Goal: Task Accomplishment & Management: Complete application form

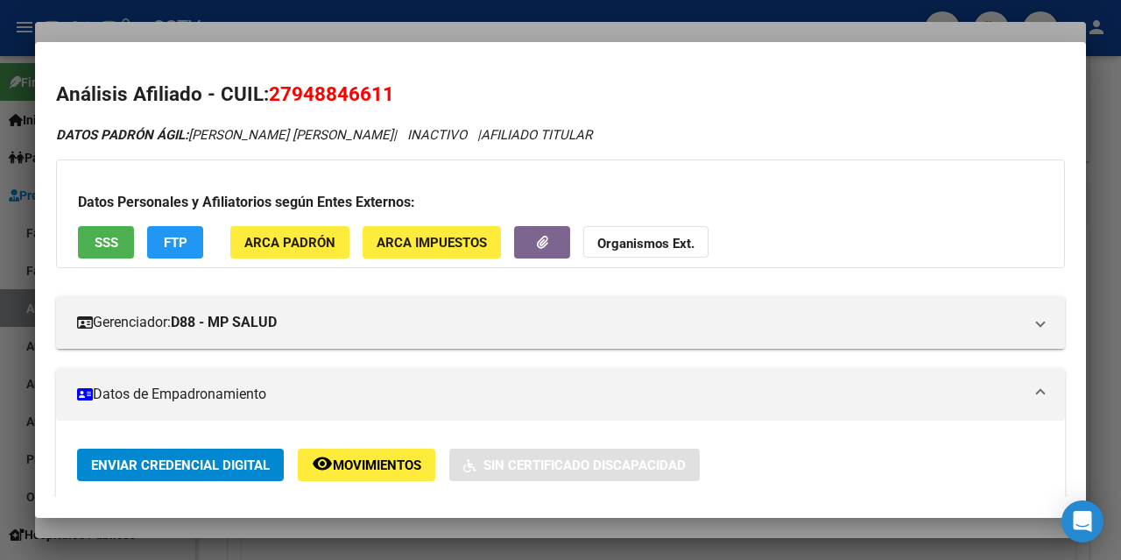
click at [316, 91] on span "27948846611" at bounding box center [331, 93] width 125 height 23
copy span "27948846611"
click at [180, 35] on div at bounding box center [560, 280] width 1121 height 560
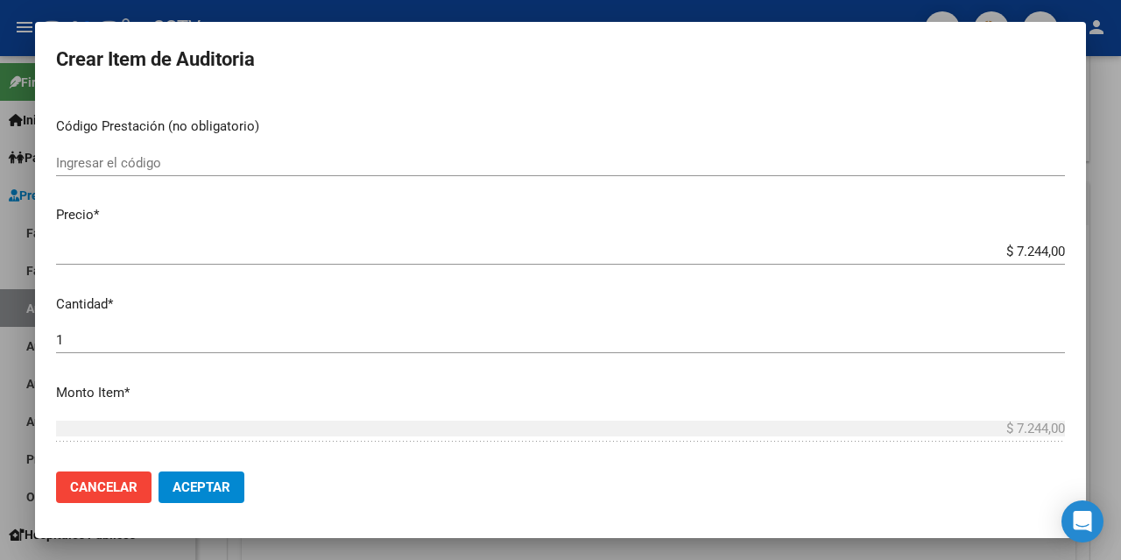
scroll to position [337, 0]
click at [1024, 247] on input "$ 7.244,00" at bounding box center [560, 254] width 1009 height 16
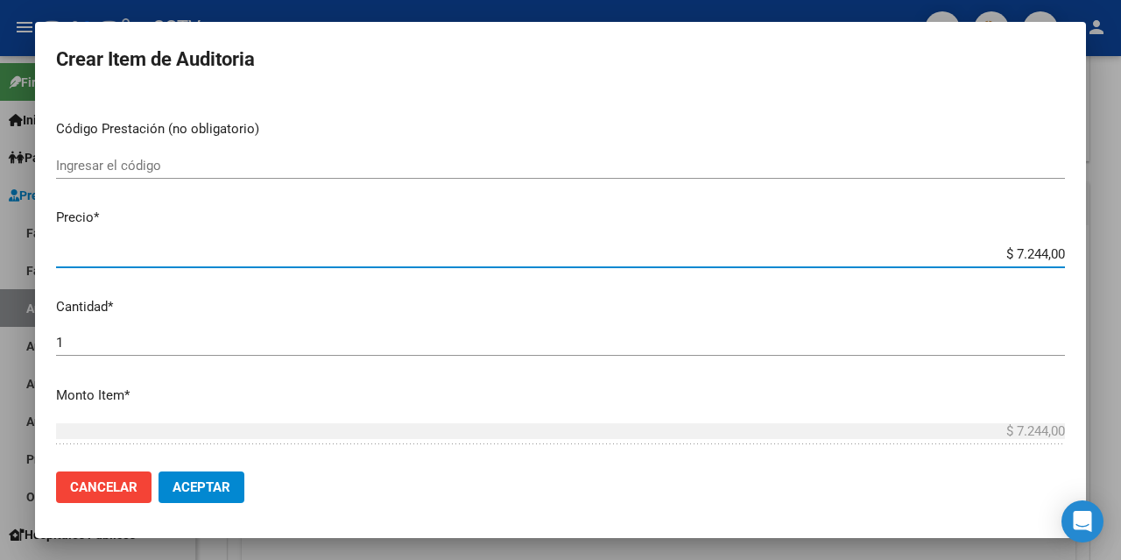
click at [1024, 247] on input "$ 7.244,00" at bounding box center [560, 254] width 1009 height 16
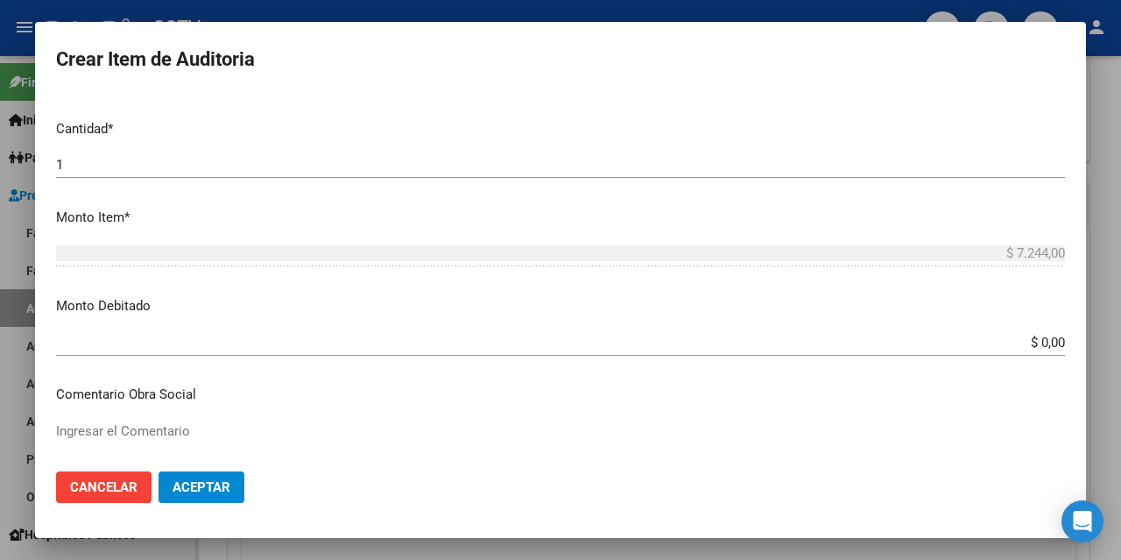
scroll to position [526, 0]
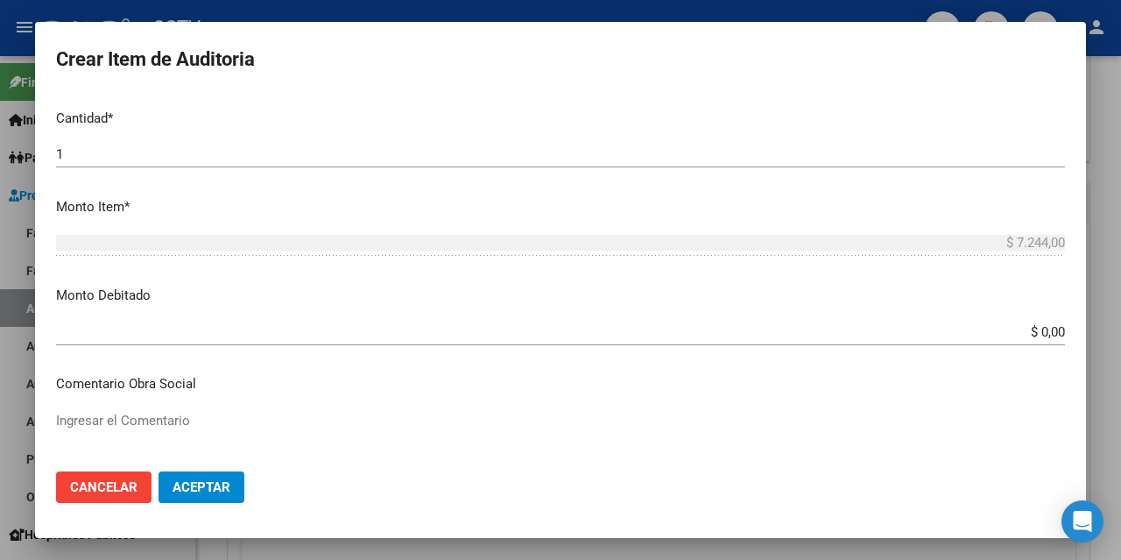
click at [1038, 330] on input "$ 0,00" at bounding box center [560, 332] width 1009 height 16
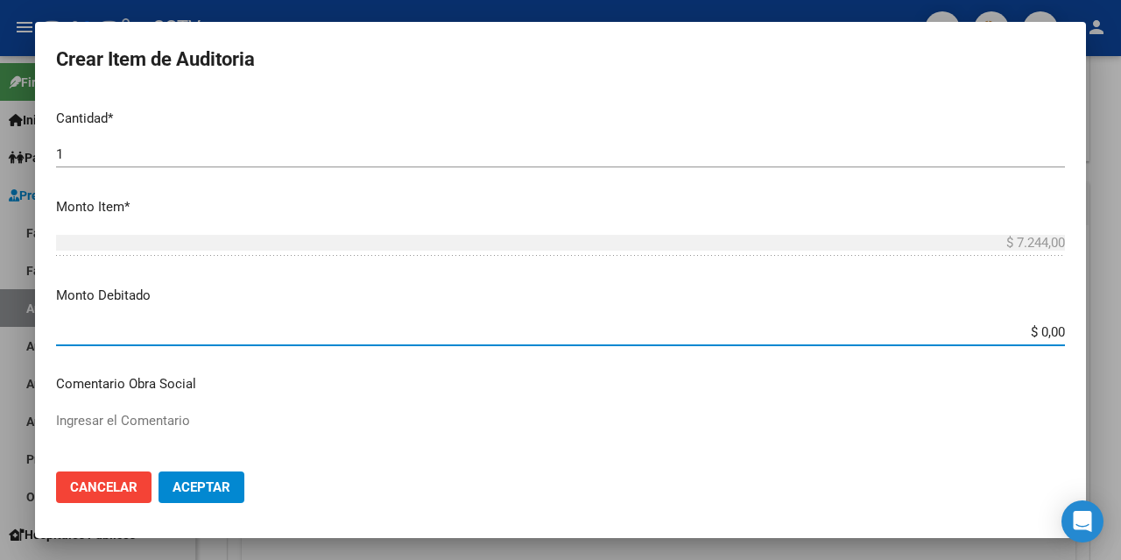
click at [1038, 330] on input "$ 0,00" at bounding box center [560, 332] width 1009 height 16
paste input "$ 7.244"
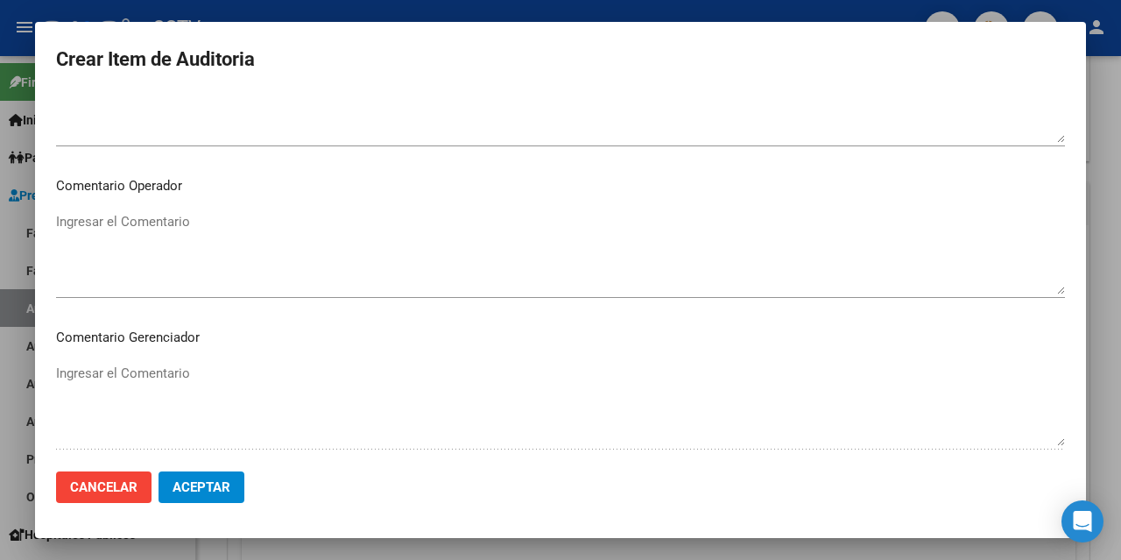
scroll to position [964, 0]
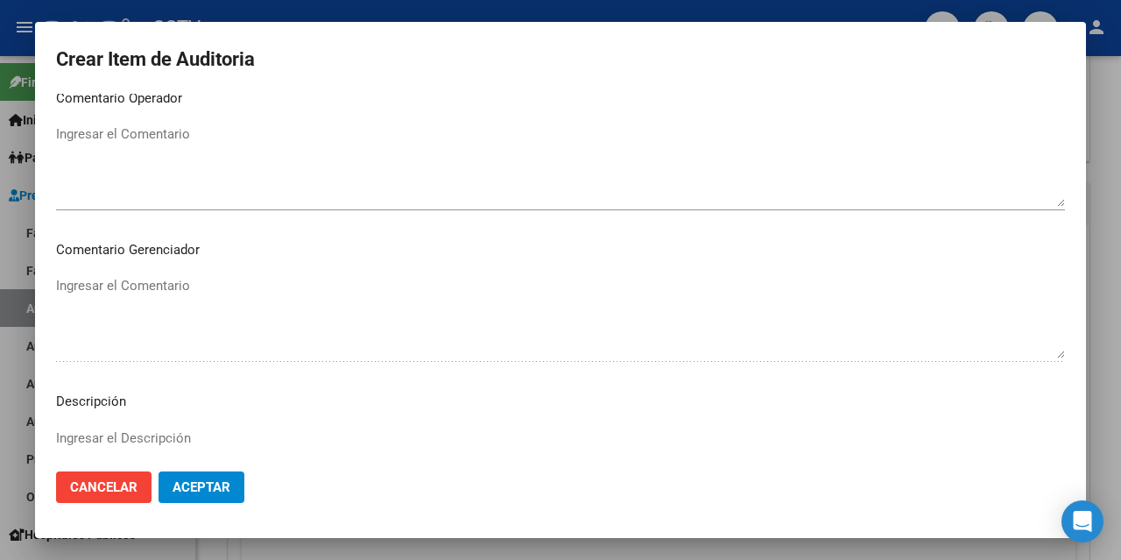
type input "$ 7.244,00"
click at [138, 141] on textarea "Ingresar el Comentario" at bounding box center [560, 165] width 1009 height 82
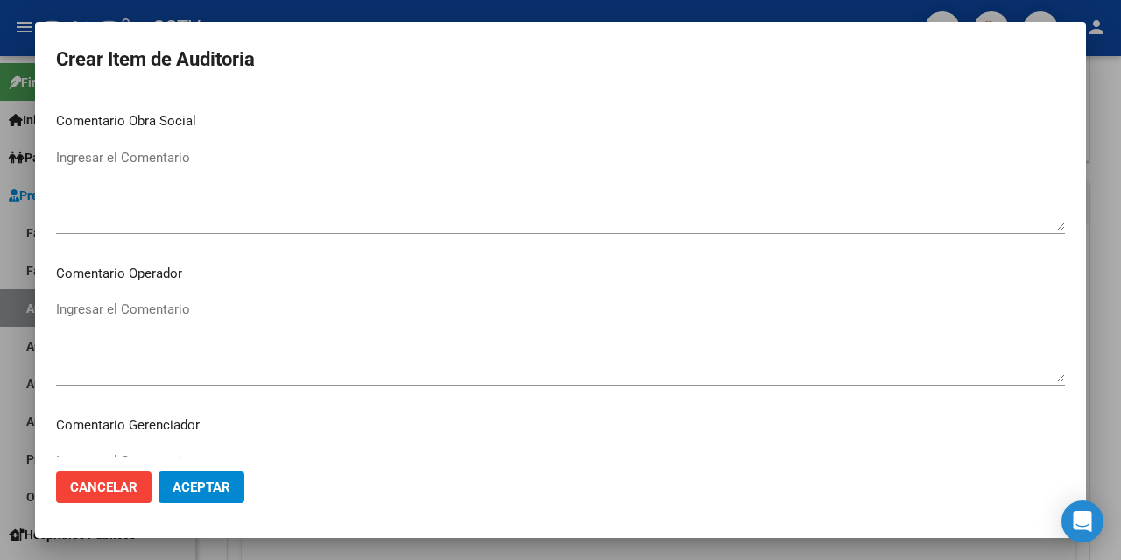
click at [108, 309] on textarea "Ingresar el Comentario" at bounding box center [560, 341] width 1009 height 82
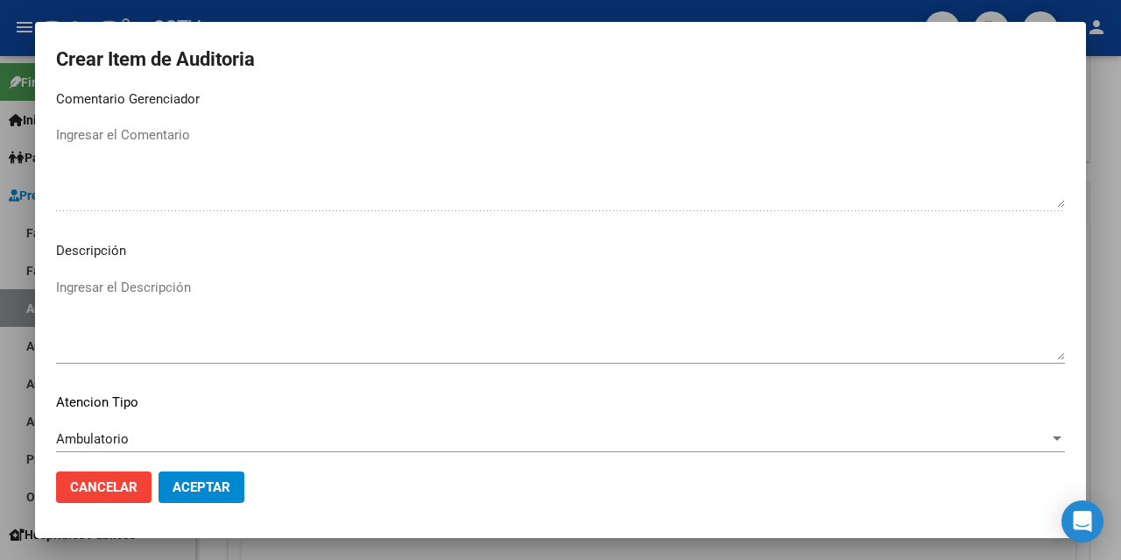
scroll to position [1214, 0]
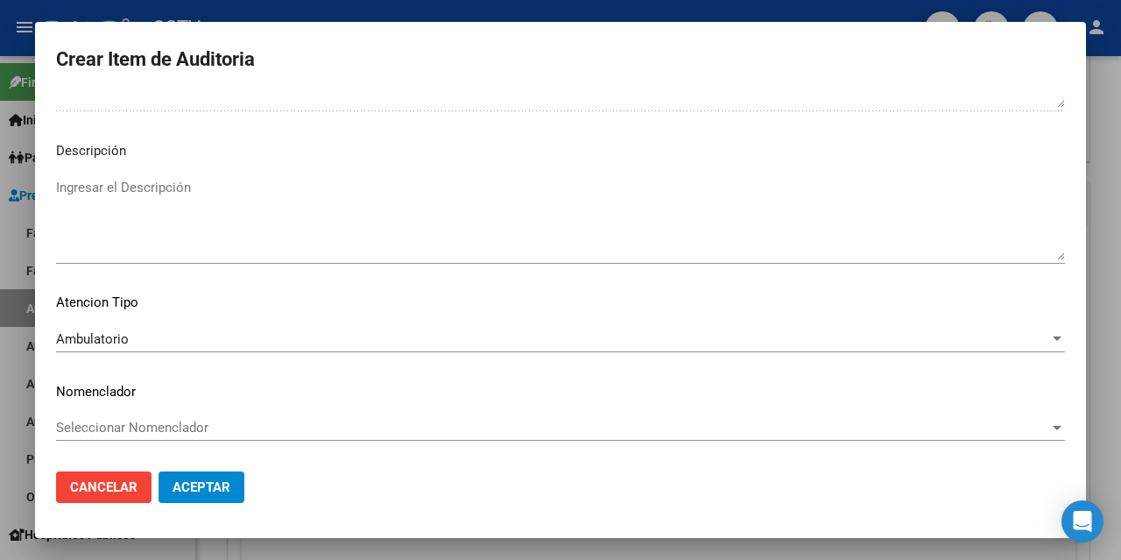
type textarea "DADO DE BAJA ULTIMO PERIODO ABONADO 03/2025"
click at [190, 490] on span "Aceptar" at bounding box center [202, 487] width 58 height 16
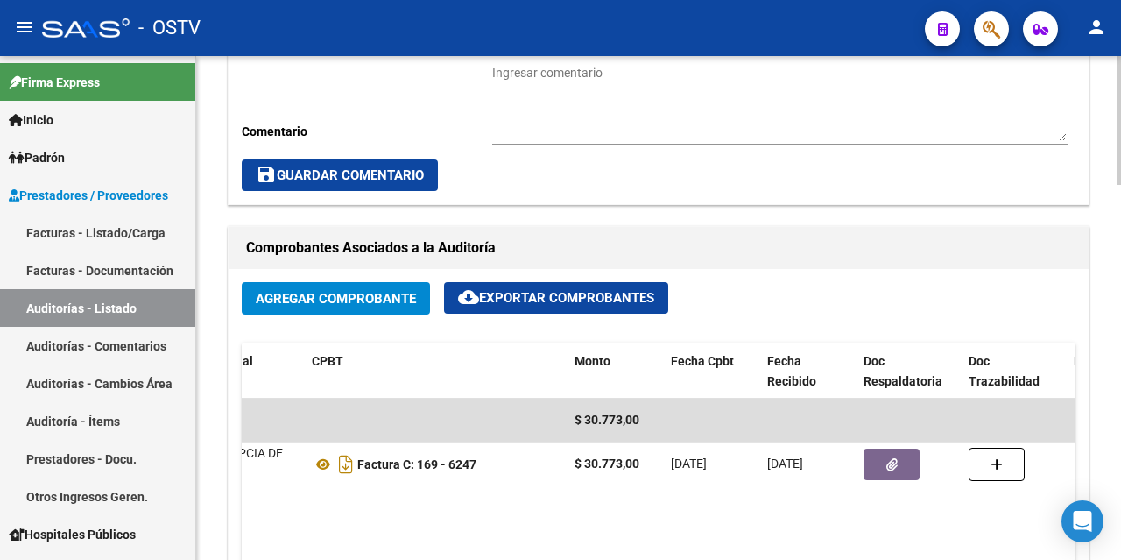
scroll to position [964, 0]
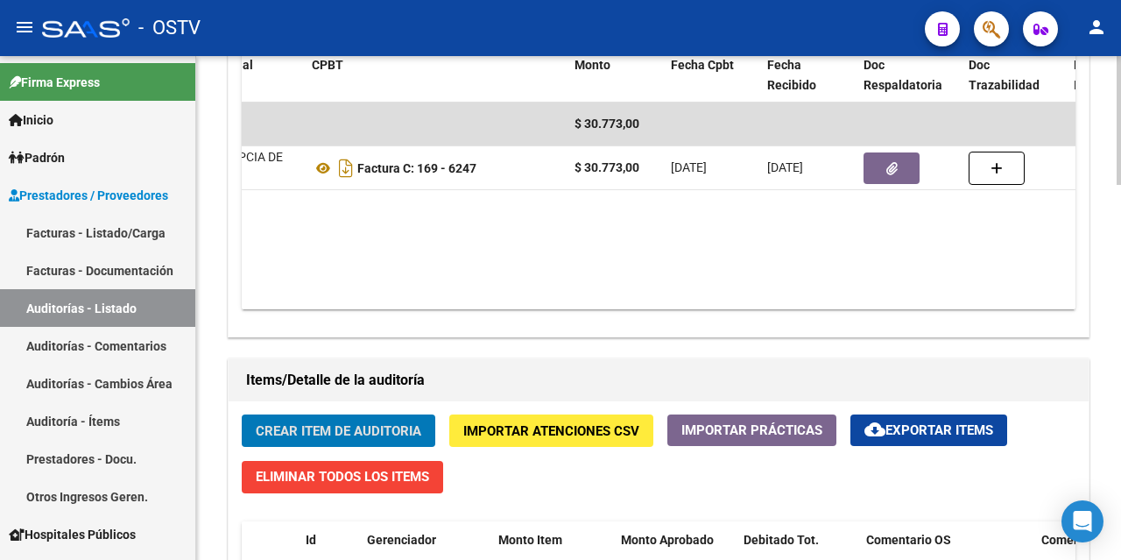
click at [346, 420] on button "Crear Item de Auditoria" at bounding box center [339, 430] width 194 height 32
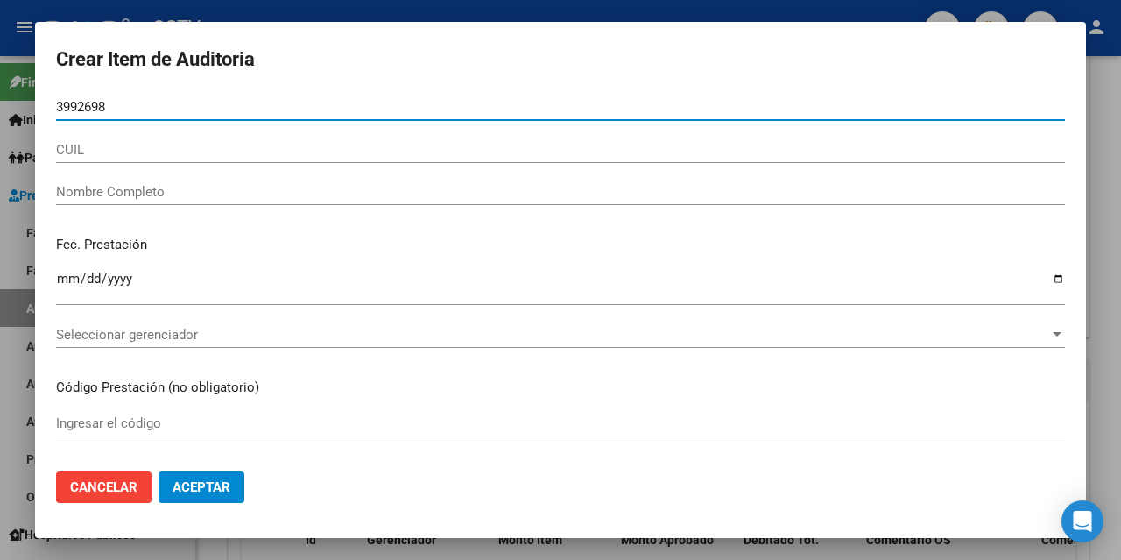
type input "39926980"
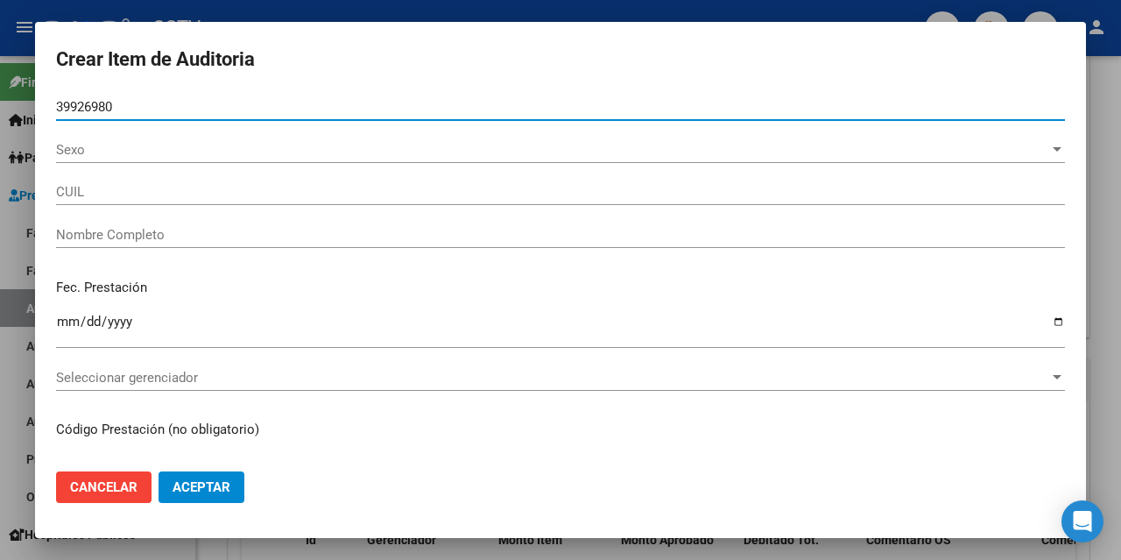
type input "27399269801"
type input "[PERSON_NAME]"
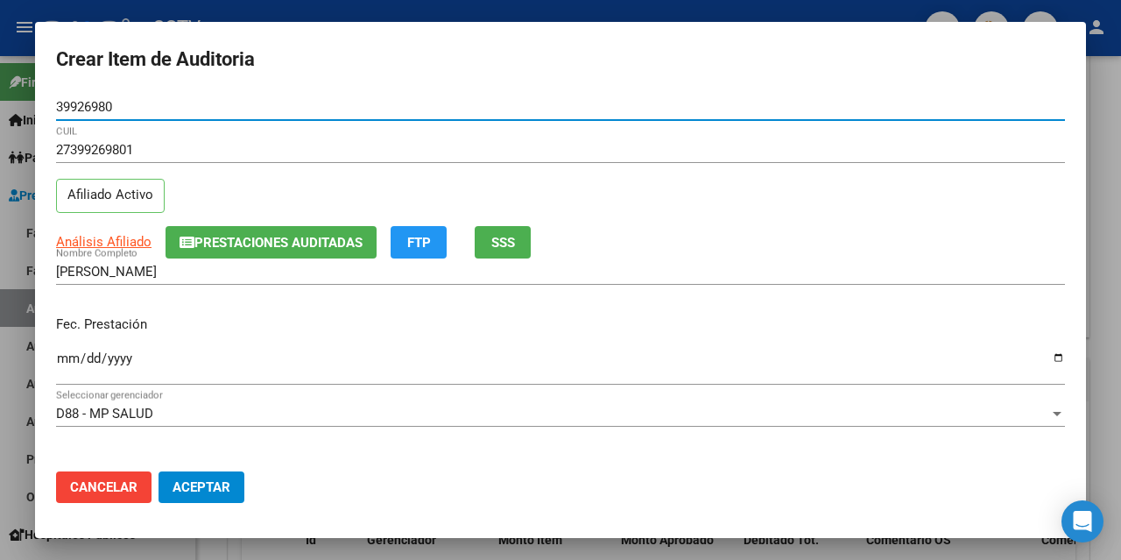
type input "39926980"
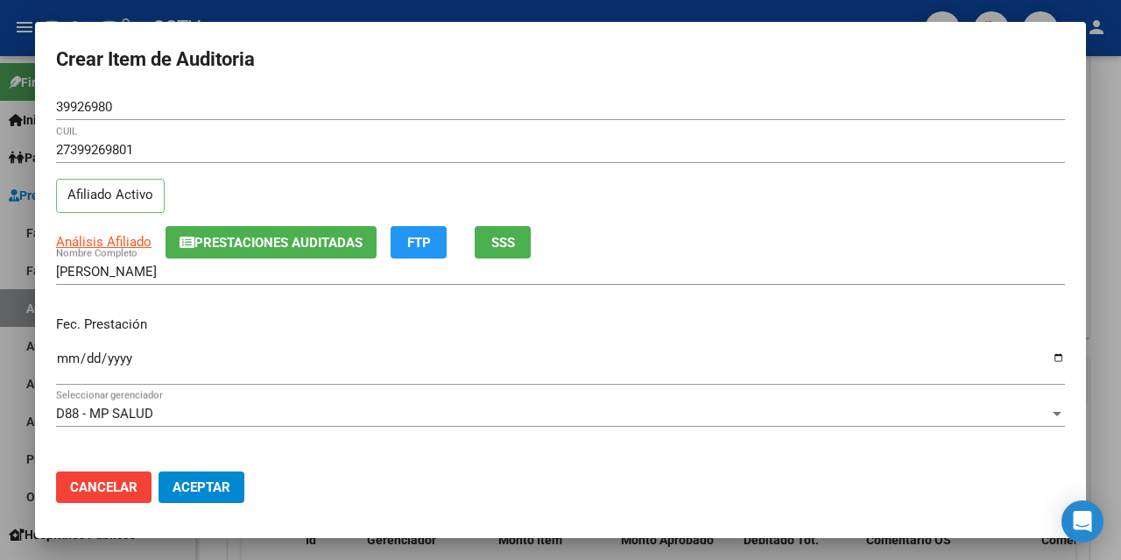
click at [60, 349] on div "Ingresar la fecha" at bounding box center [560, 366] width 1009 height 38
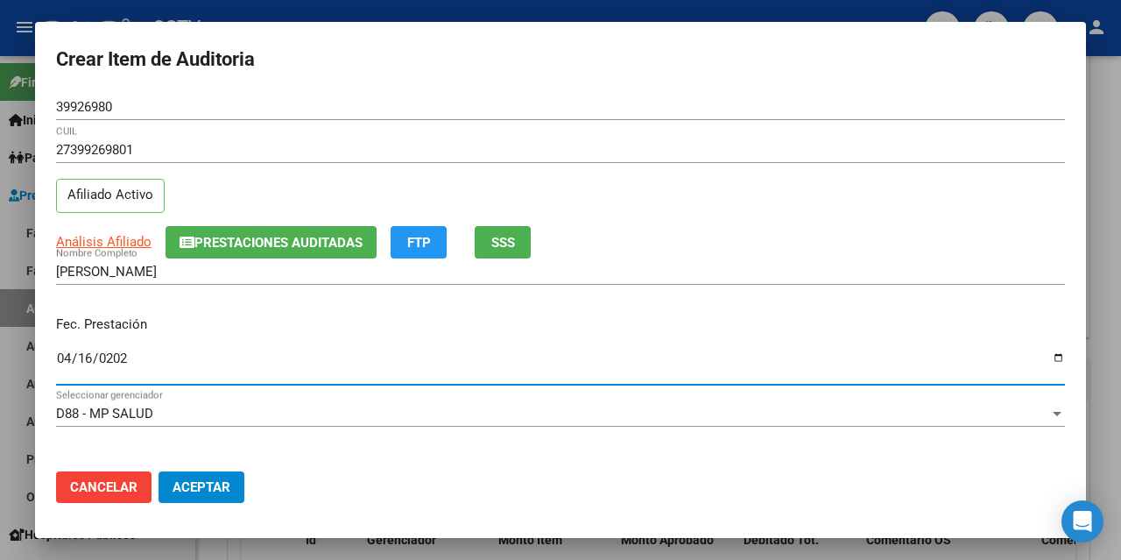
type input "[DATE]"
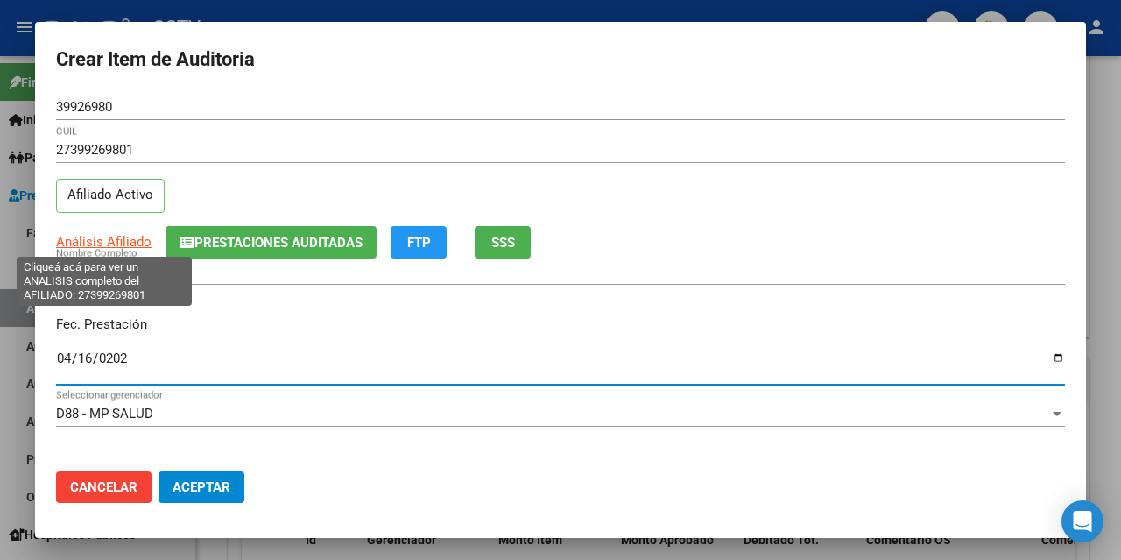
click at [117, 239] on span "Análisis Afiliado" at bounding box center [104, 242] width 96 height 16
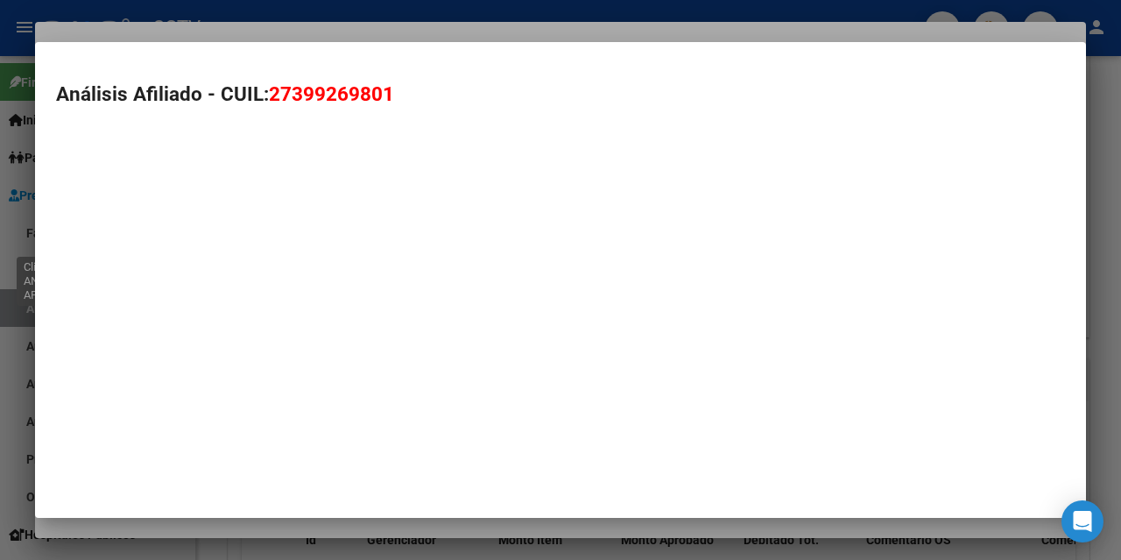
type textarea "27399269801"
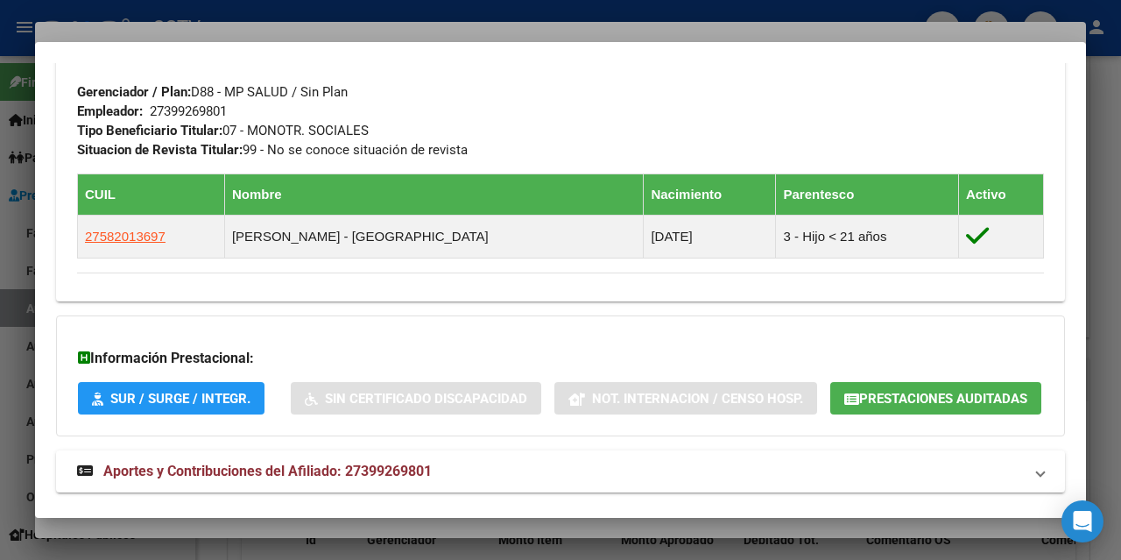
scroll to position [950, 0]
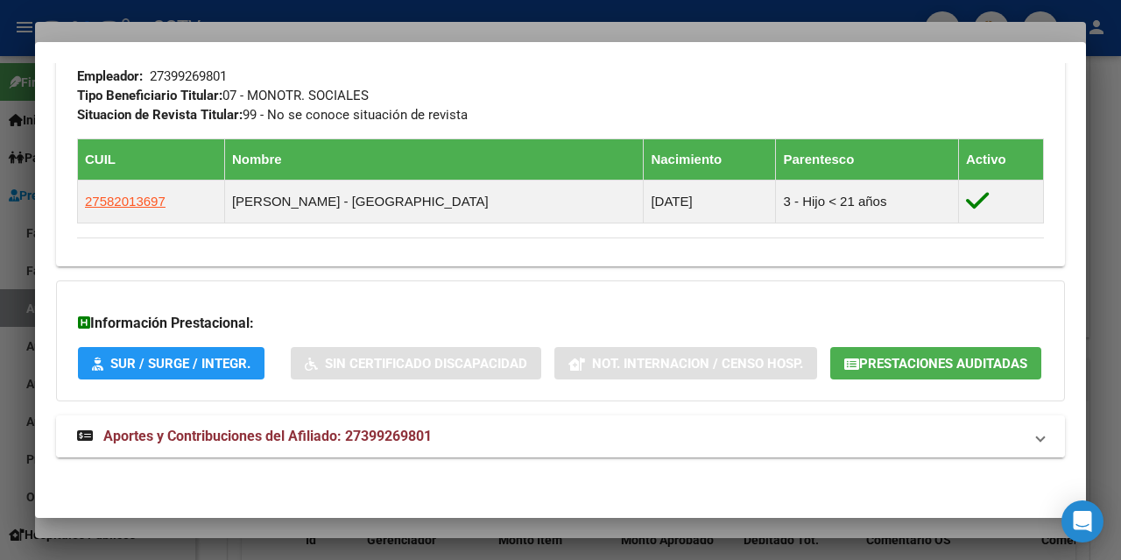
click at [297, 443] on span "Aportes y Contribuciones del Afiliado: 27399269801" at bounding box center [267, 436] width 329 height 17
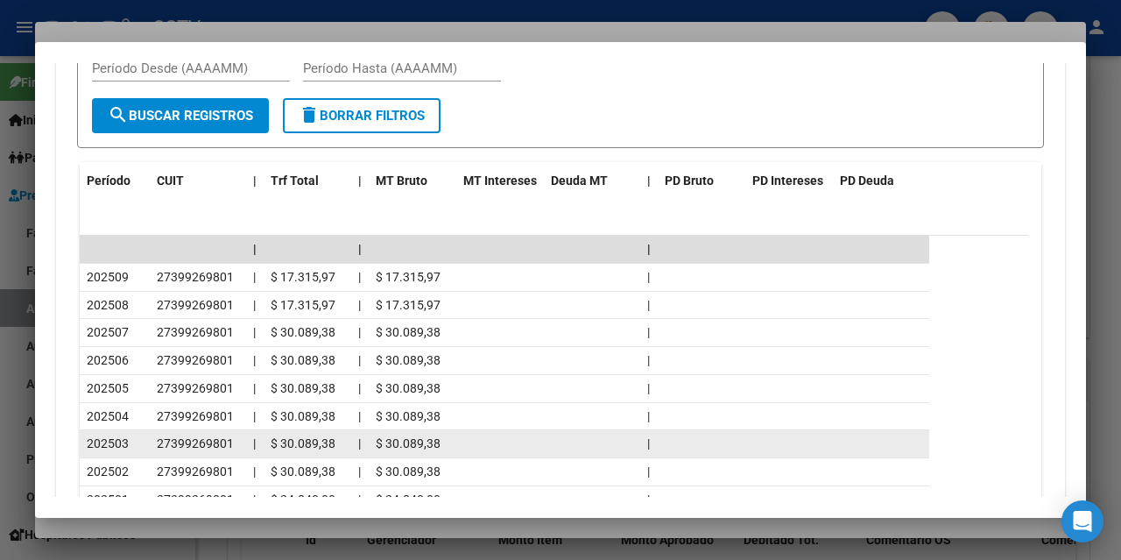
scroll to position [1577, 0]
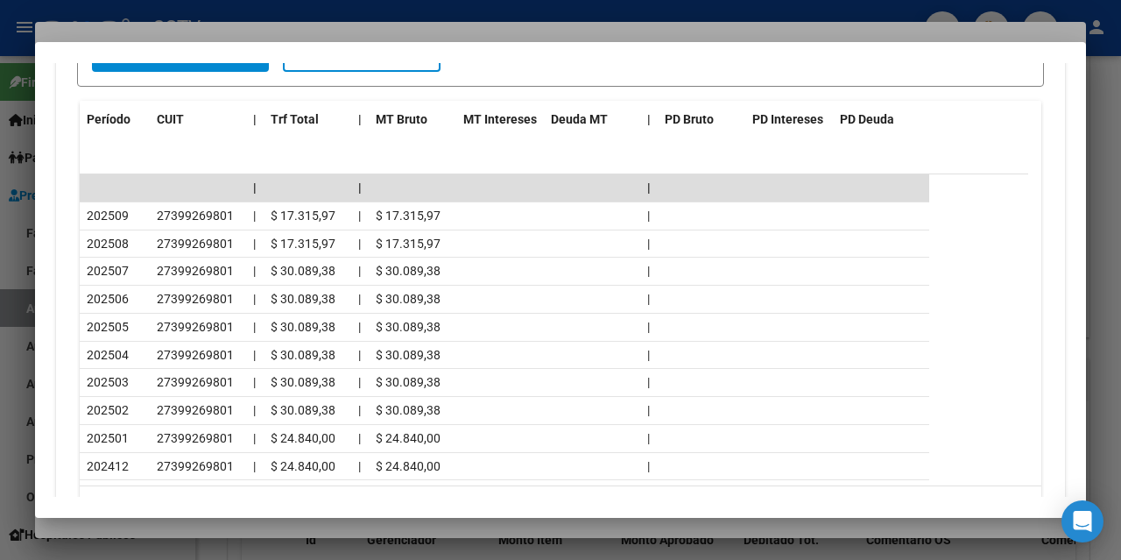
click at [125, 529] on div at bounding box center [560, 280] width 1121 height 560
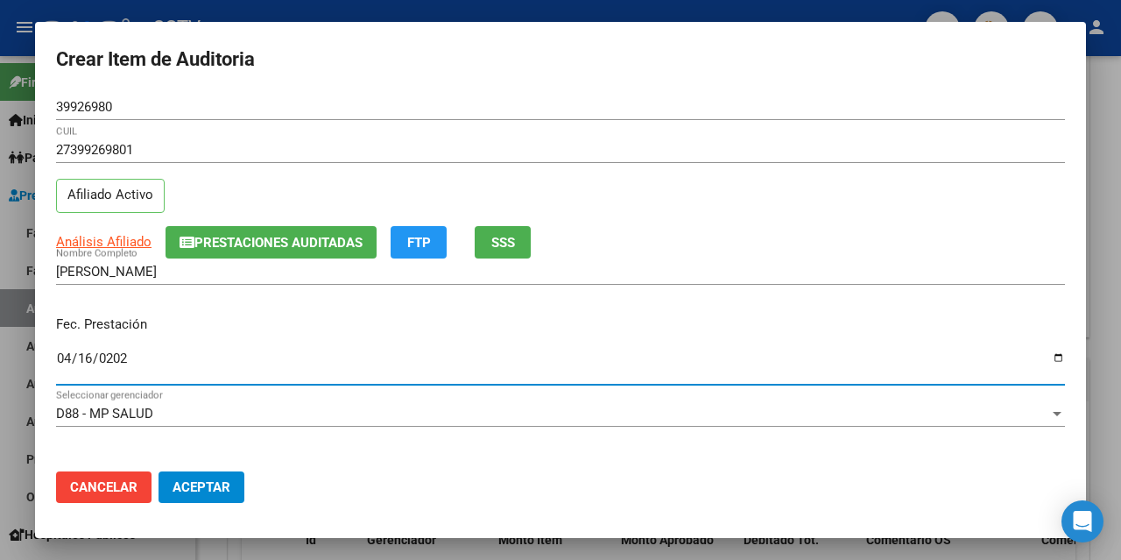
drag, startPoint x: 126, startPoint y: 355, endPoint x: 388, endPoint y: 347, distance: 262.1
click at [125, 355] on input "[DATE]" at bounding box center [560, 365] width 1009 height 28
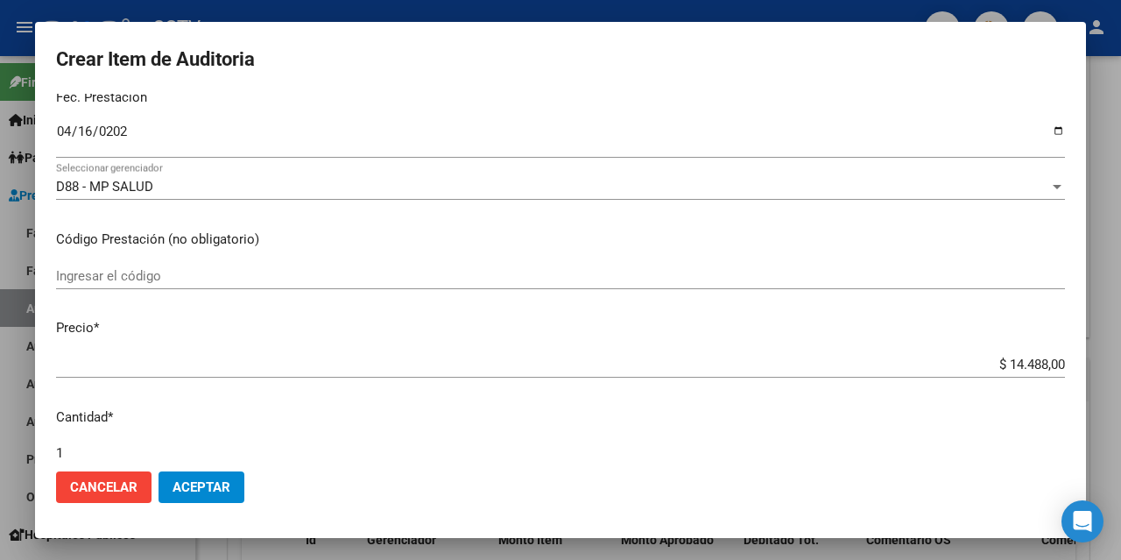
scroll to position [230, 0]
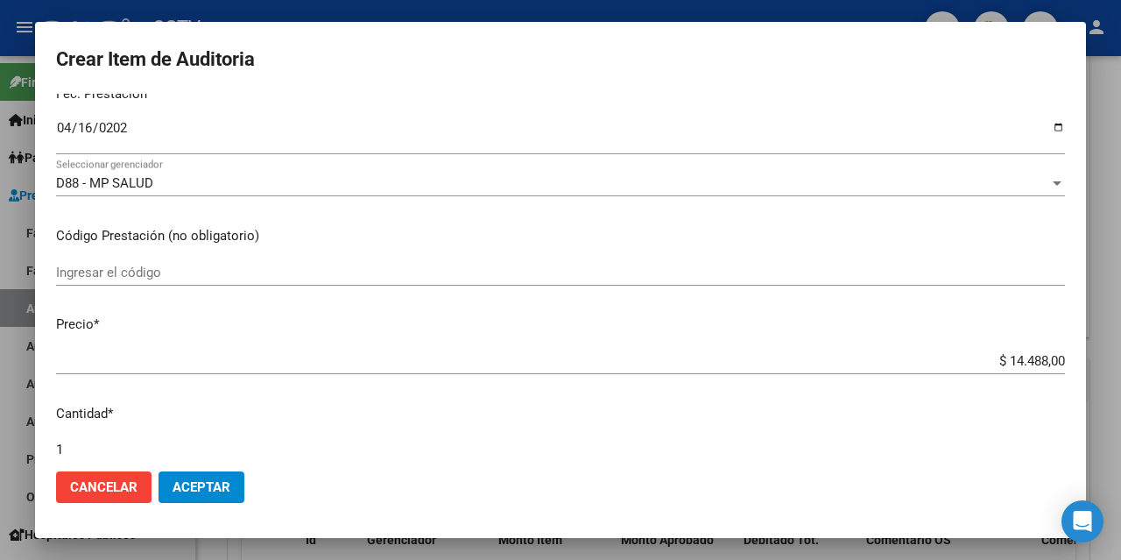
click at [1020, 360] on input "$ 14.488,00" at bounding box center [560, 361] width 1009 height 16
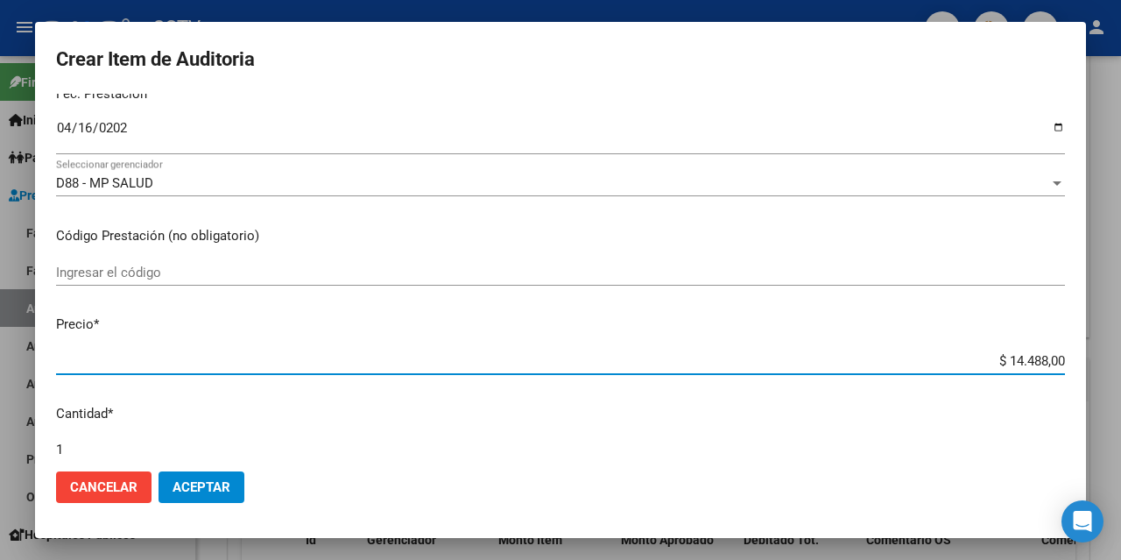
click at [1020, 360] on input "$ 14.488,00" at bounding box center [560, 361] width 1009 height 16
type input "$ 0,07"
type input "$ 0,72"
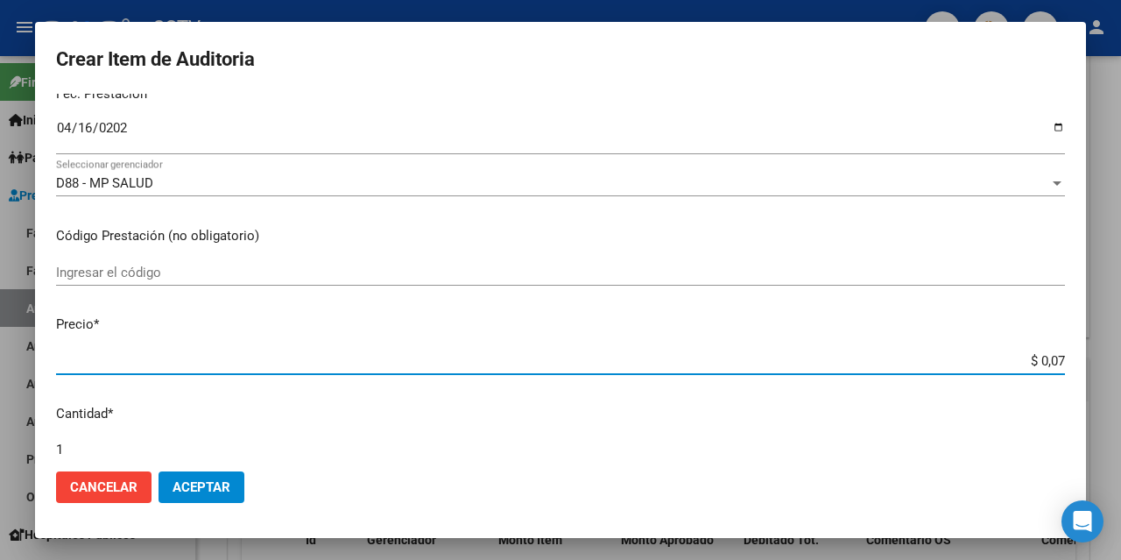
type input "$ 0,72"
type input "$ 7,24"
type input "$ 72,44"
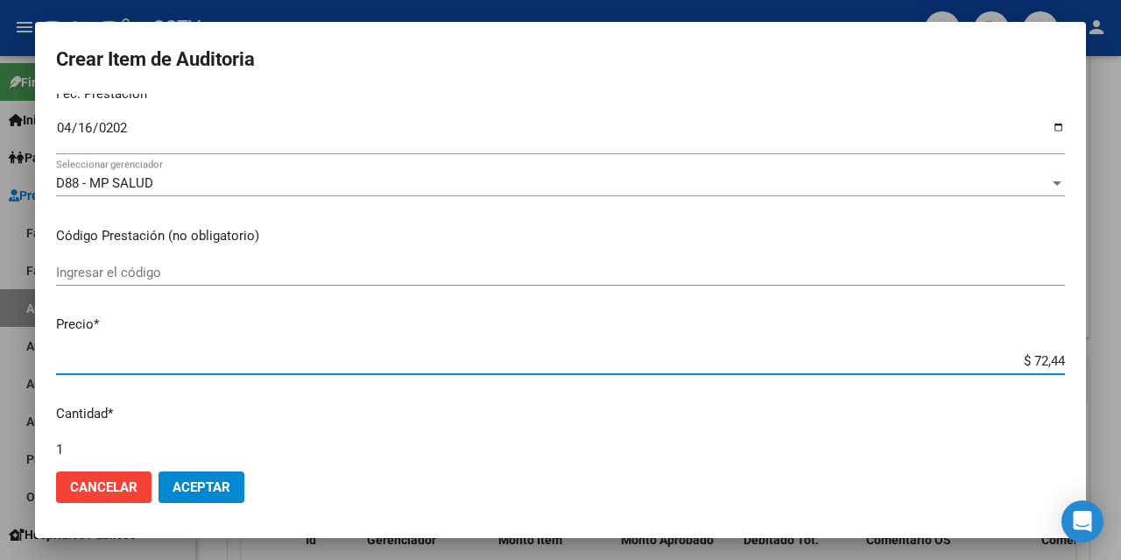
type input "$ 724,40"
type input "$ 7.244,00"
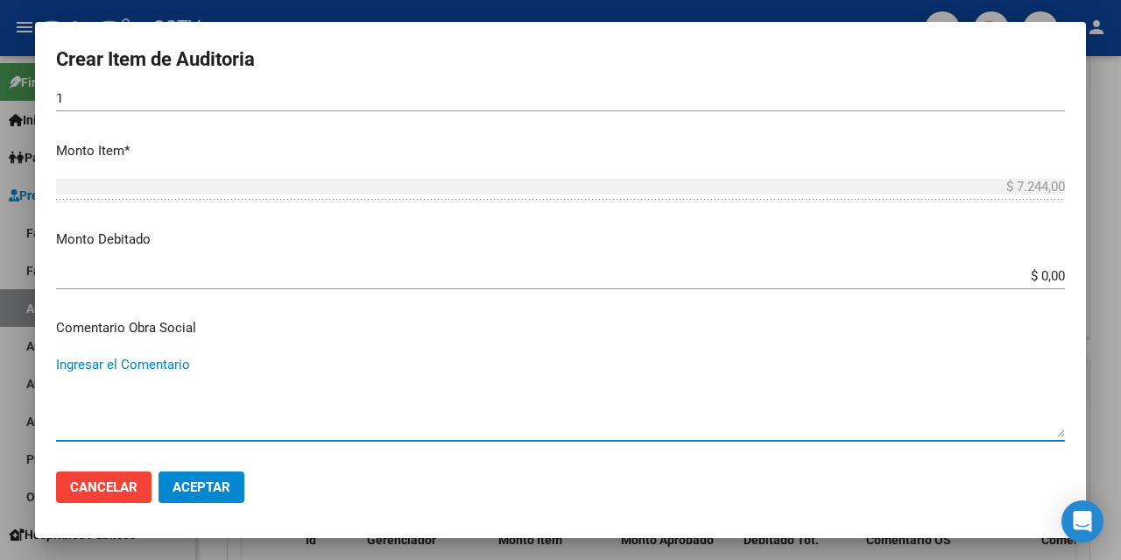
scroll to position [1126, 0]
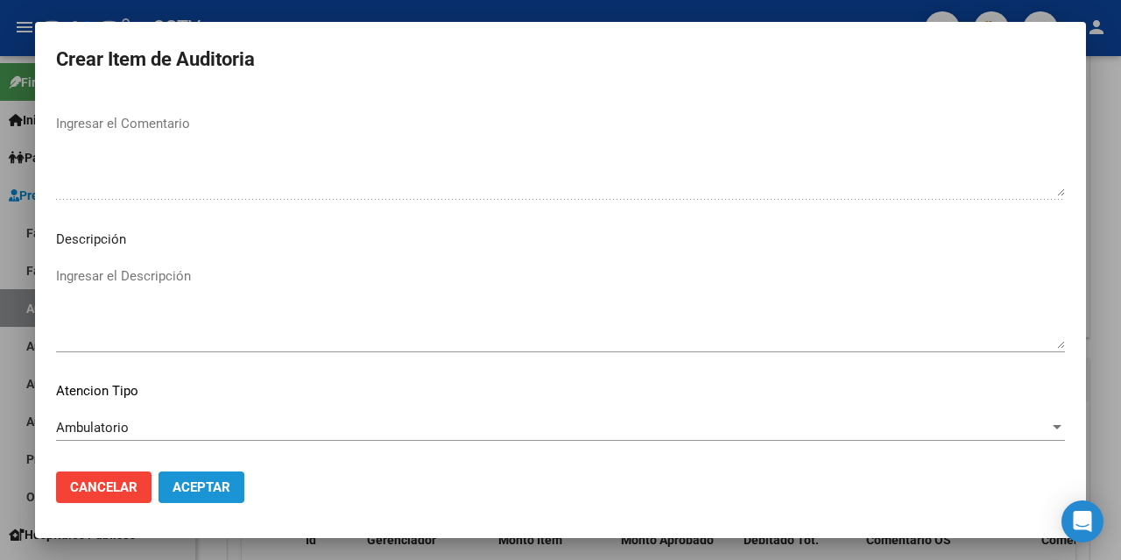
click at [191, 484] on span "Aceptar" at bounding box center [202, 487] width 58 height 16
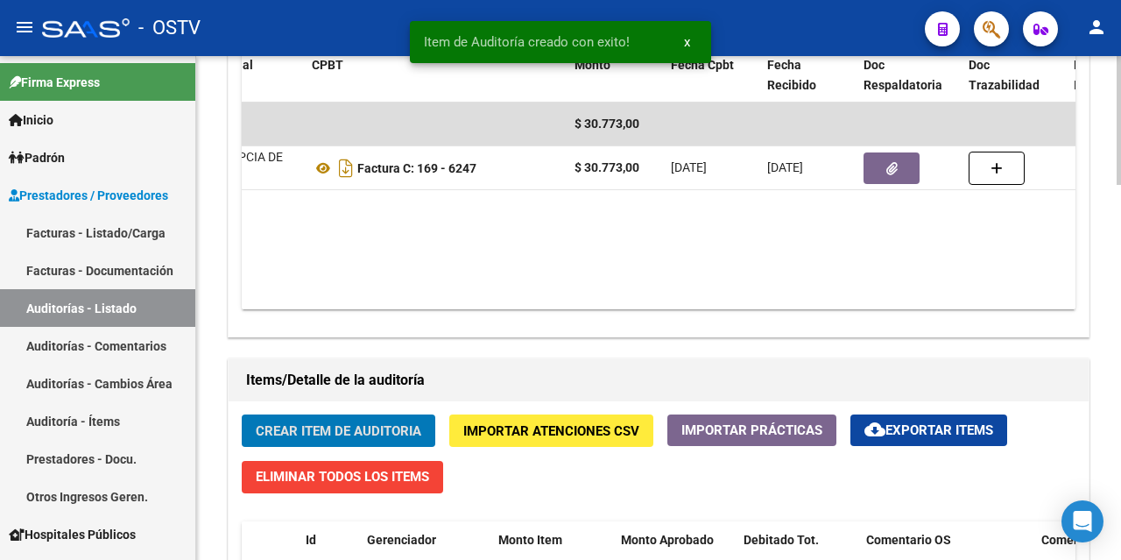
click at [274, 434] on span "Crear Item de Auditoria" at bounding box center [339, 431] width 166 height 16
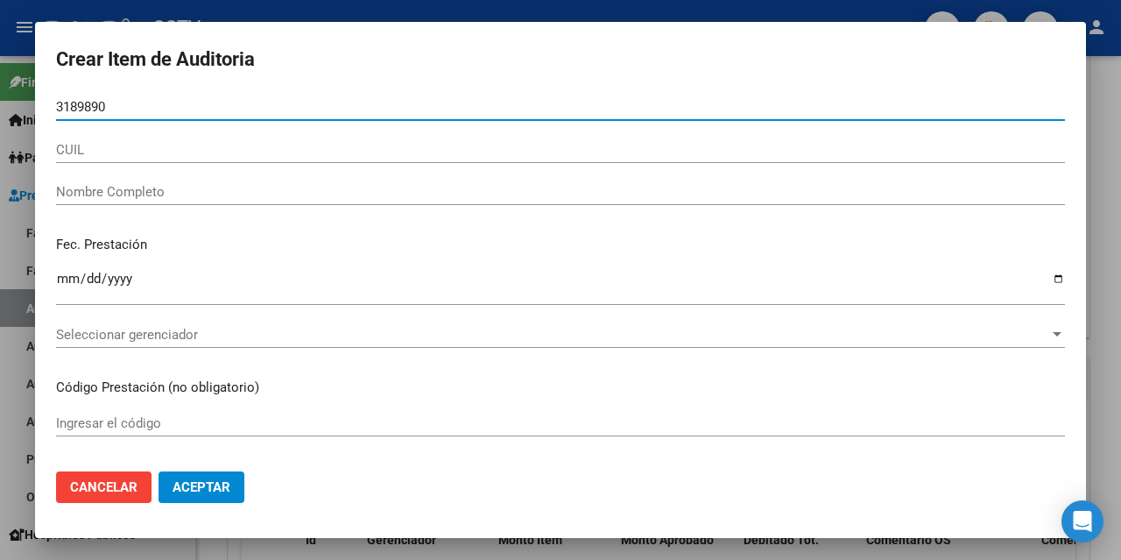
type input "31898903"
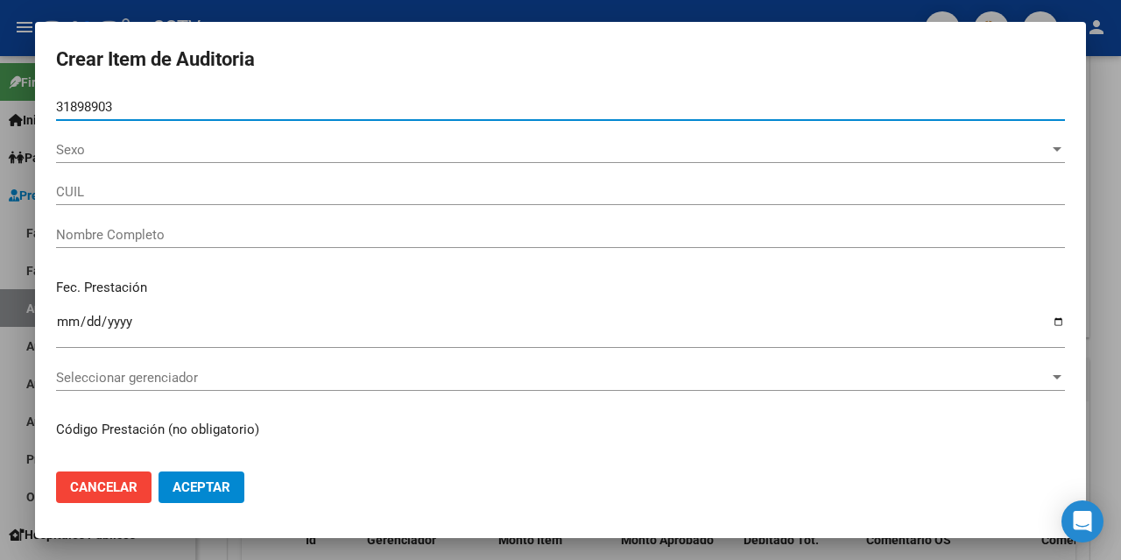
type input "27318989031"
type input "[PERSON_NAME] SOLEDAD"
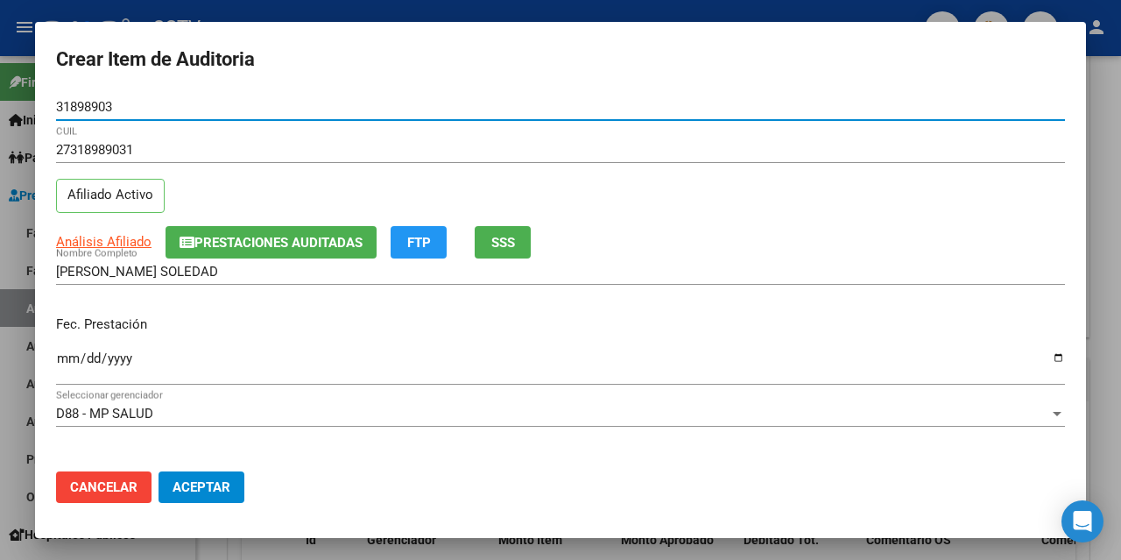
type input "31898903"
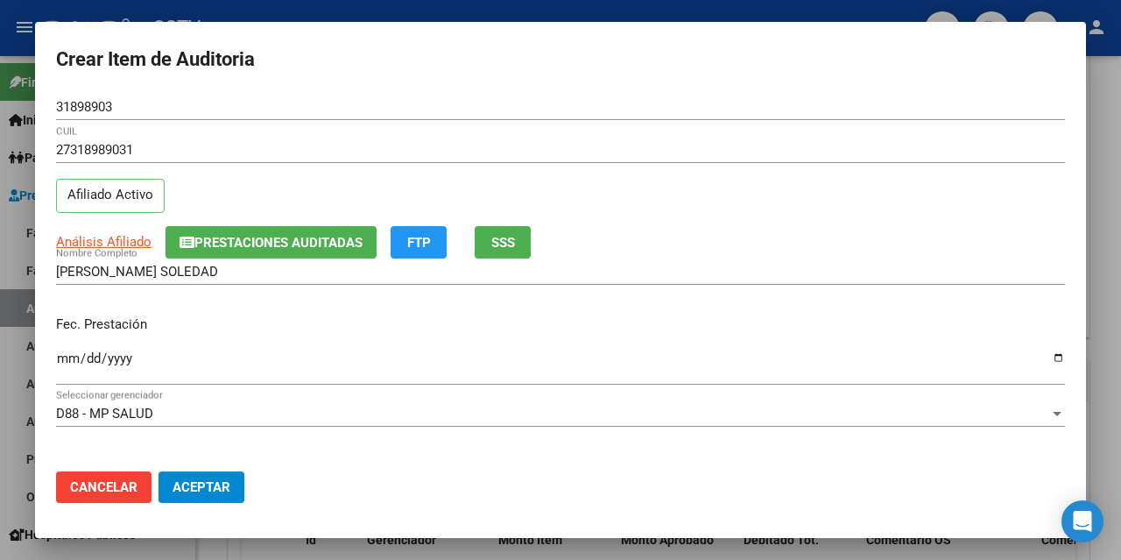
click at [66, 355] on input "Ingresar la fecha" at bounding box center [560, 365] width 1009 height 28
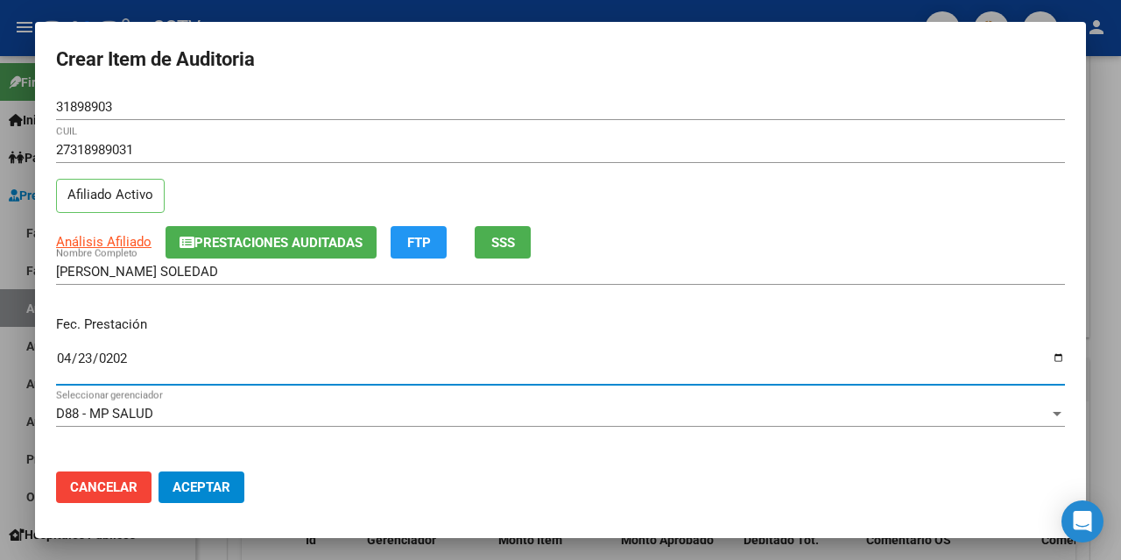
type input "[DATE]"
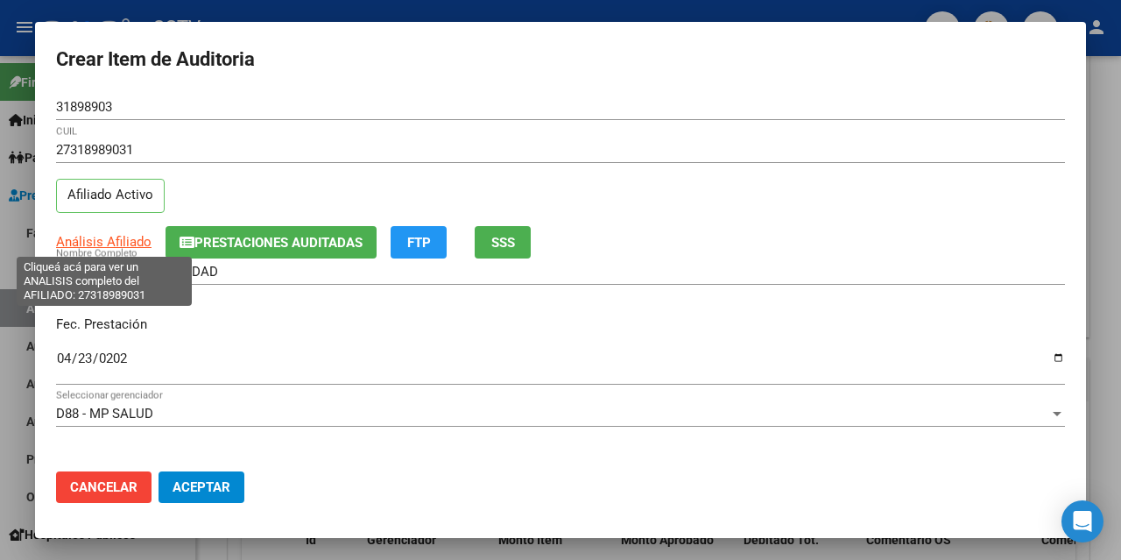
click at [107, 243] on span "Análisis Afiliado" at bounding box center [104, 242] width 96 height 16
type textarea "27318989031"
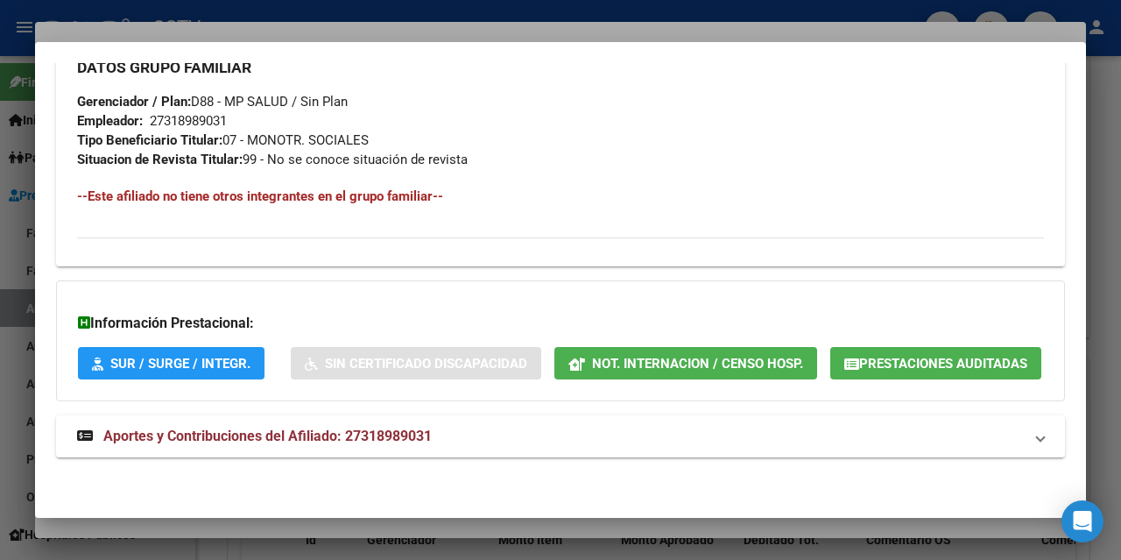
scroll to position [925, 0]
click at [351, 435] on span "Aportes y Contribuciones del Afiliado: 27318989031" at bounding box center [267, 436] width 329 height 17
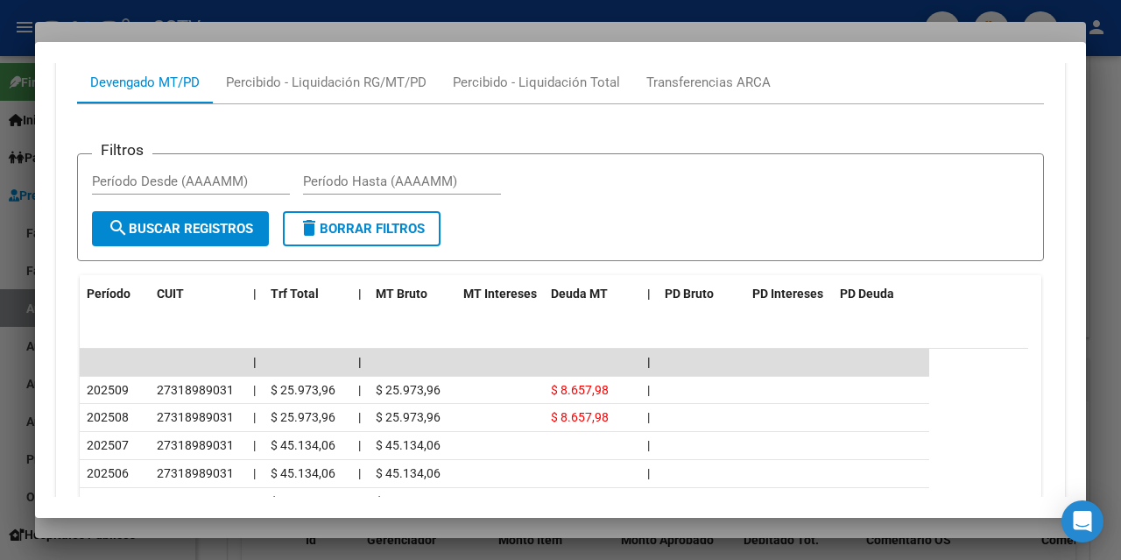
scroll to position [1465, 0]
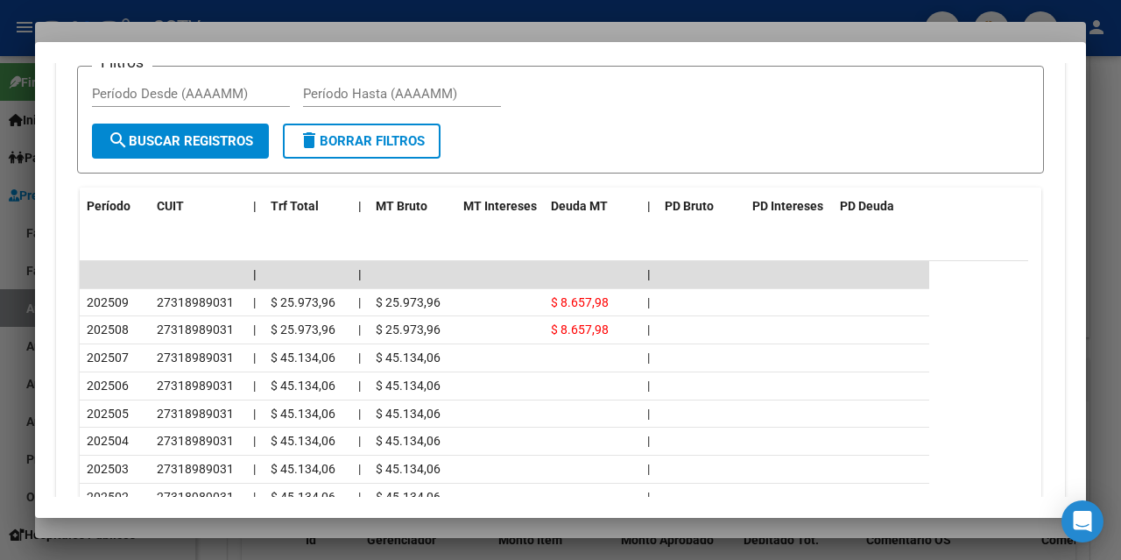
click at [151, 525] on div at bounding box center [560, 280] width 1121 height 560
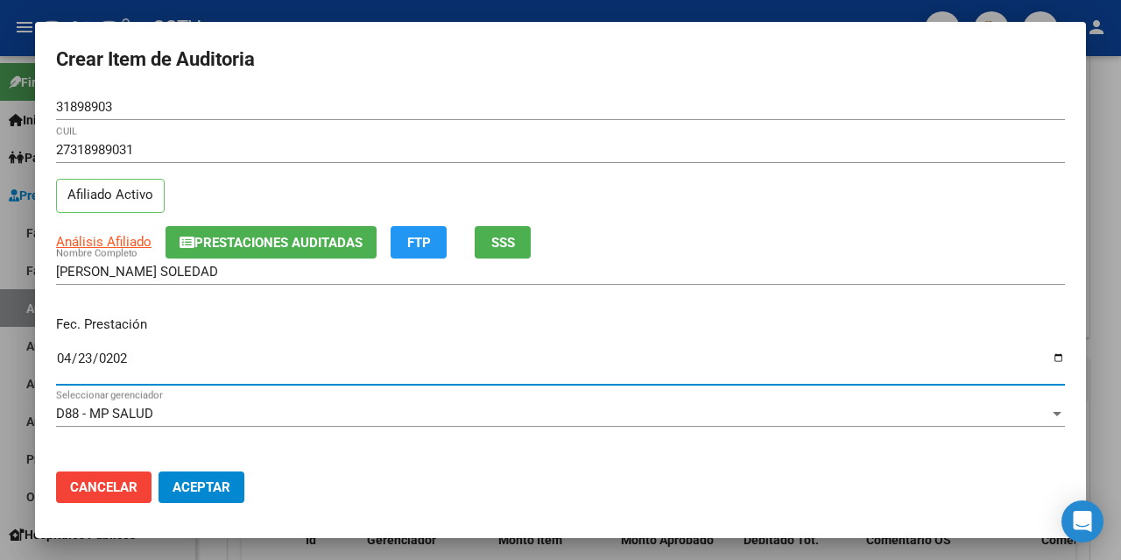
click at [113, 357] on input "[DATE]" at bounding box center [560, 365] width 1009 height 28
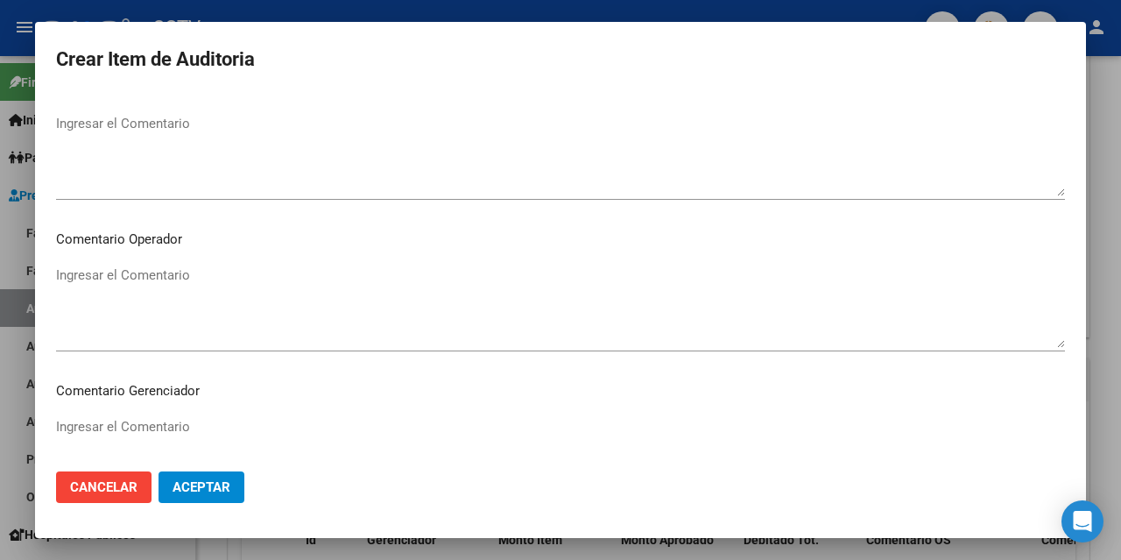
scroll to position [1126, 0]
click at [208, 480] on span "Aceptar" at bounding box center [202, 487] width 58 height 16
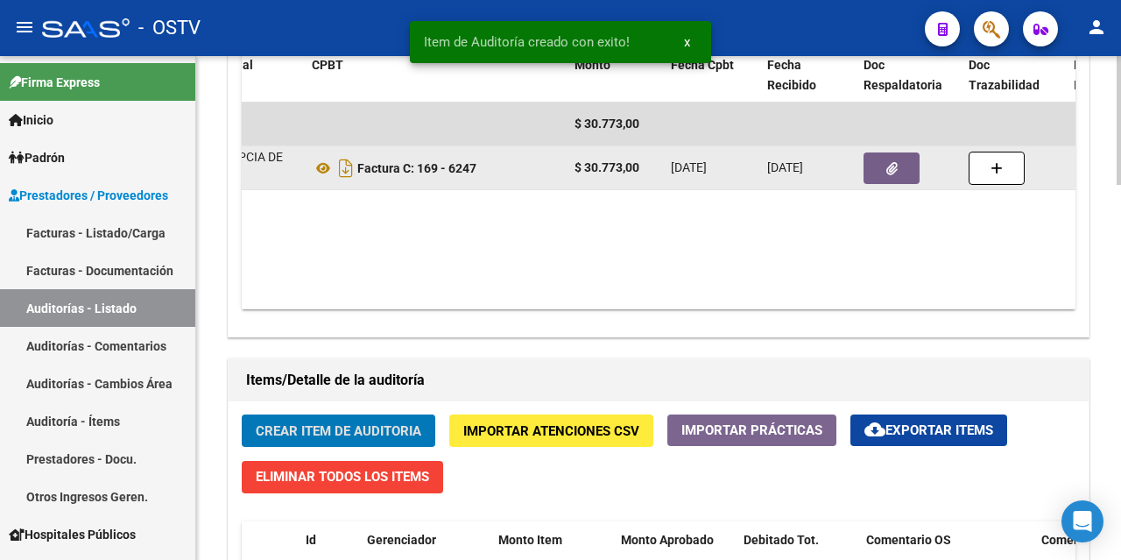
click at [887, 173] on icon "button" at bounding box center [892, 168] width 11 height 13
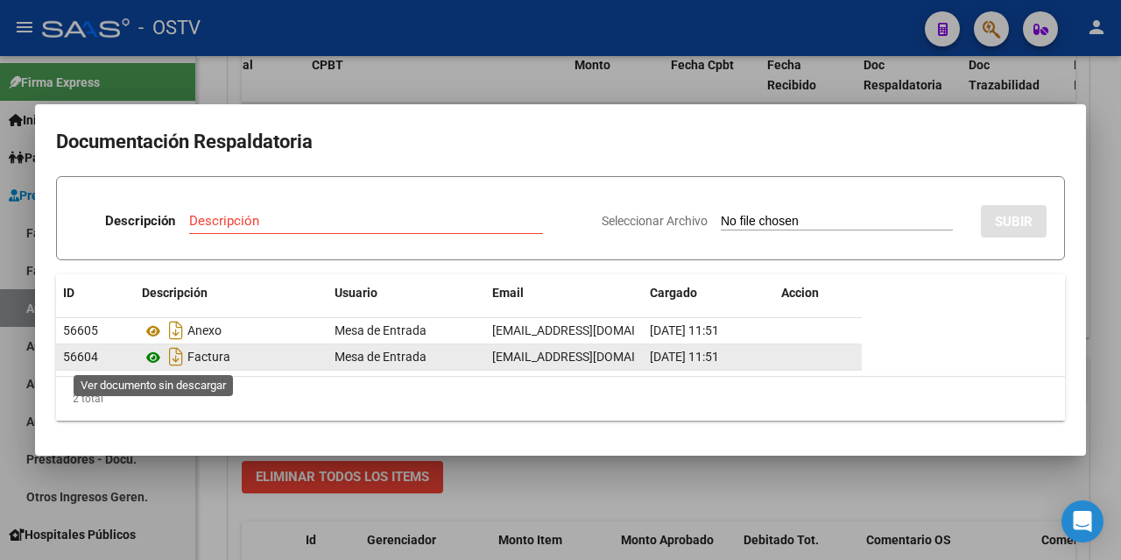
click at [156, 358] on icon at bounding box center [153, 357] width 23 height 21
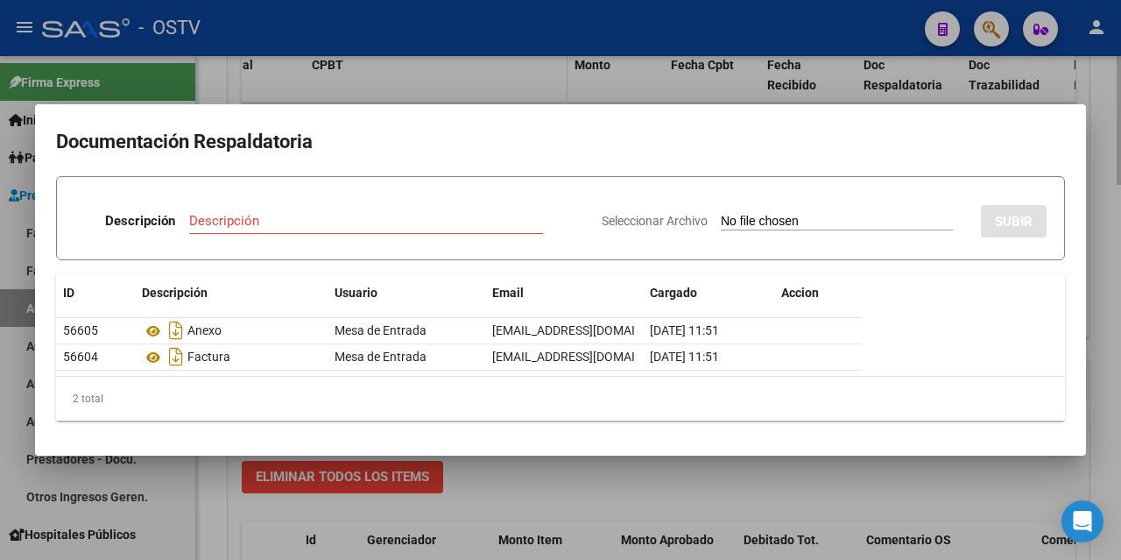
click at [501, 85] on div at bounding box center [560, 280] width 1121 height 560
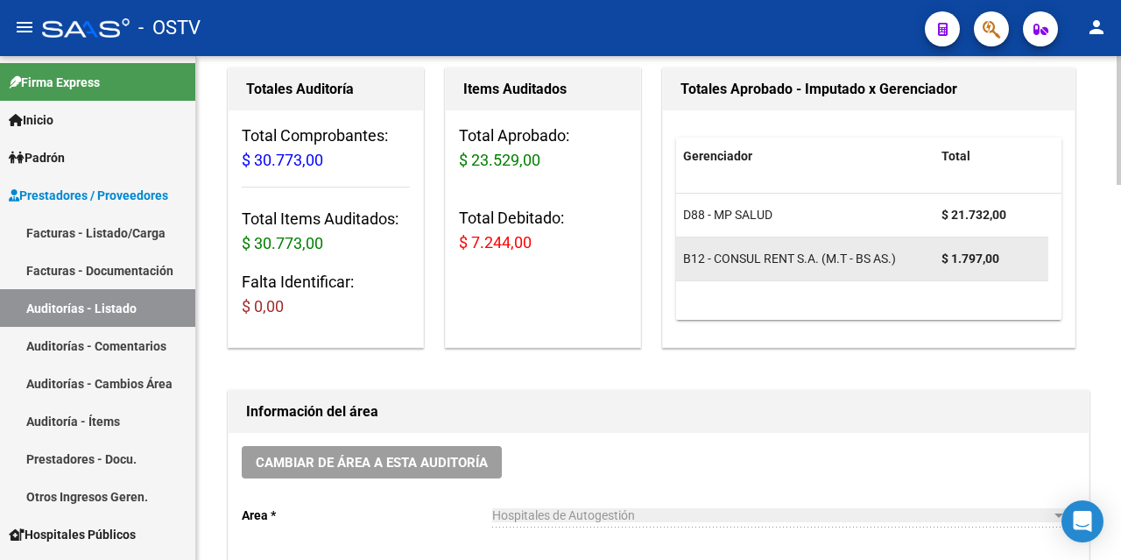
scroll to position [0, 0]
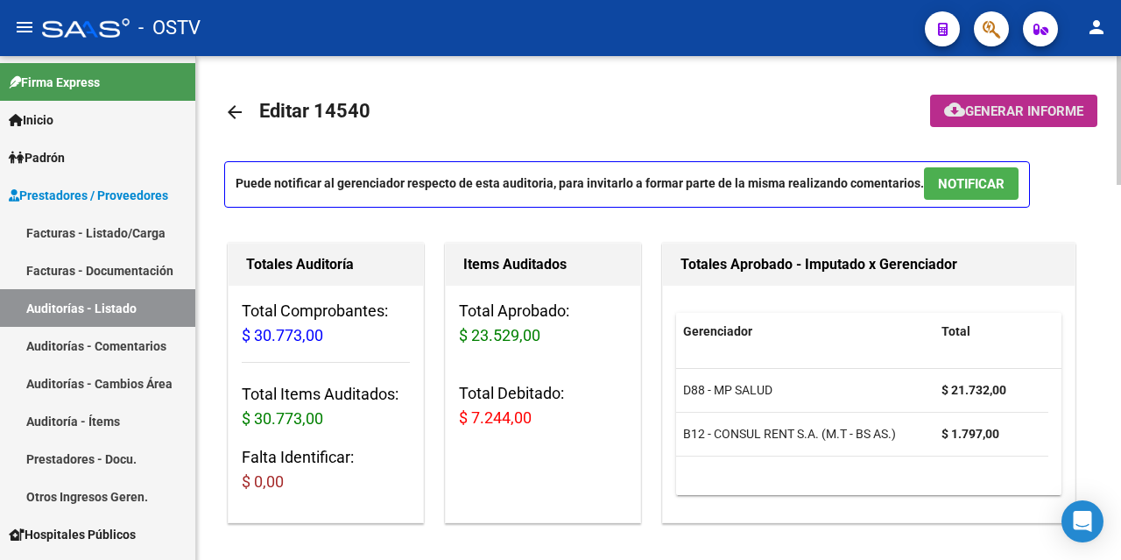
click at [1021, 112] on span "Generar informe" at bounding box center [1025, 111] width 118 height 16
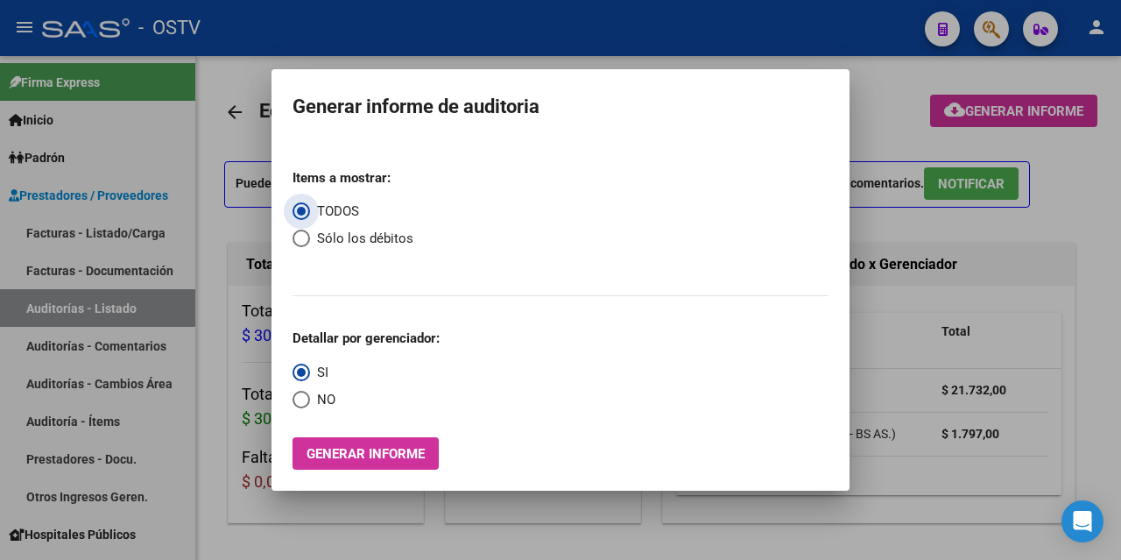
click at [308, 241] on span "Select an option" at bounding box center [302, 239] width 18 height 18
click at [308, 241] on input "Sólo los débitos" at bounding box center [302, 239] width 18 height 18
radio input "true"
click at [298, 400] on span "Select an option" at bounding box center [302, 400] width 18 height 18
click at [298, 400] on input "NO" at bounding box center [302, 400] width 18 height 18
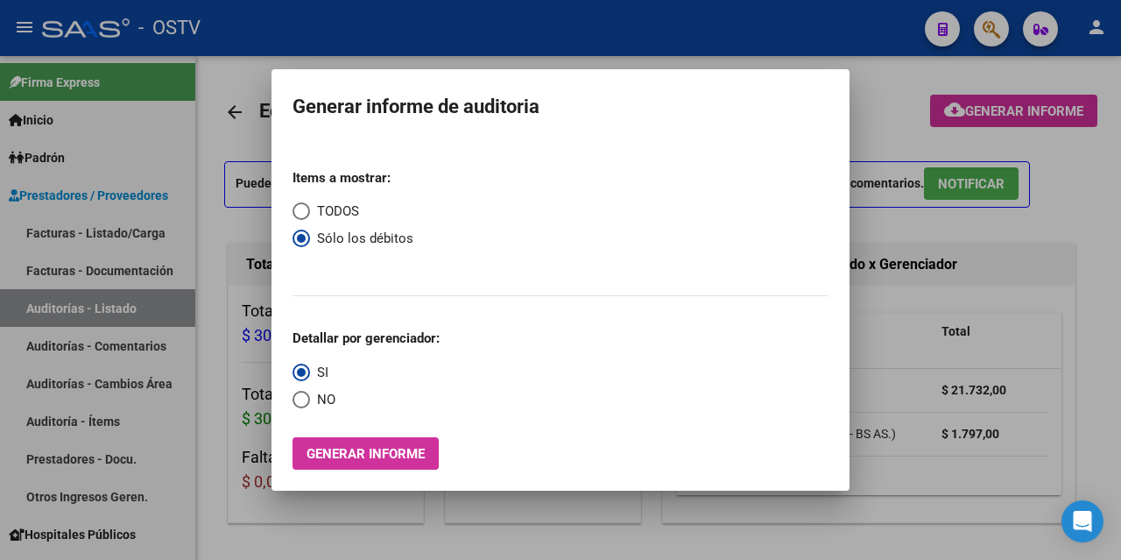
radio input "true"
click at [359, 451] on span "Generar informe" at bounding box center [366, 454] width 118 height 16
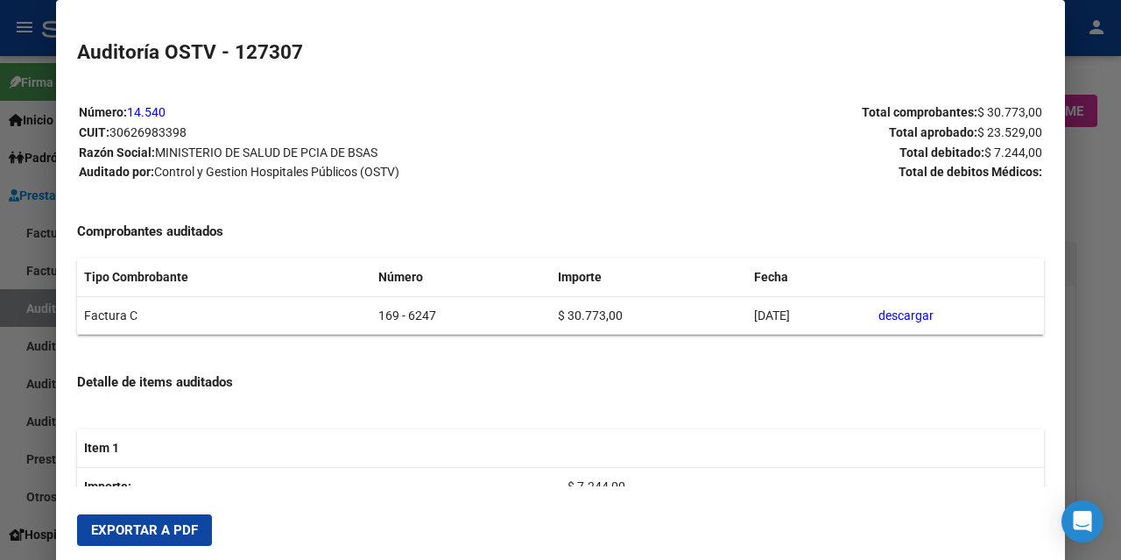
drag, startPoint x: 182, startPoint y: 525, endPoint x: 272, endPoint y: 509, distance: 90.7
click at [182, 527] on span "Exportar a PDF" at bounding box center [144, 530] width 107 height 16
click at [1107, 206] on div at bounding box center [560, 280] width 1121 height 560
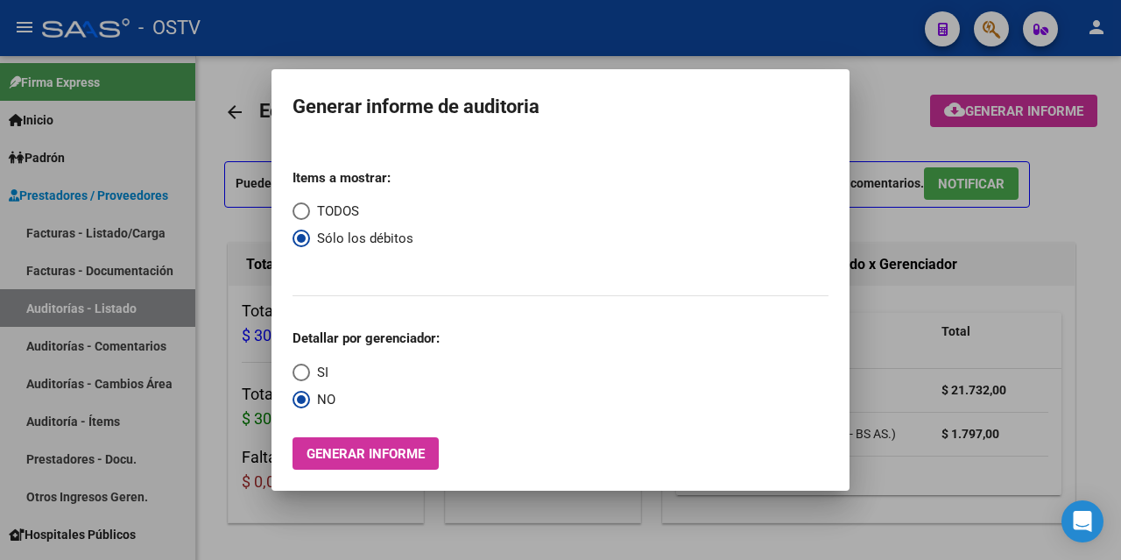
click at [735, 45] on div at bounding box center [560, 280] width 1121 height 560
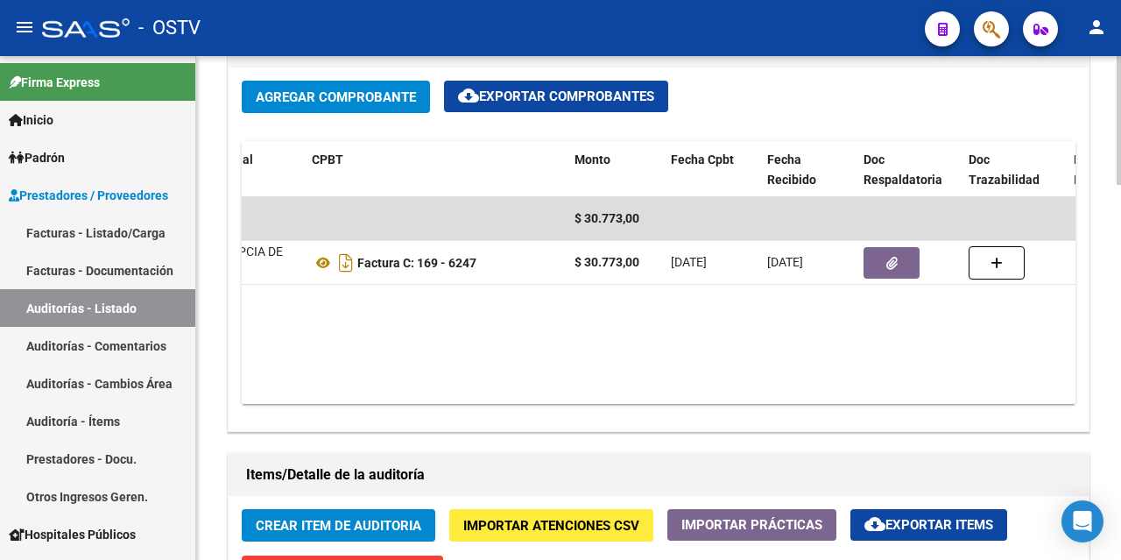
scroll to position [876, 0]
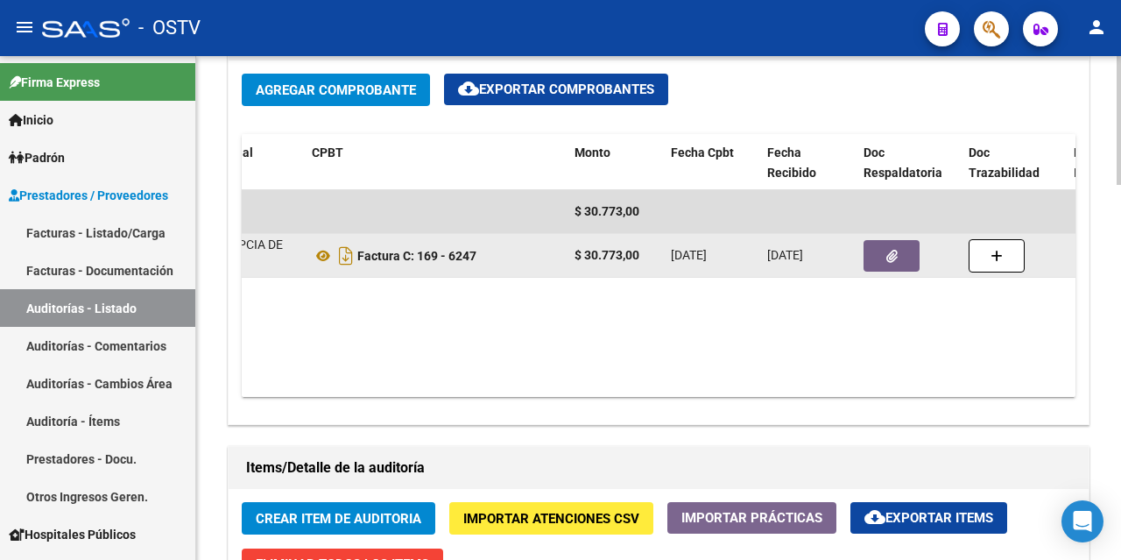
click at [895, 258] on icon "button" at bounding box center [892, 256] width 11 height 13
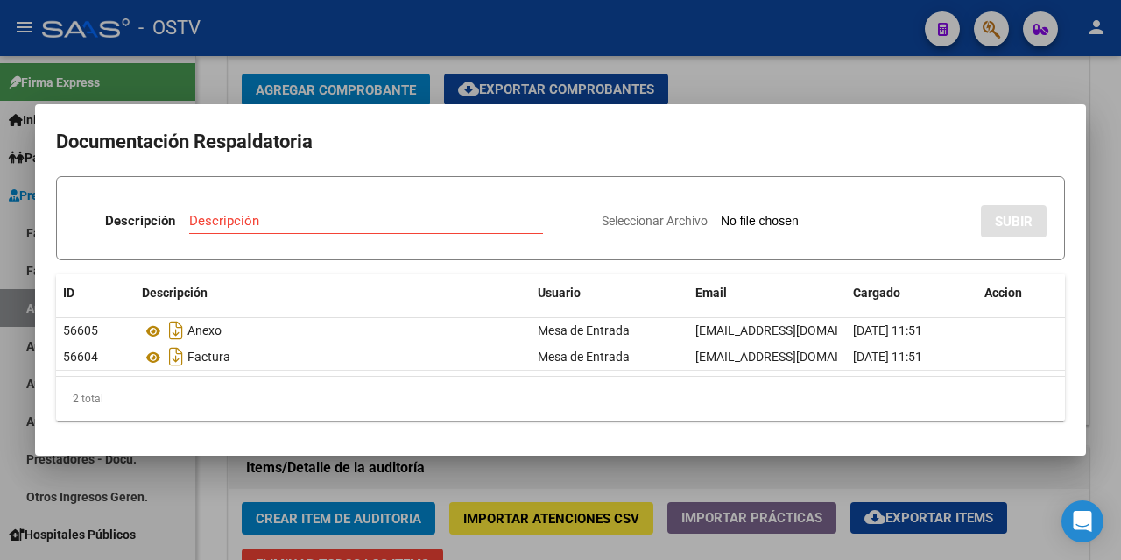
click at [778, 209] on div "Seleccionar Archivo SUBIR" at bounding box center [824, 217] width 445 height 53
click at [255, 217] on input "Descripción" at bounding box center [366, 221] width 354 height 16
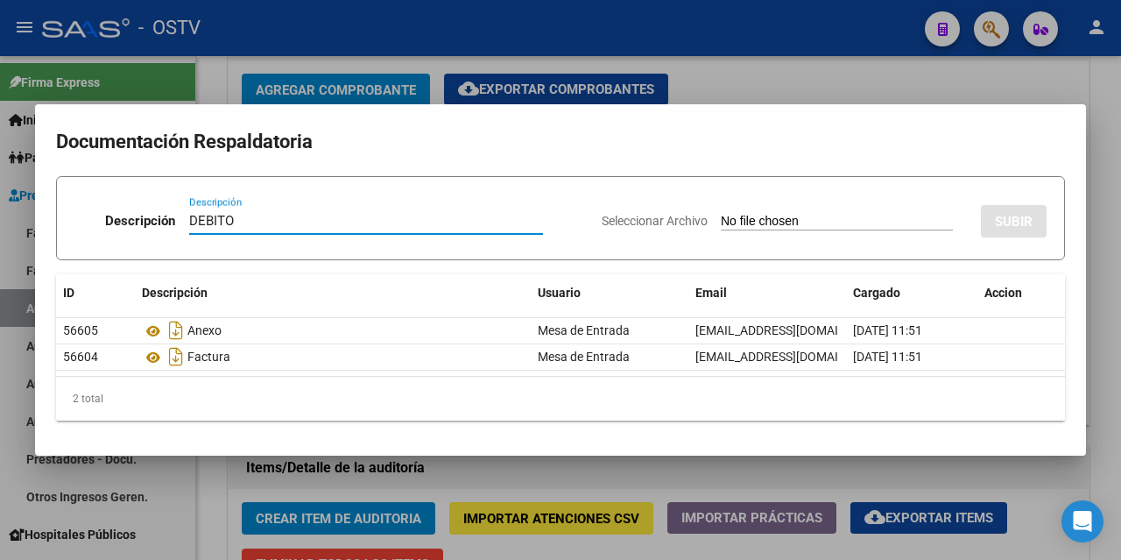
type input "DEBITO"
click at [807, 226] on input "Seleccionar Archivo" at bounding box center [837, 222] width 232 height 17
type input "C:\fakepath\DEBITO FC 169-6247.pdf"
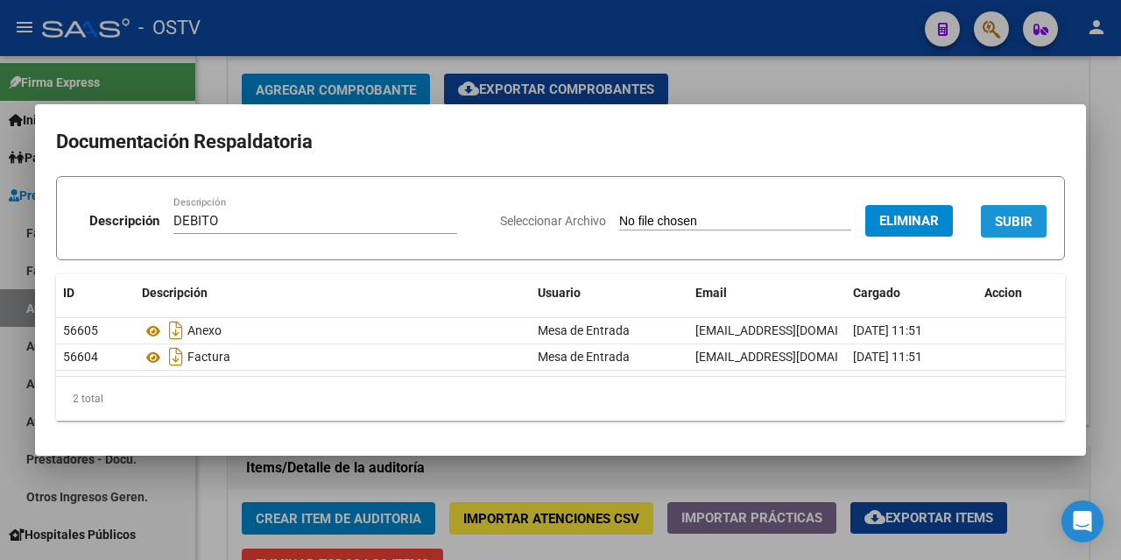
click at [1020, 226] on span "SUBIR" at bounding box center [1014, 222] width 38 height 16
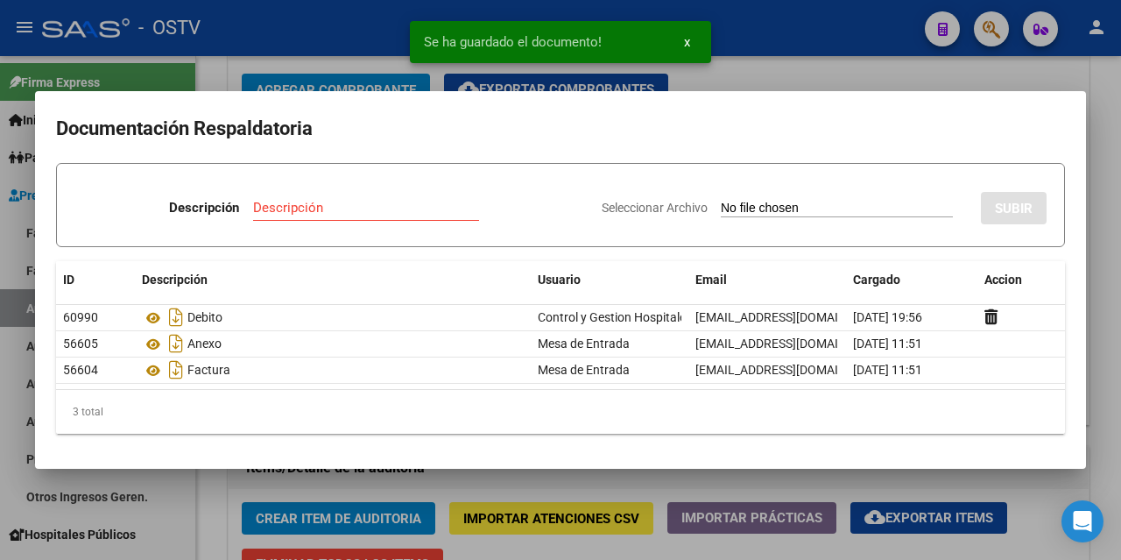
click at [793, 65] on div at bounding box center [560, 280] width 1121 height 560
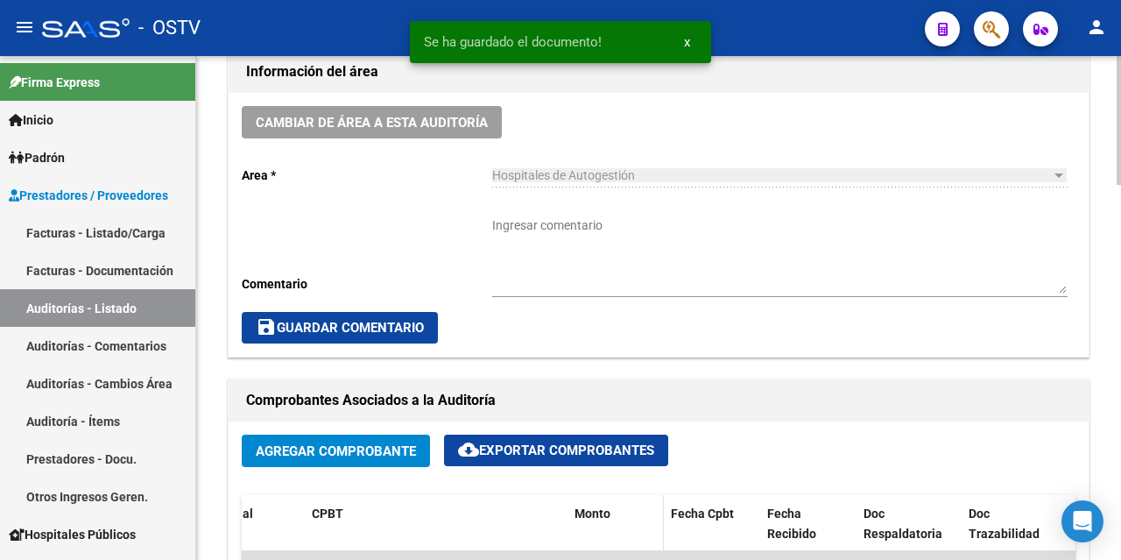
scroll to position [350, 0]
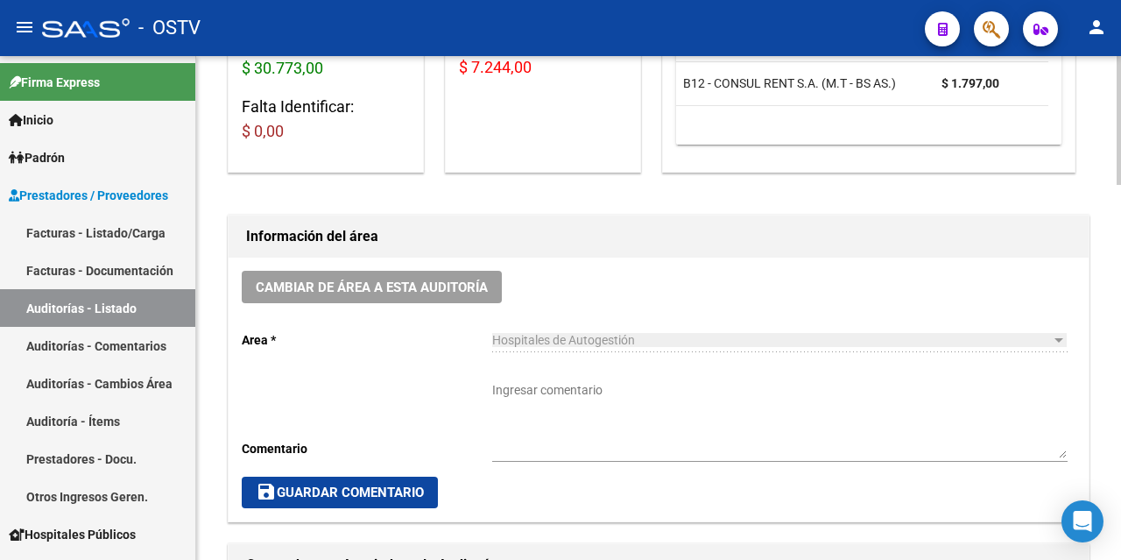
click at [551, 390] on textarea "Ingresar comentario" at bounding box center [780, 419] width 576 height 77
type textarea "CERRADA C DEBITO"
click at [315, 496] on span "save Guardar Comentario" at bounding box center [340, 493] width 168 height 16
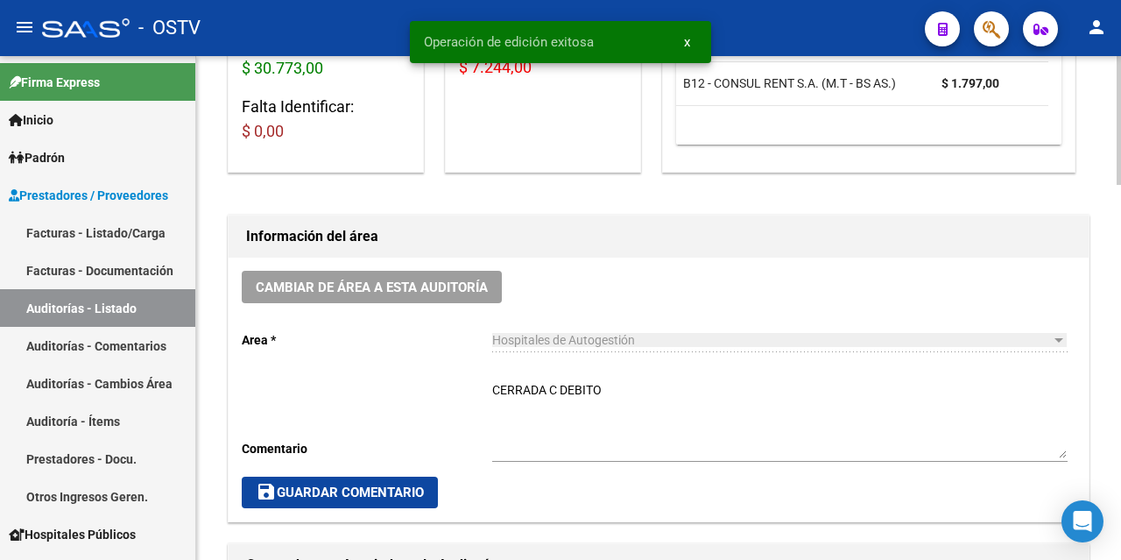
scroll to position [0, 0]
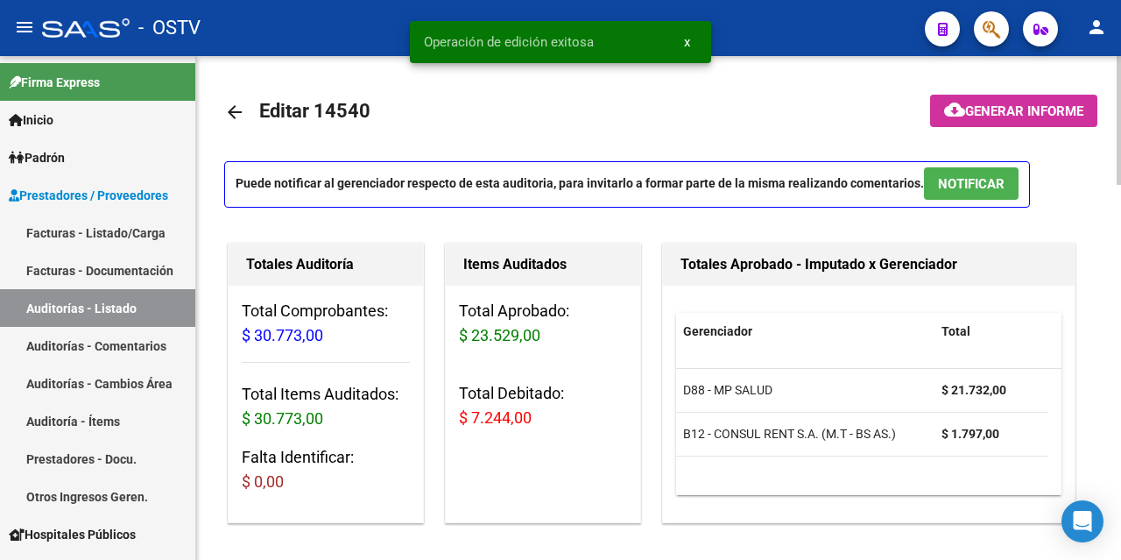
click at [230, 113] on mat-icon "arrow_back" at bounding box center [234, 112] width 21 height 21
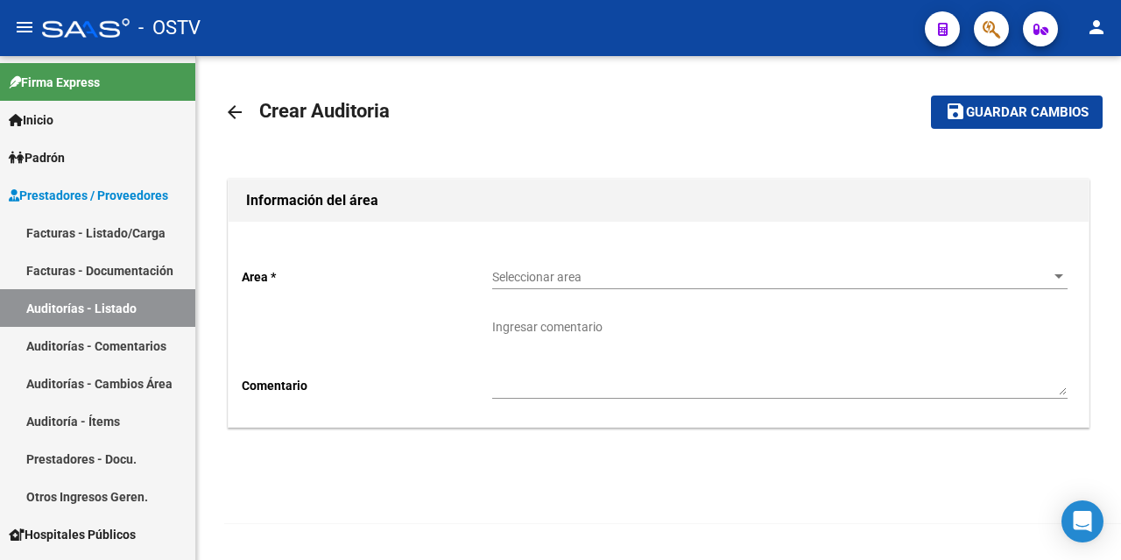
click at [623, 281] on span "Seleccionar area" at bounding box center [772, 277] width 560 height 15
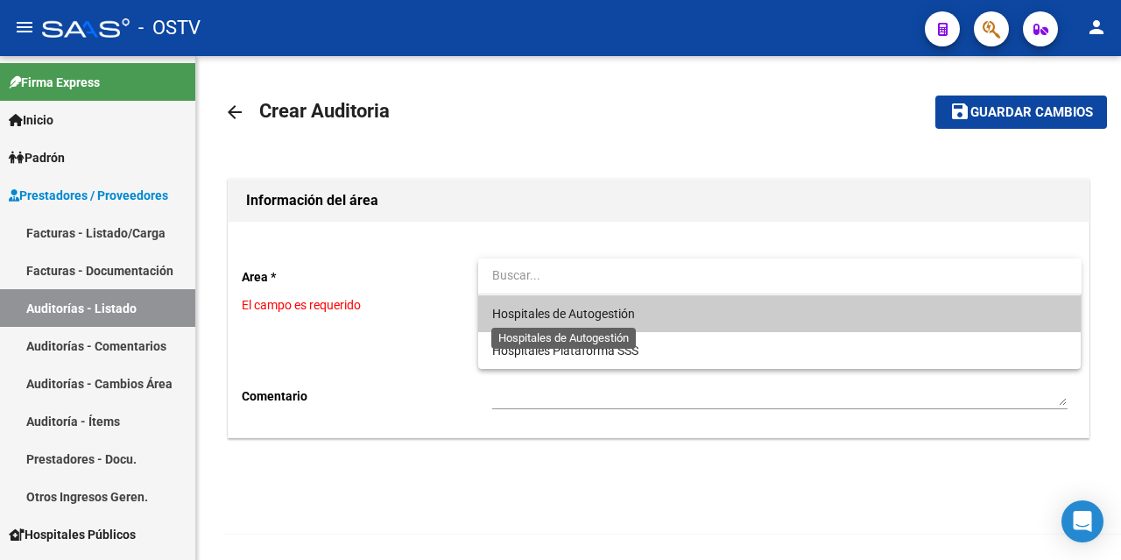
click at [596, 314] on span "Hospitales de Autogestión" at bounding box center [563, 314] width 143 height 14
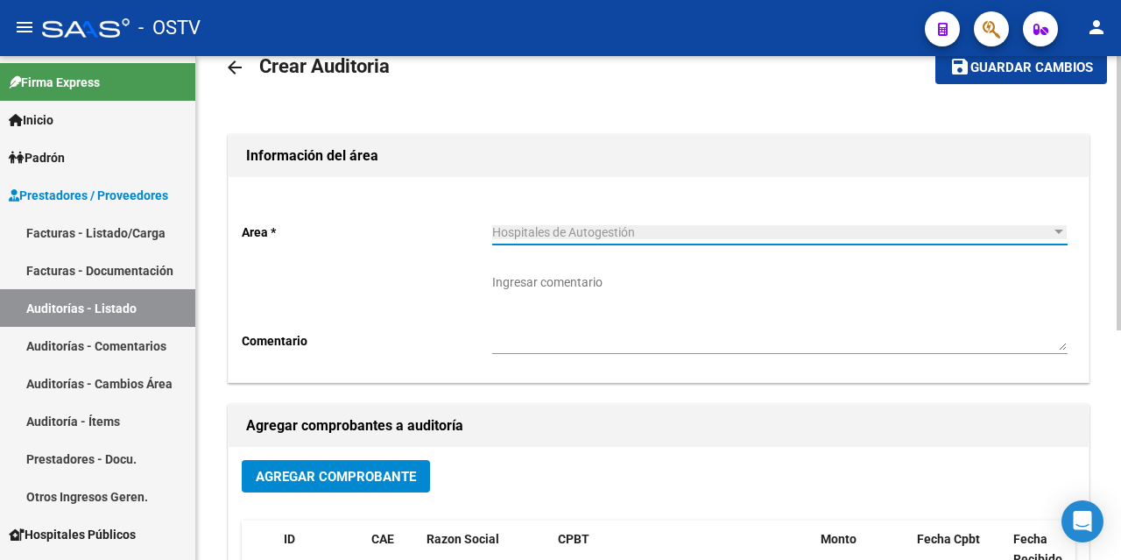
scroll to position [175, 0]
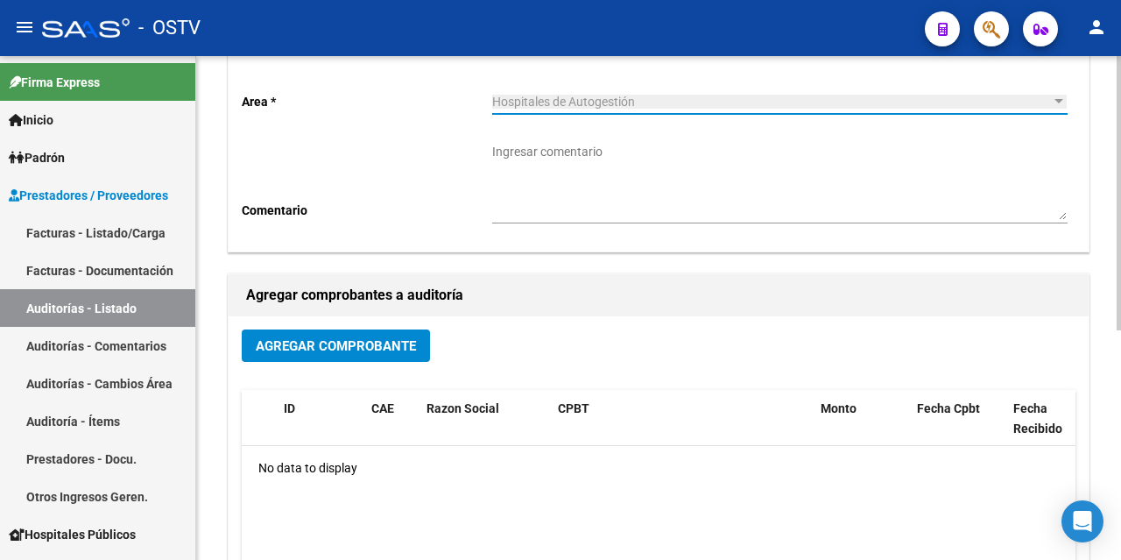
click at [319, 347] on span "Agregar Comprobante" at bounding box center [336, 346] width 160 height 16
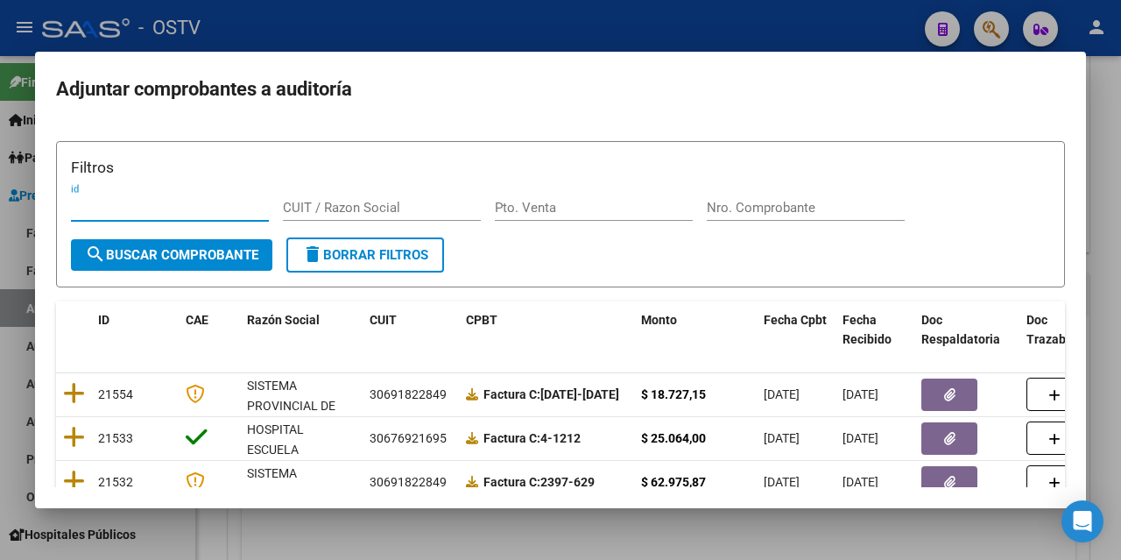
click at [713, 206] on input "Nro. Comprobante" at bounding box center [806, 208] width 198 height 16
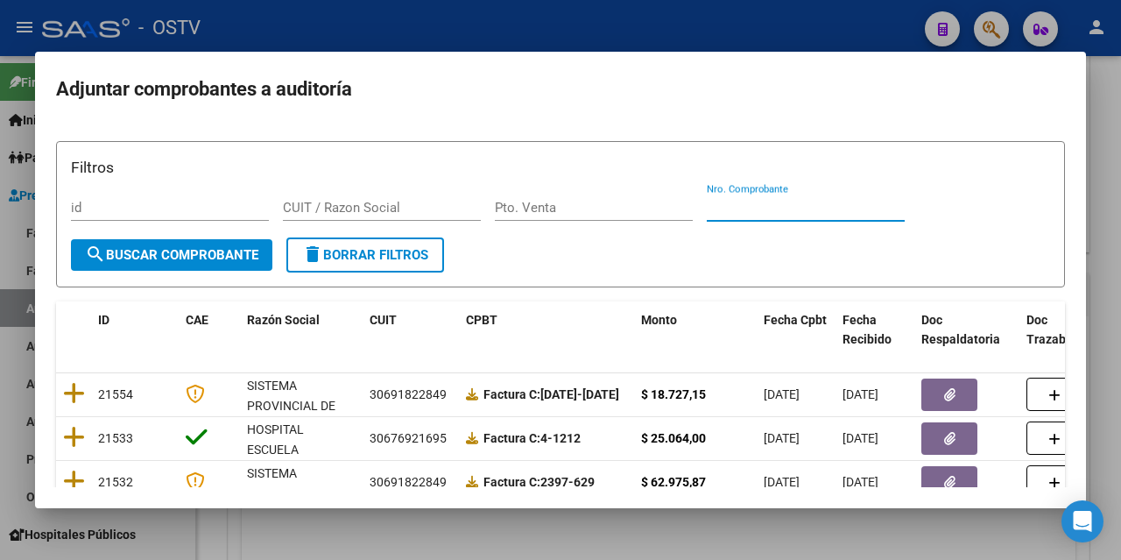
paste input "6322"
type input "6322"
click at [187, 257] on span "search Buscar Comprobante" at bounding box center [171, 255] width 173 height 16
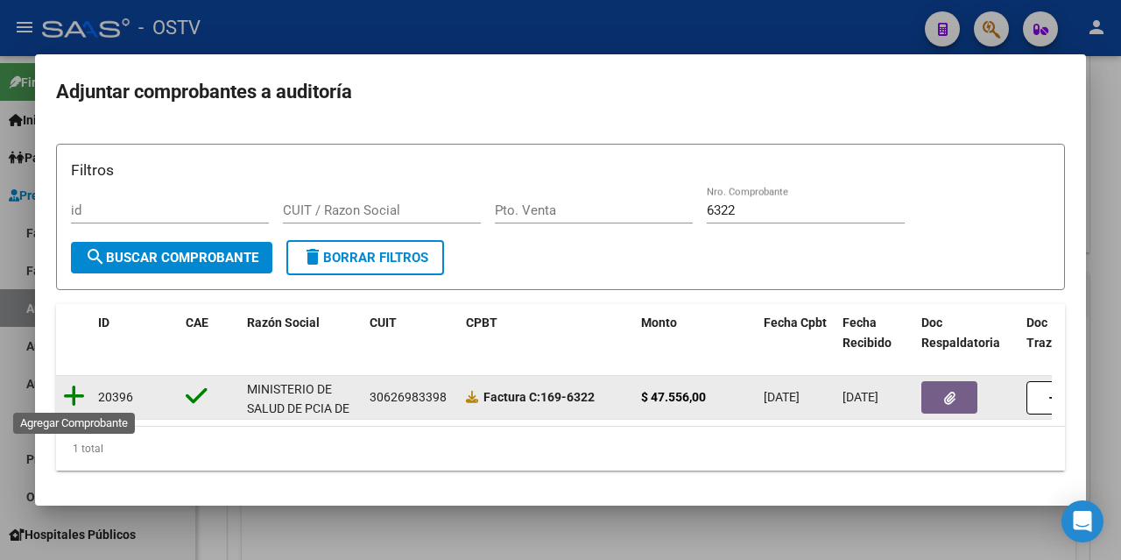
click at [72, 398] on icon at bounding box center [74, 396] width 22 height 25
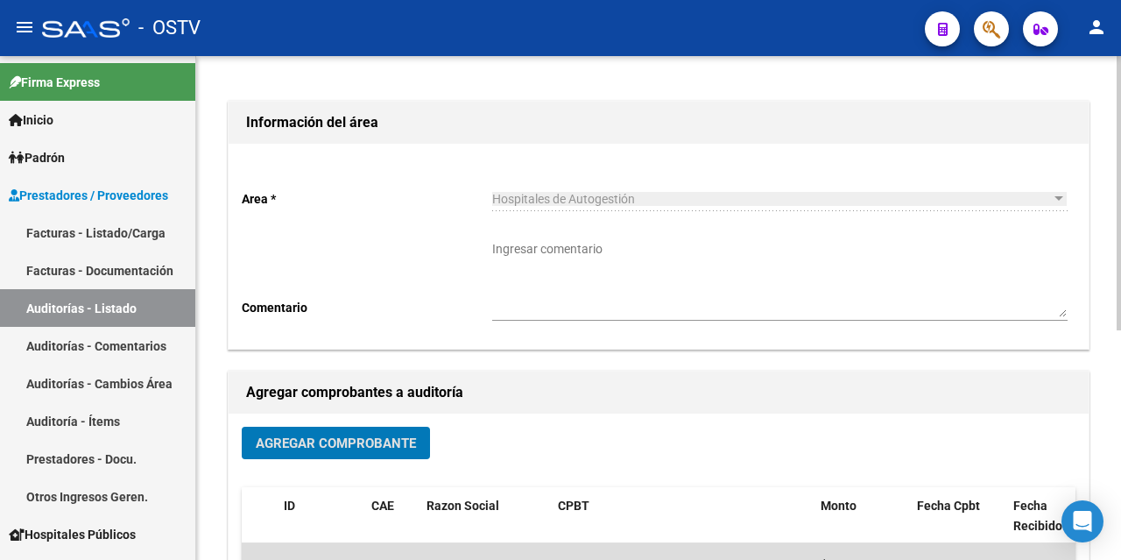
scroll to position [0, 0]
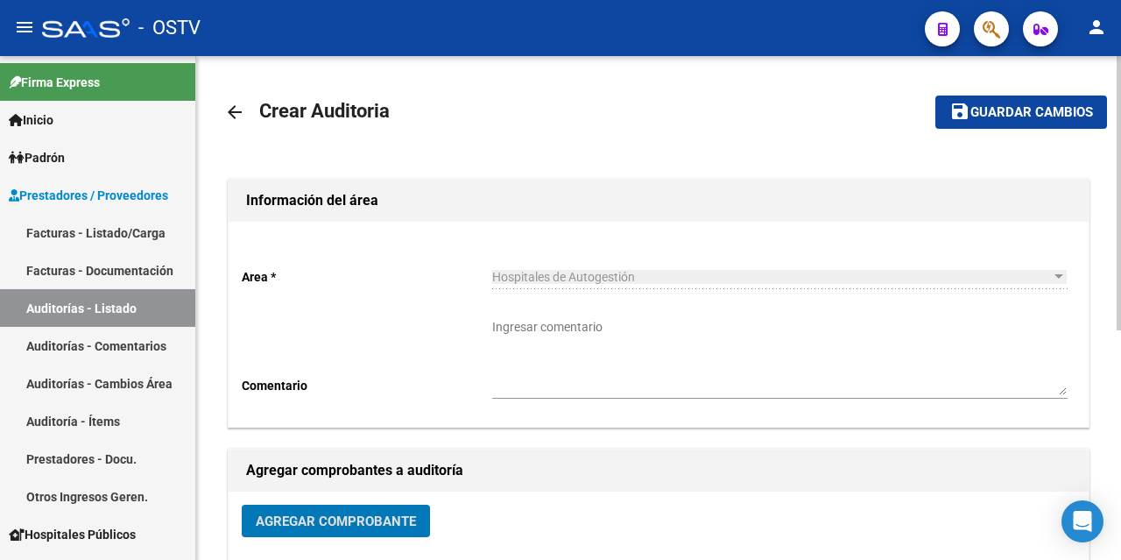
click at [1020, 105] on span "Guardar cambios" at bounding box center [1032, 113] width 123 height 16
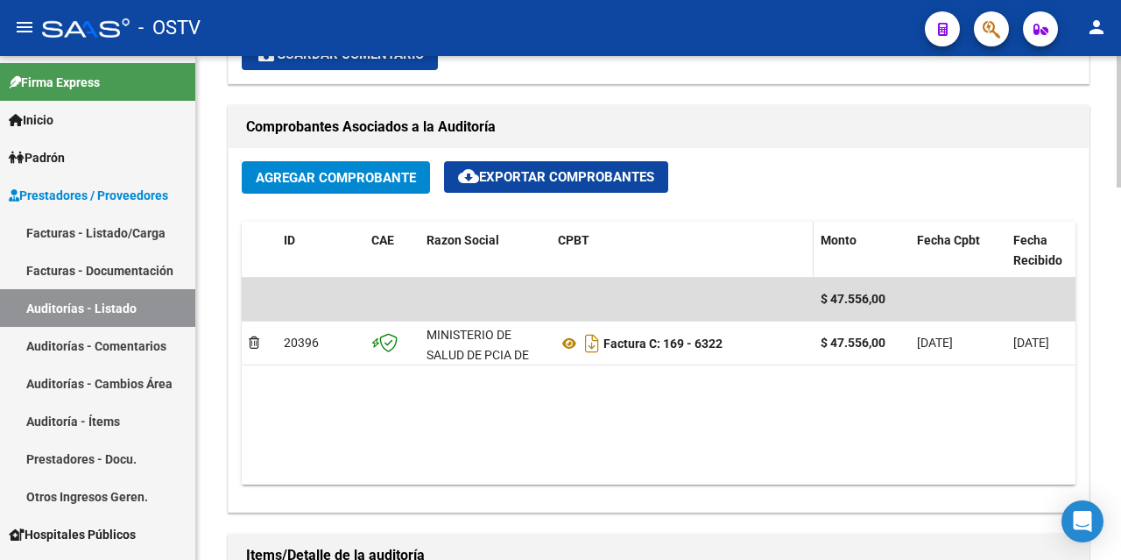
scroll to position [789, 0]
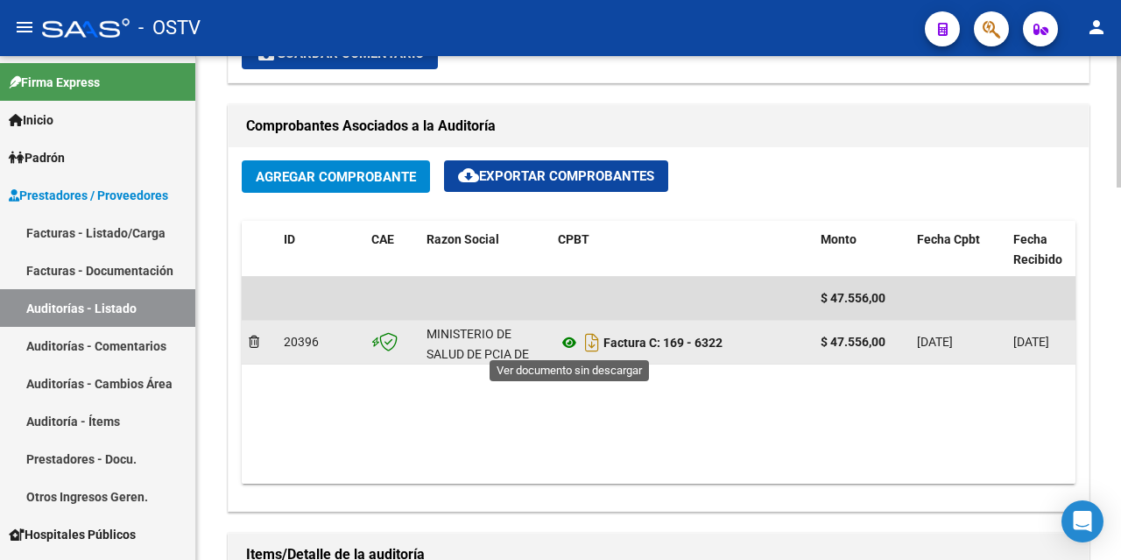
click at [571, 344] on icon at bounding box center [569, 342] width 23 height 21
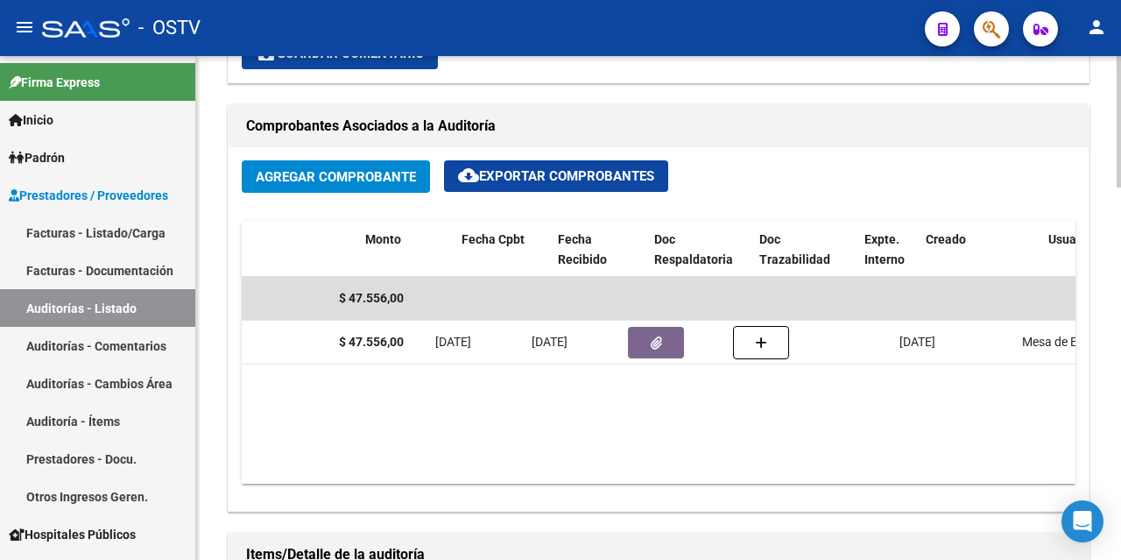
scroll to position [0, 456]
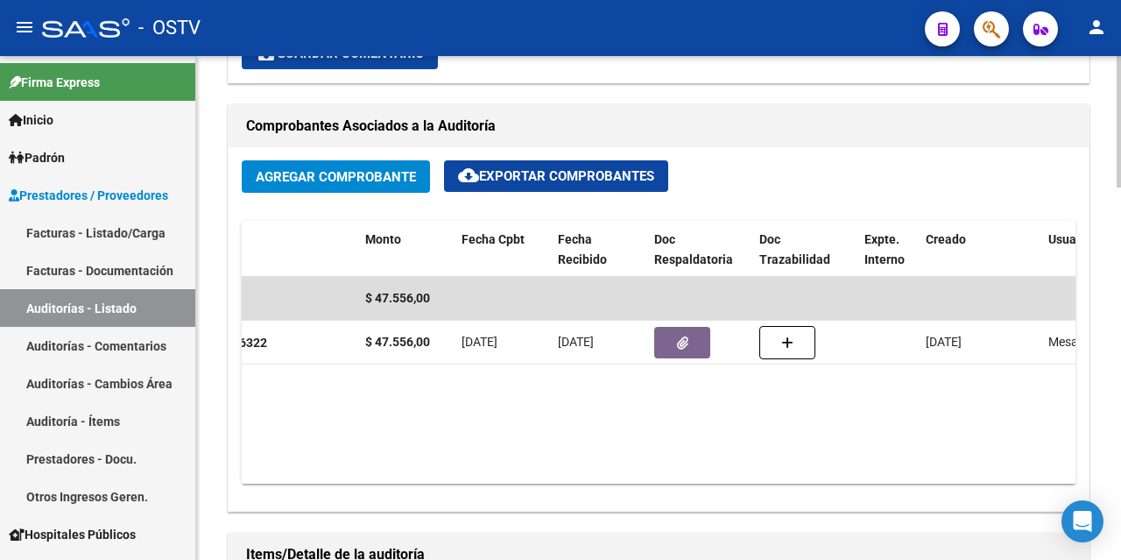
click at [259, 439] on datatable-body "$ 47.556,00 20396 MINISTERIO DE SALUD DE PCIA DE BSAS Factura C: 169 - 6322 $ 4…" at bounding box center [659, 380] width 834 height 207
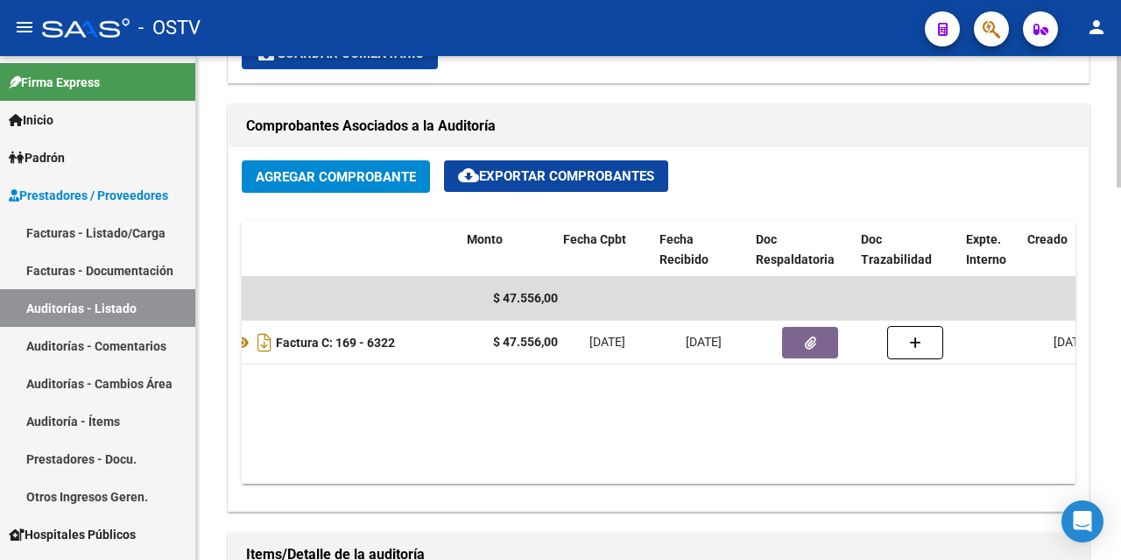
drag, startPoint x: 259, startPoint y: 439, endPoint x: 250, endPoint y: 473, distance: 35.5
click at [250, 473] on datatable-body "$ 47.556,00 20396 MINISTERIO DE SALUD DE PCIA DE BSAS Factura C: 169 - 6322 $ 4…" at bounding box center [659, 380] width 834 height 207
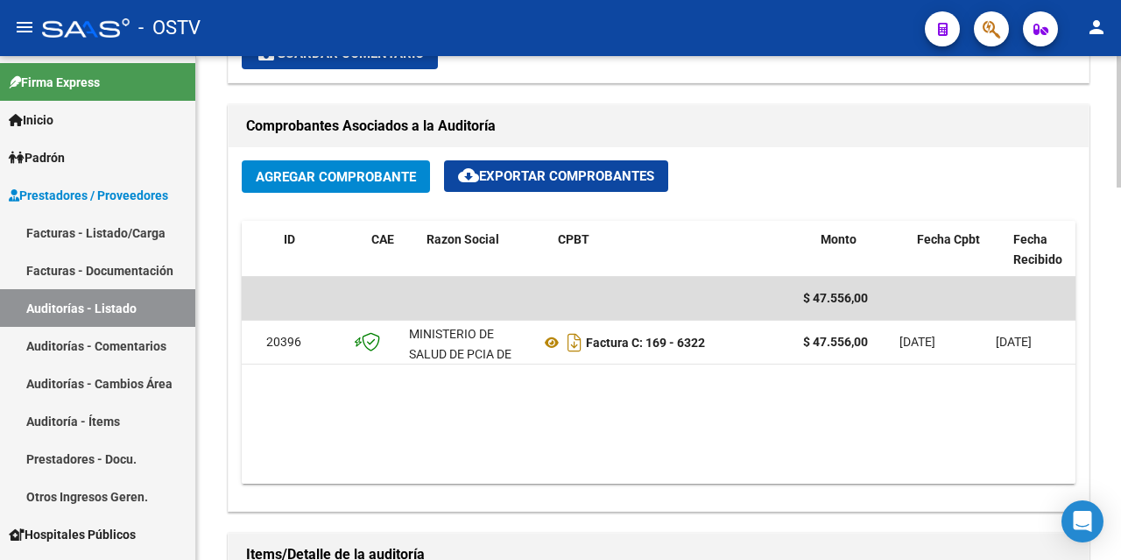
scroll to position [0, 0]
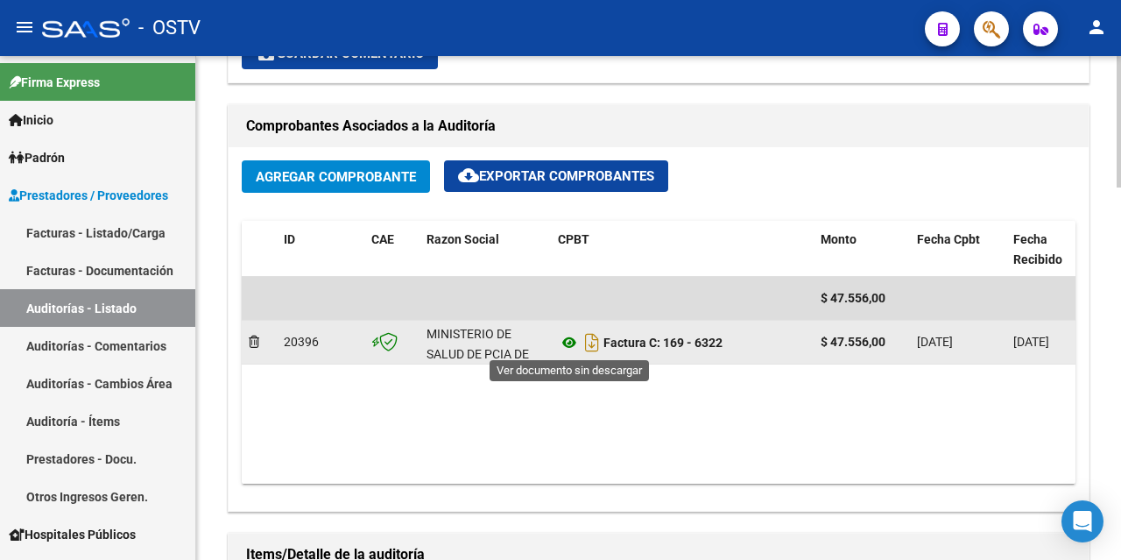
click at [569, 342] on icon at bounding box center [569, 342] width 23 height 21
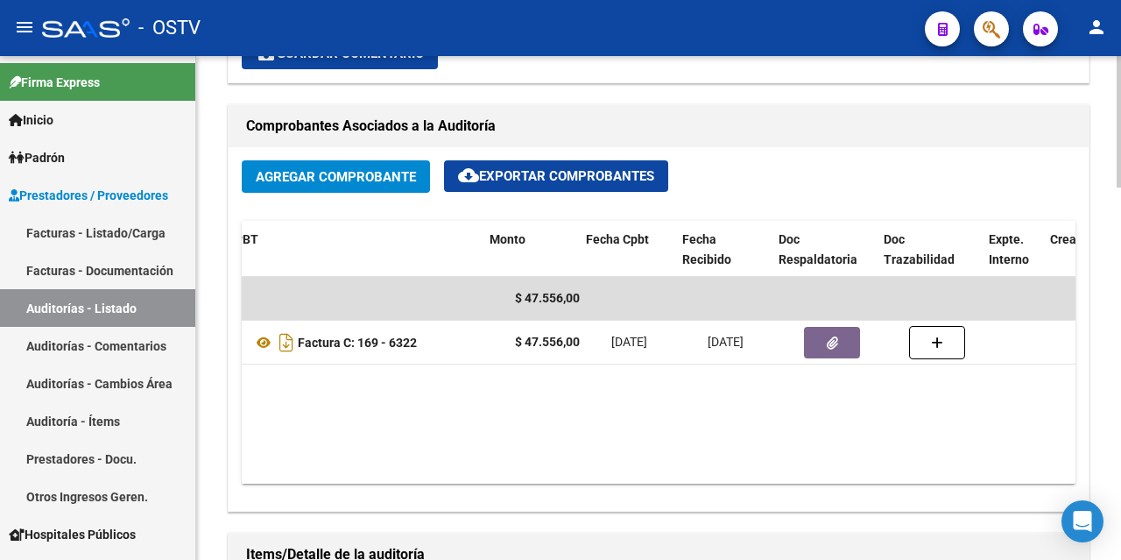
scroll to position [0, 350]
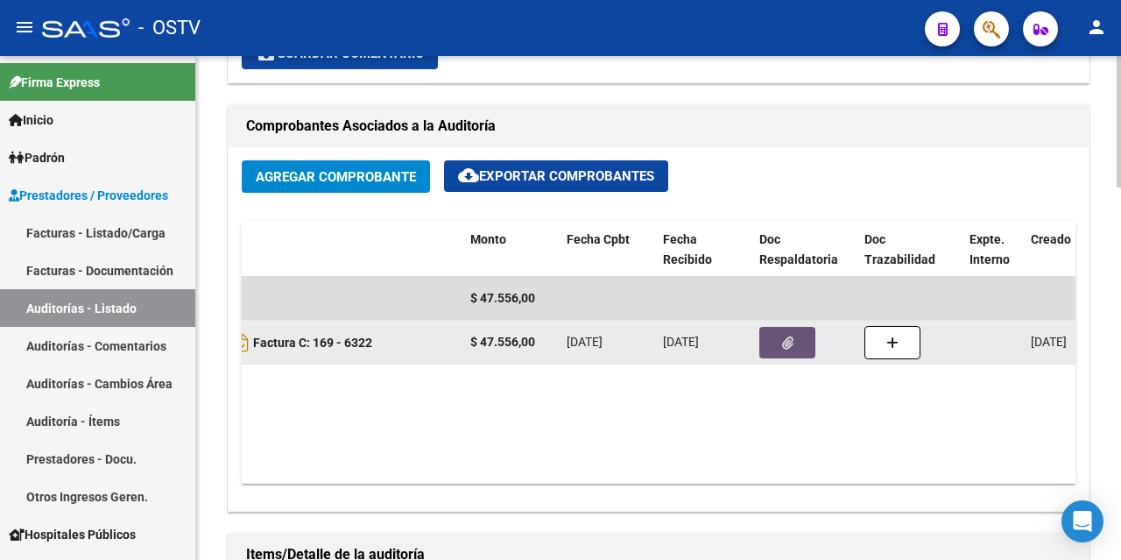
click at [788, 336] on icon "button" at bounding box center [787, 342] width 11 height 13
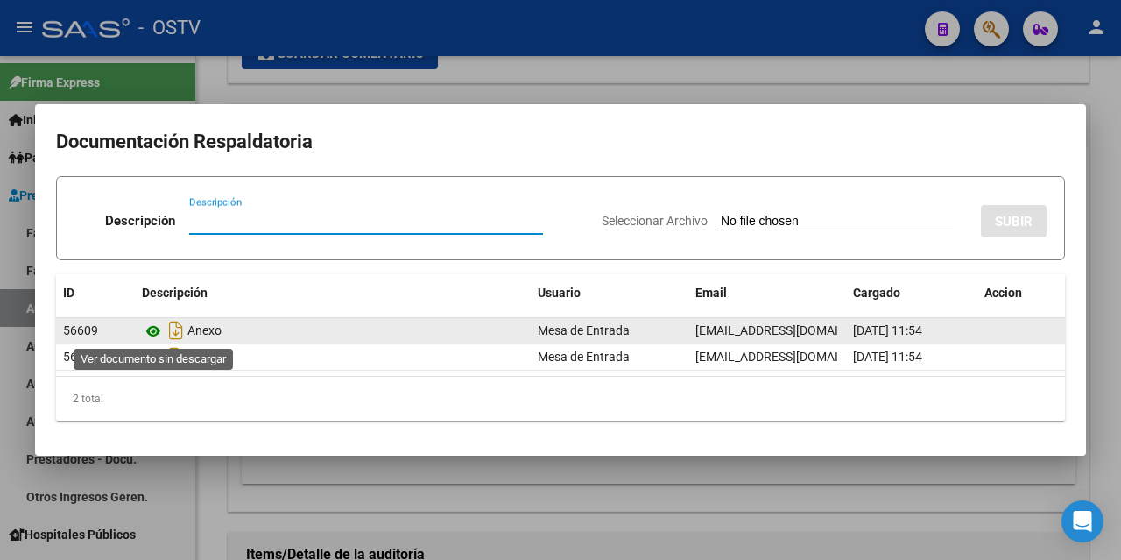
click at [152, 336] on icon at bounding box center [153, 331] width 23 height 21
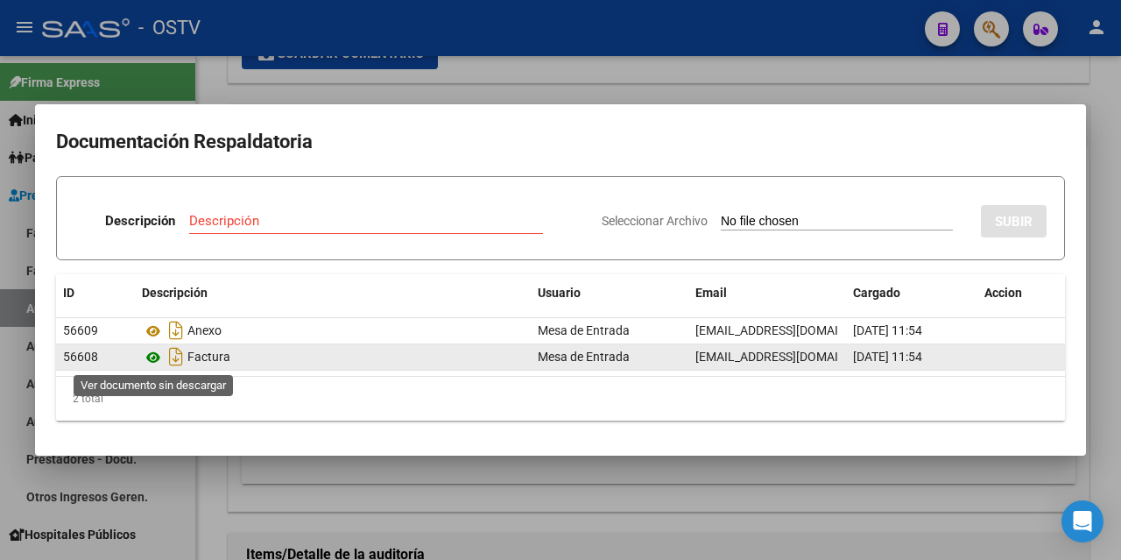
click at [152, 358] on icon at bounding box center [153, 357] width 23 height 21
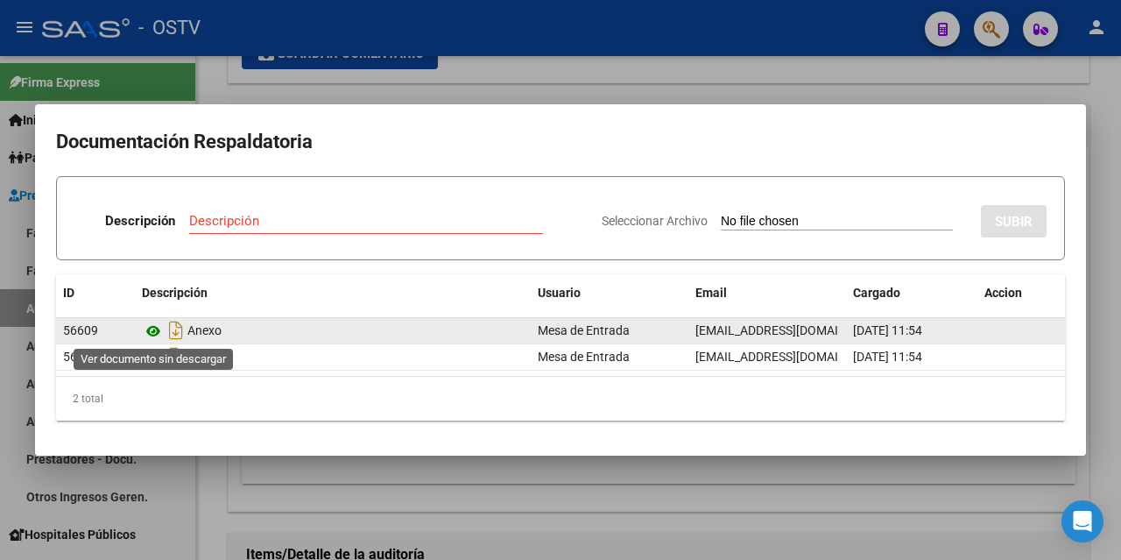
click at [149, 328] on icon at bounding box center [153, 331] width 23 height 21
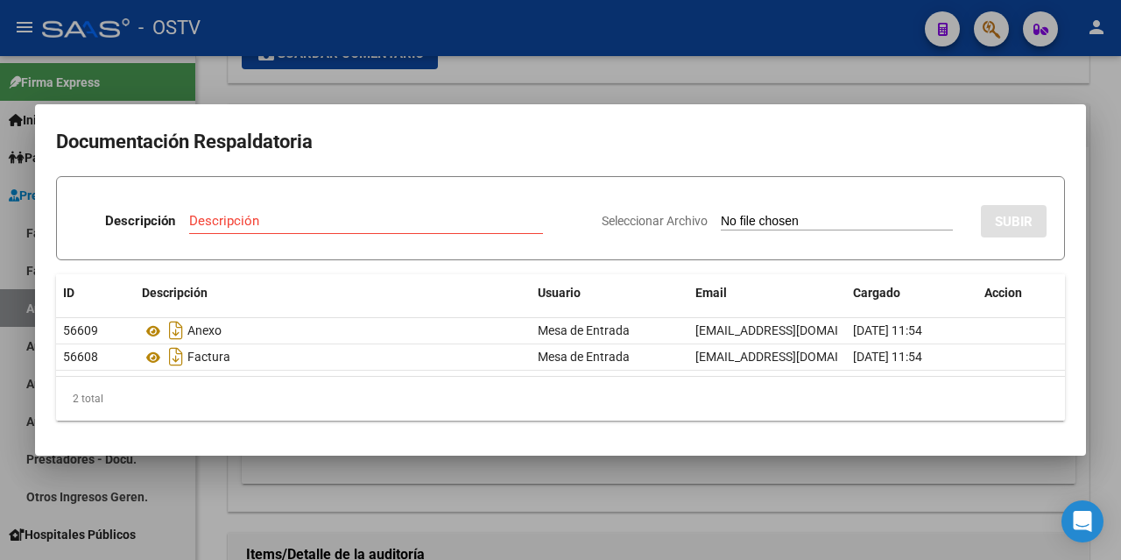
click at [880, 83] on div at bounding box center [560, 280] width 1121 height 560
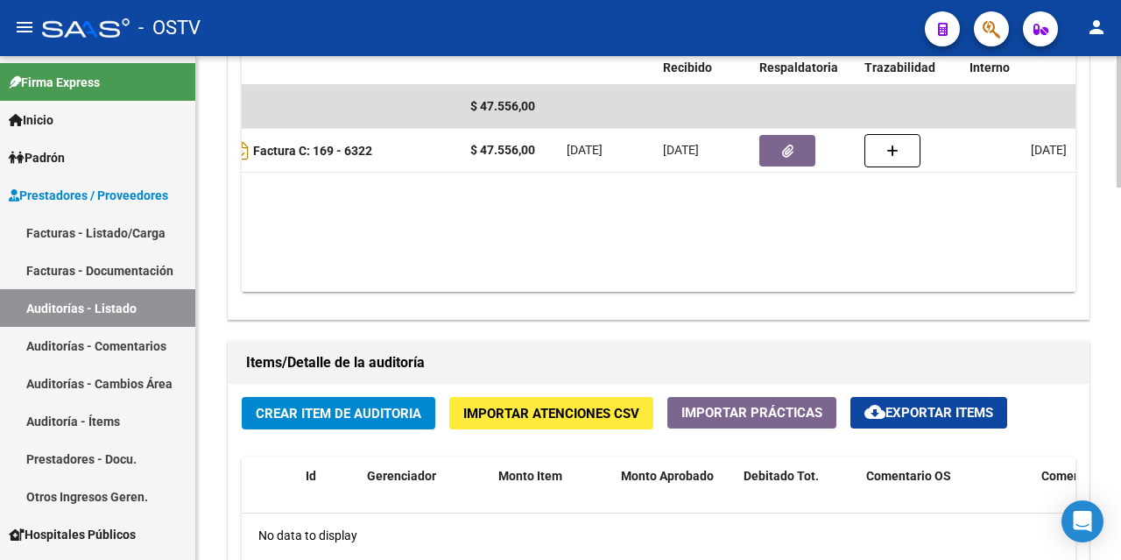
scroll to position [1139, 0]
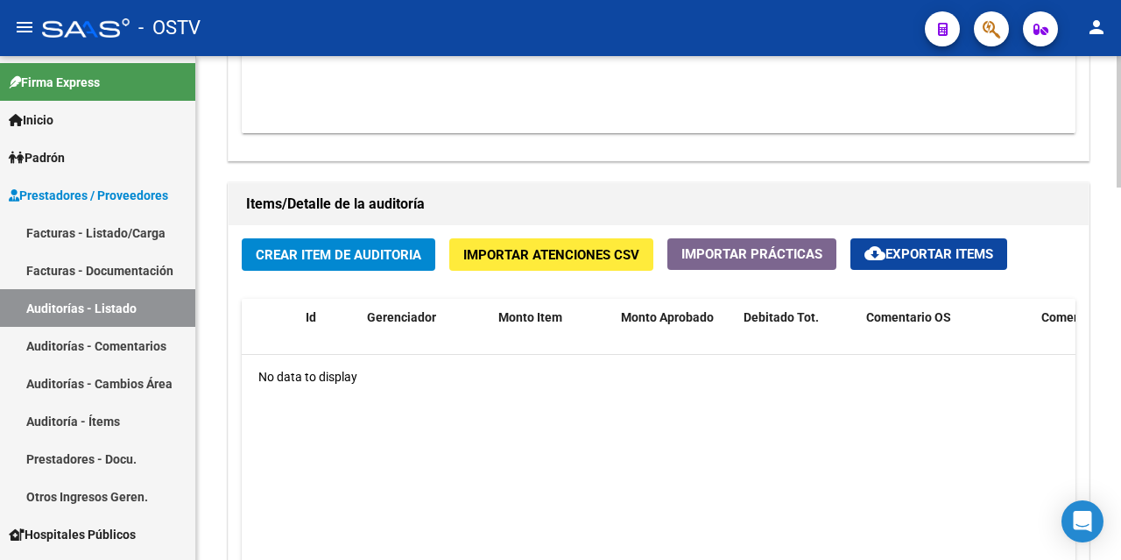
click at [371, 258] on span "Crear Item de Auditoria" at bounding box center [339, 255] width 166 height 16
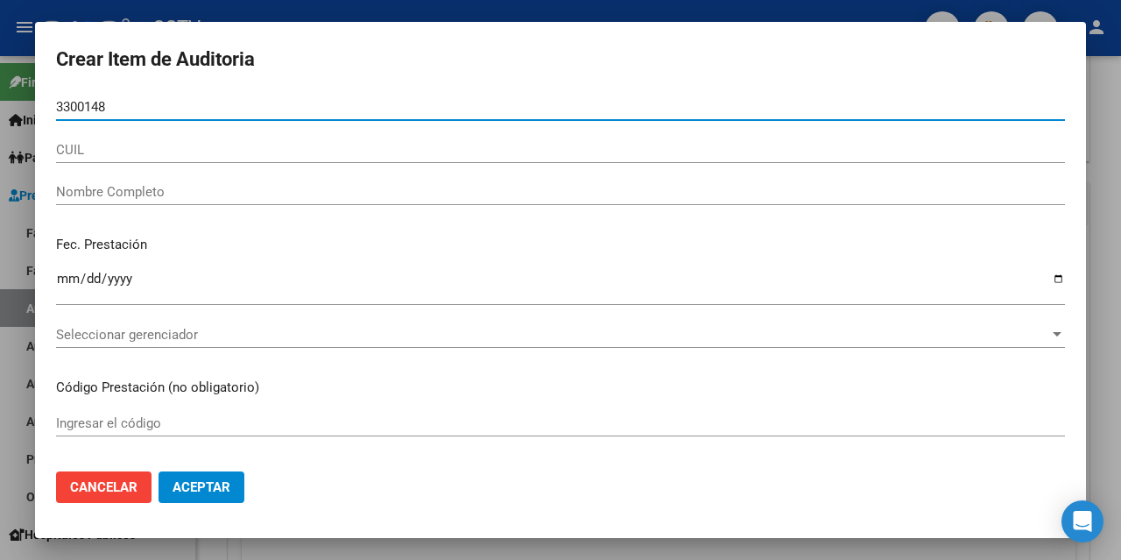
type input "33001481"
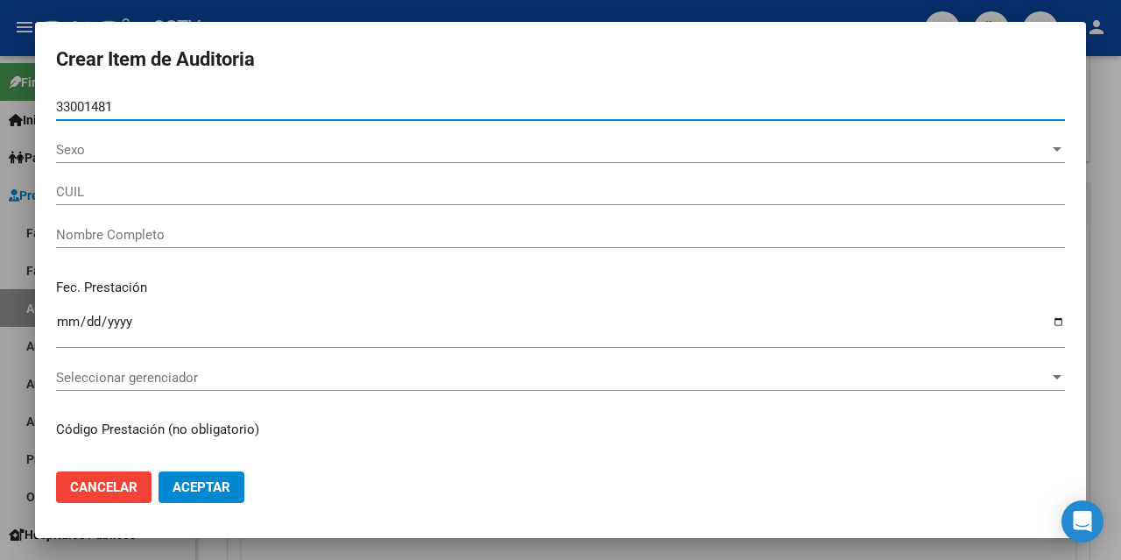
type input "23330014814"
type input "SANDEZ [PERSON_NAME]"
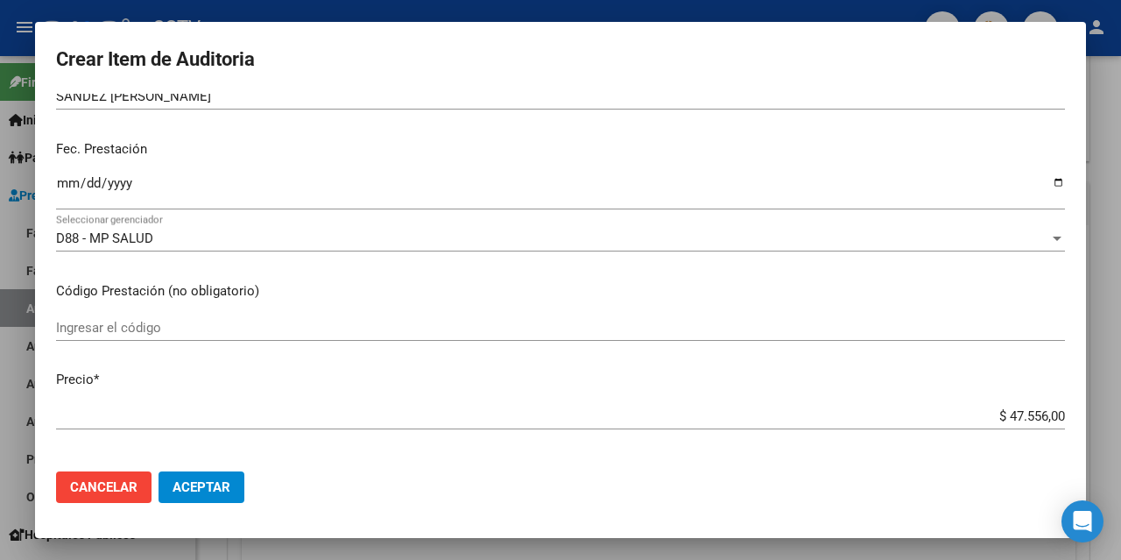
scroll to position [0, 0]
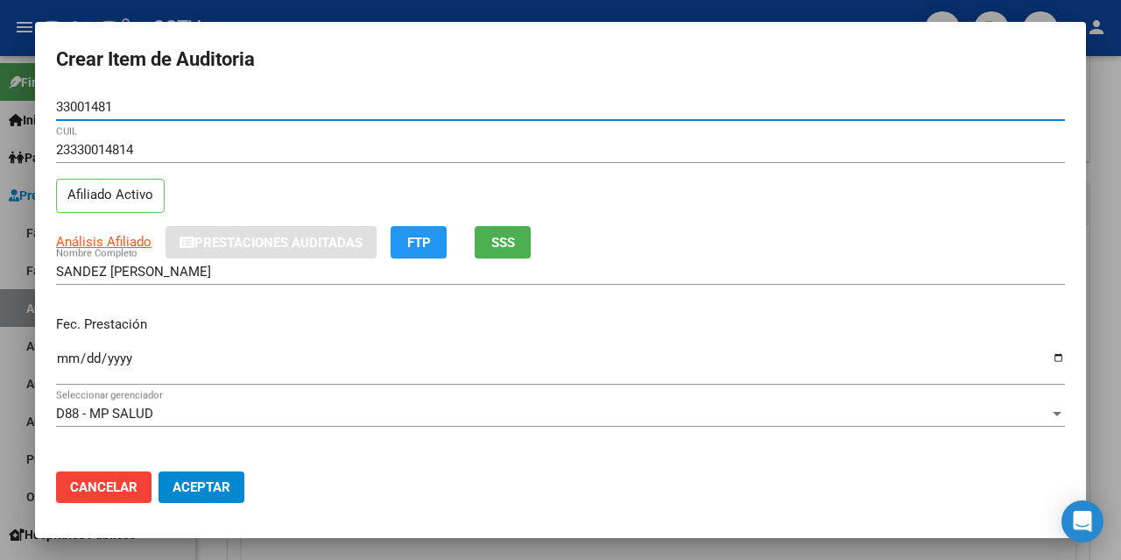
type input "33001481"
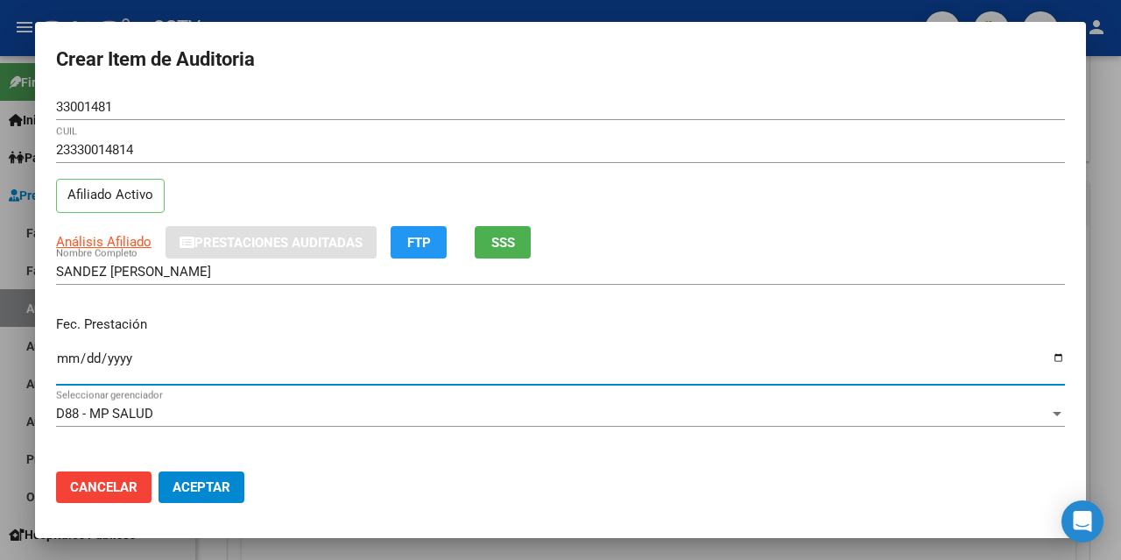
click at [67, 356] on input "Ingresar la fecha" at bounding box center [560, 365] width 1009 height 28
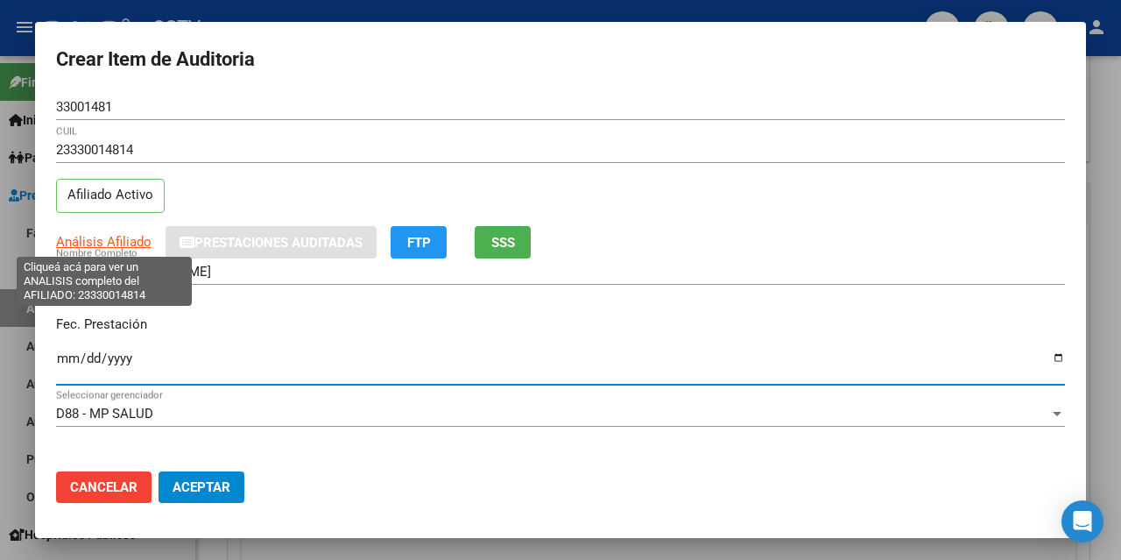
click at [93, 239] on span "Análisis Afiliado" at bounding box center [104, 242] width 96 height 16
type textarea "23330014814"
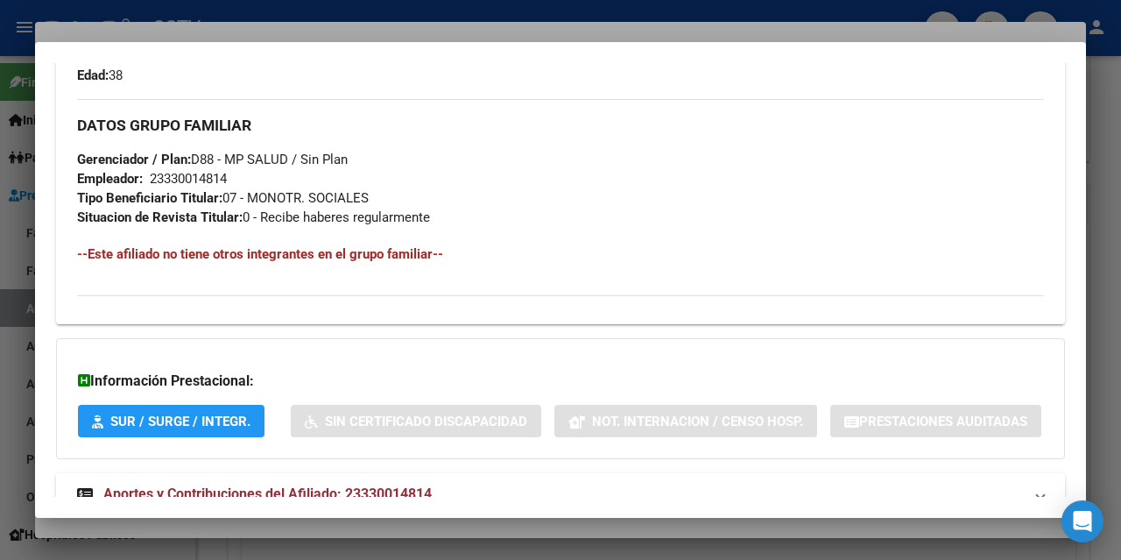
scroll to position [925, 0]
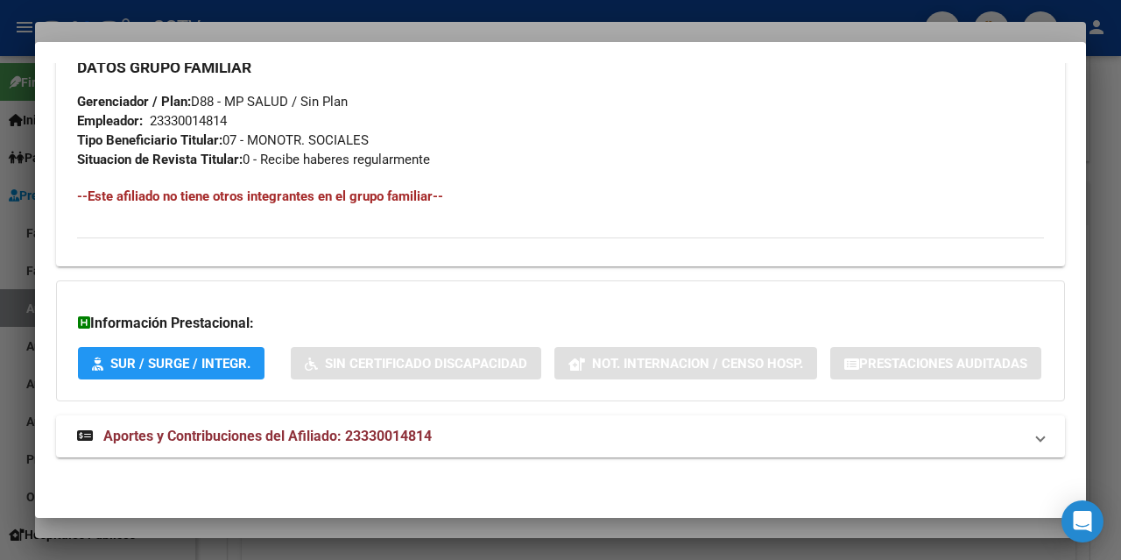
click at [1100, 177] on div at bounding box center [560, 280] width 1121 height 560
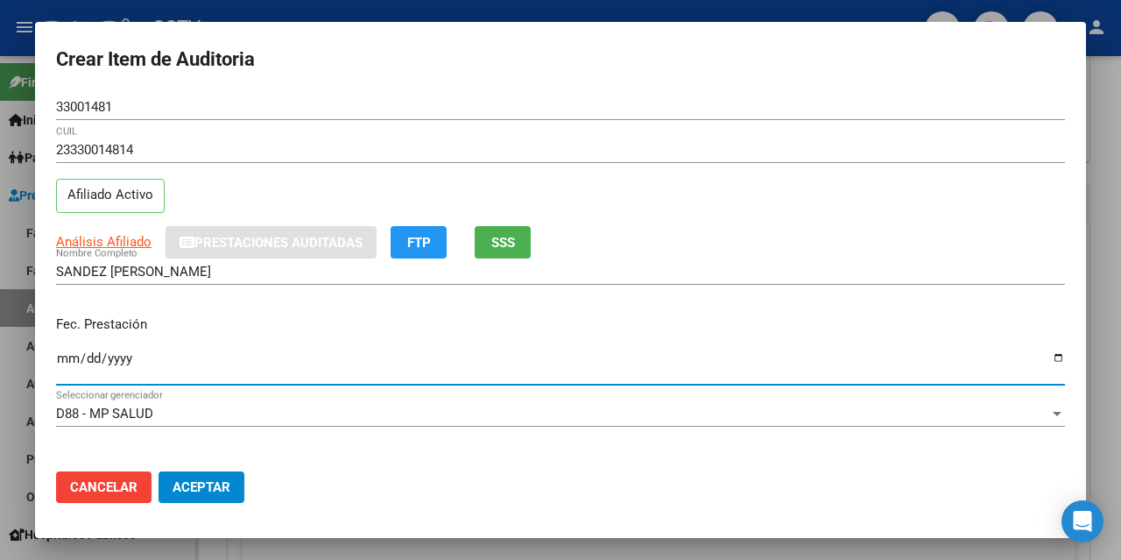
click at [60, 352] on input "Ingresar la fecha" at bounding box center [560, 365] width 1009 height 28
type input "[DATE]"
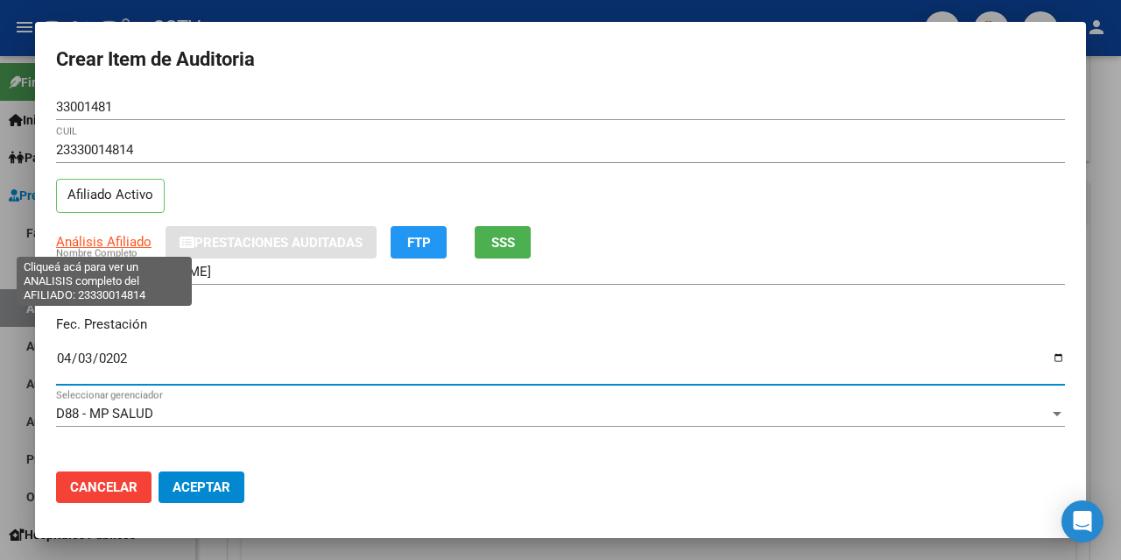
click at [99, 237] on span "Análisis Afiliado" at bounding box center [104, 242] width 96 height 16
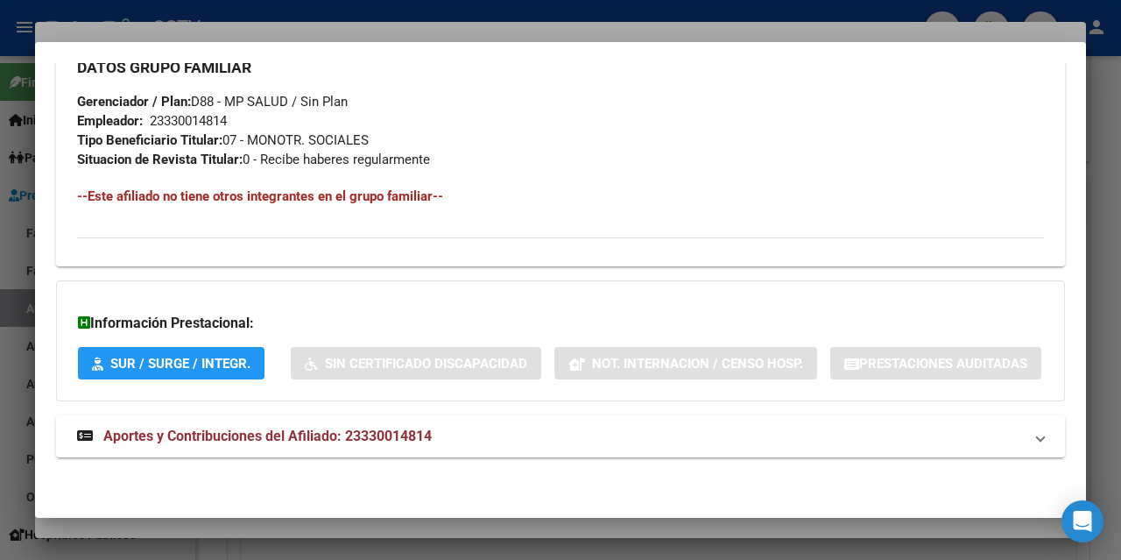
click at [1099, 115] on div at bounding box center [560, 280] width 1121 height 560
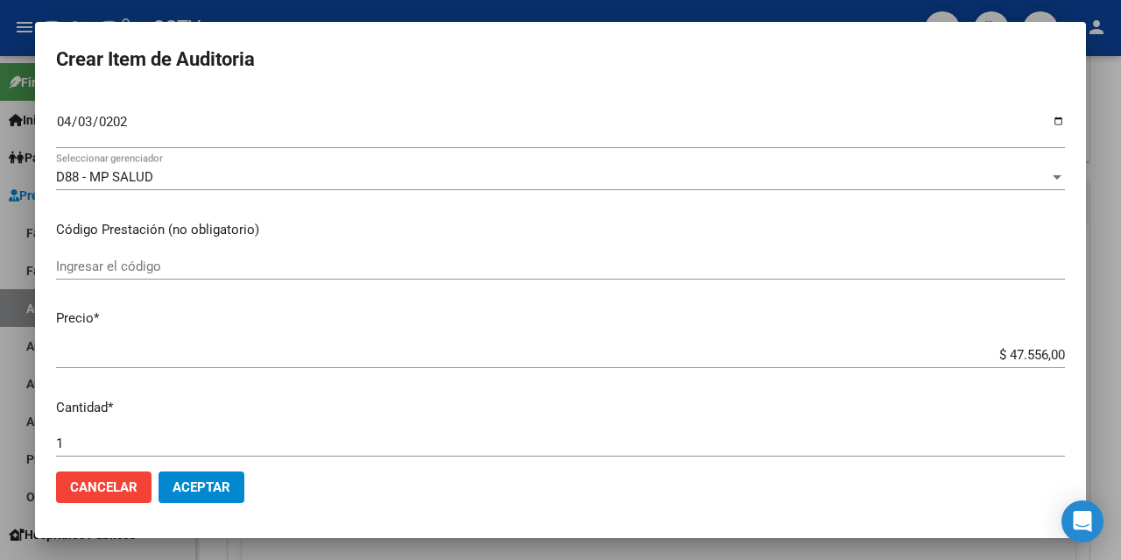
scroll to position [0, 0]
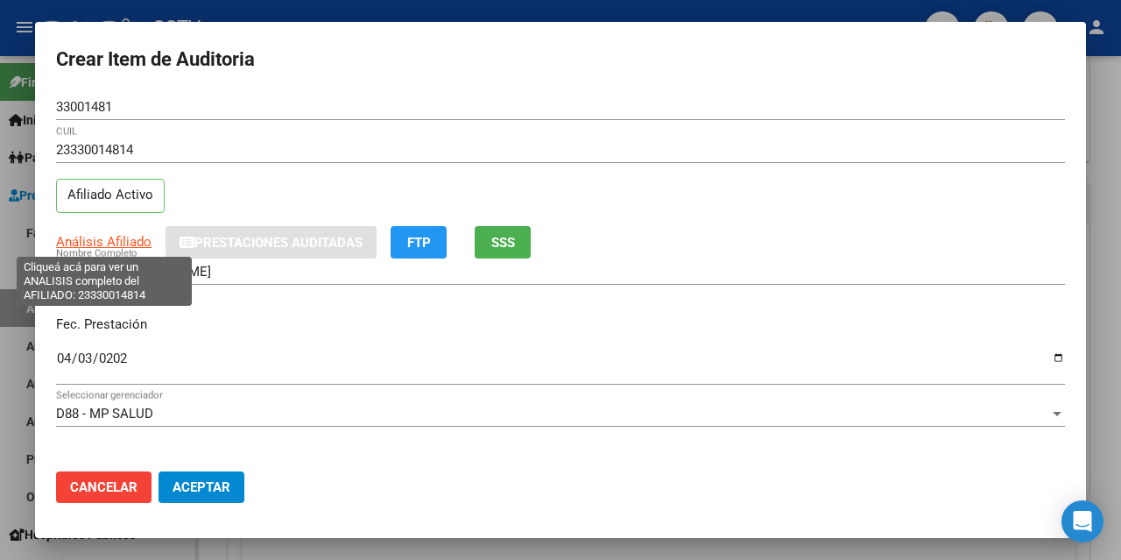
click at [135, 244] on span "Análisis Afiliado" at bounding box center [104, 242] width 96 height 16
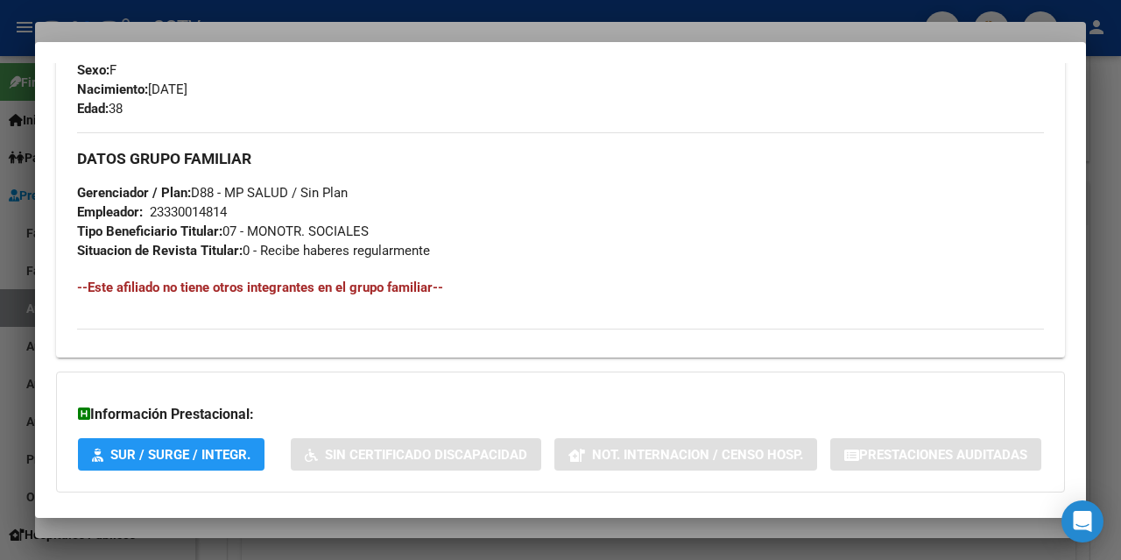
scroll to position [925, 0]
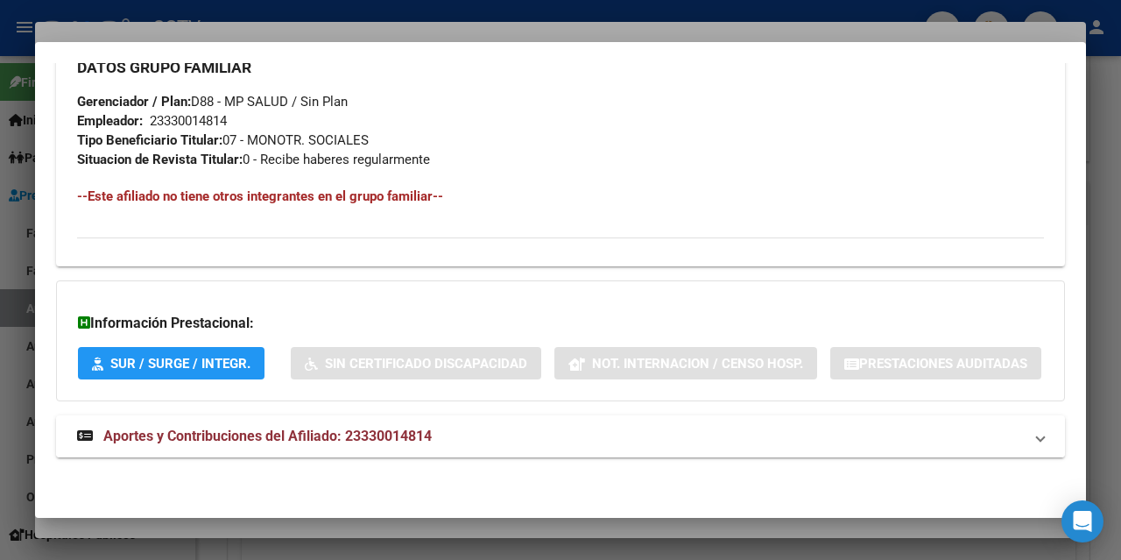
click at [345, 437] on span "Aportes y Contribuciones del Afiliado: 23330014814" at bounding box center [267, 436] width 329 height 17
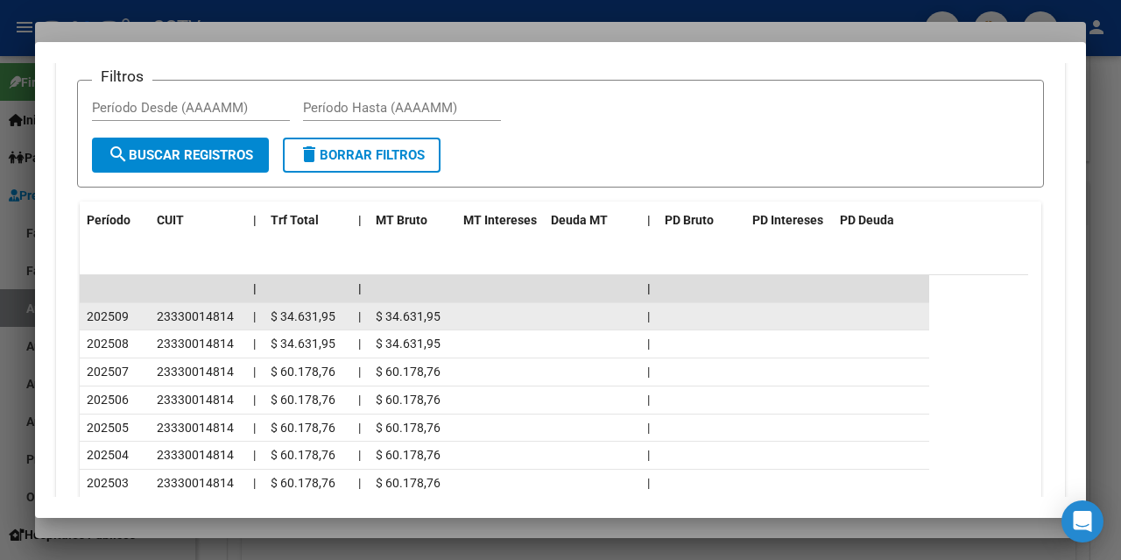
scroll to position [1539, 0]
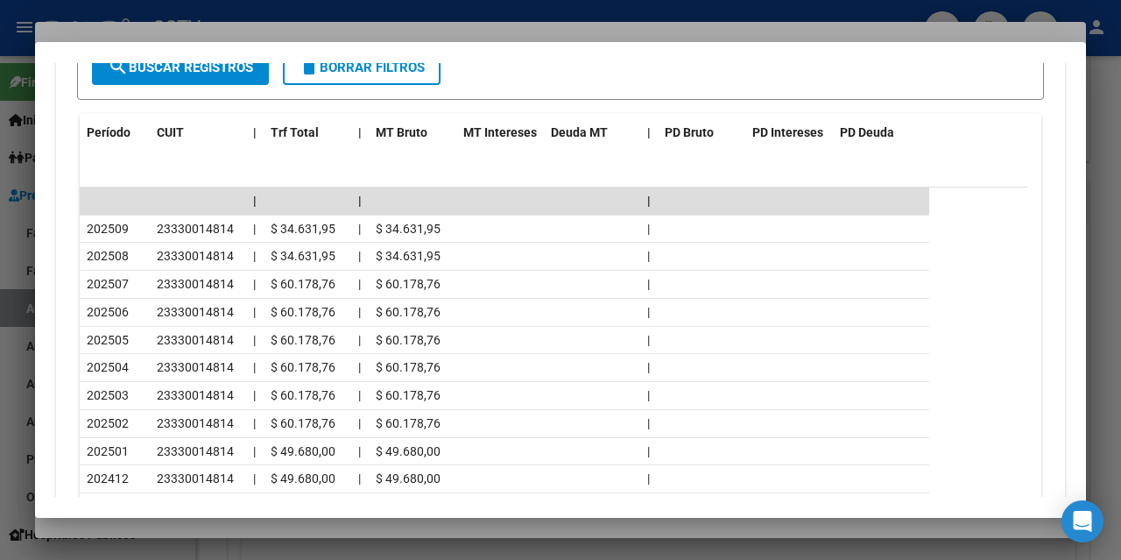
click at [371, 9] on div at bounding box center [560, 280] width 1121 height 560
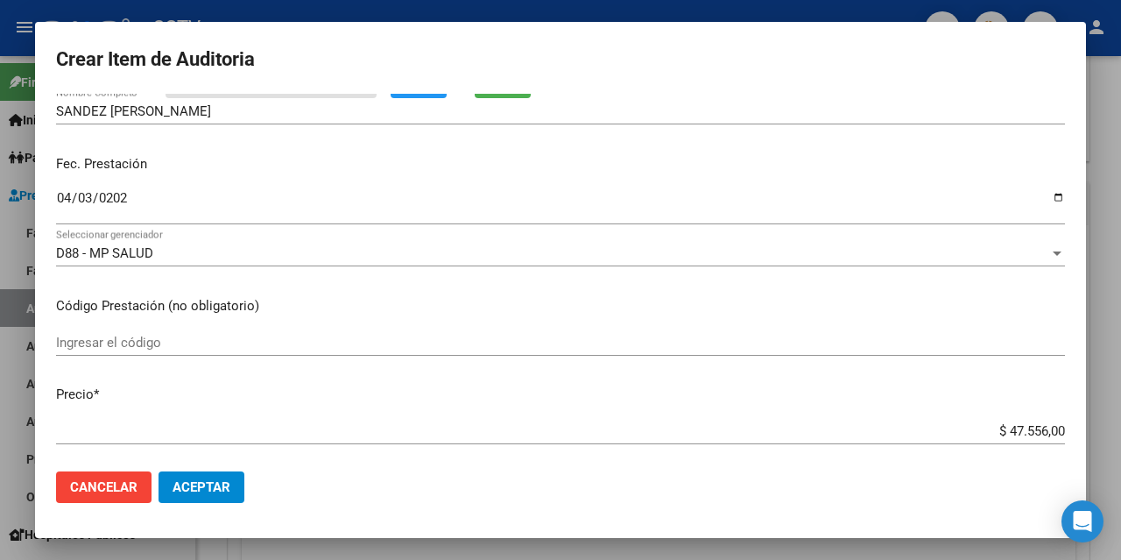
scroll to position [263, 0]
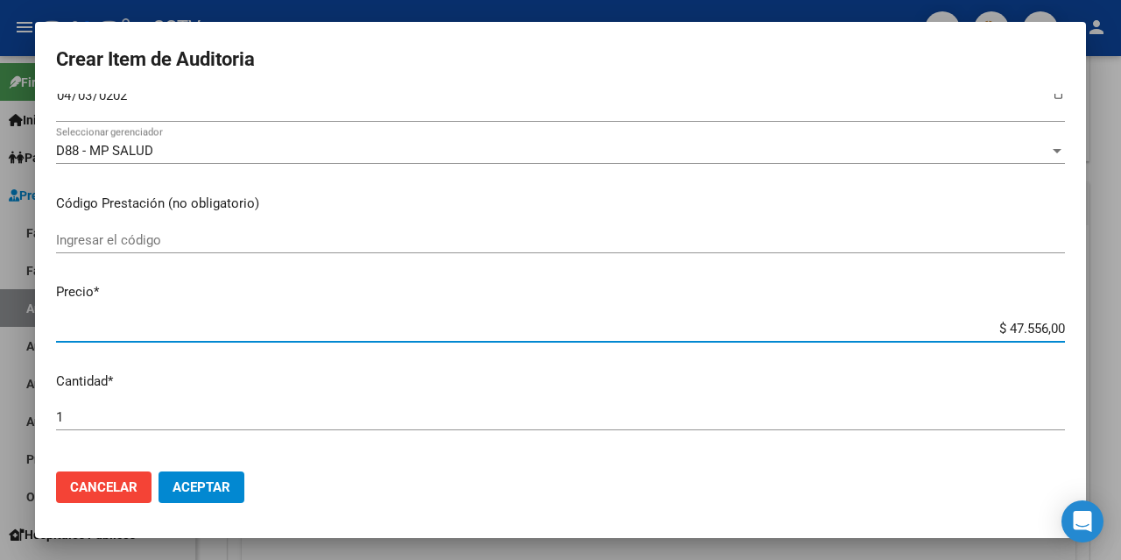
click at [1039, 328] on input "$ 47.556,00" at bounding box center [560, 329] width 1009 height 16
click at [1038, 328] on input "$ 47.556,00" at bounding box center [560, 329] width 1009 height 16
click at [1027, 326] on input "$ 47.556,00" at bounding box center [560, 329] width 1009 height 16
click at [1017, 326] on input "$ 47.556,00" at bounding box center [560, 329] width 1009 height 16
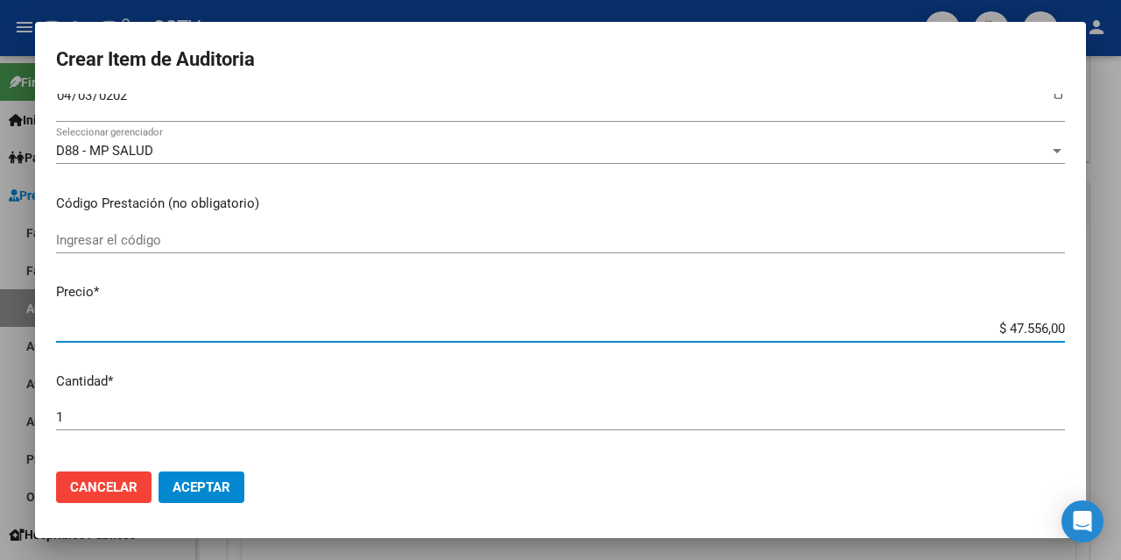
type input "$ 0,01"
type input "$ 0,11"
type input "$ 1,18"
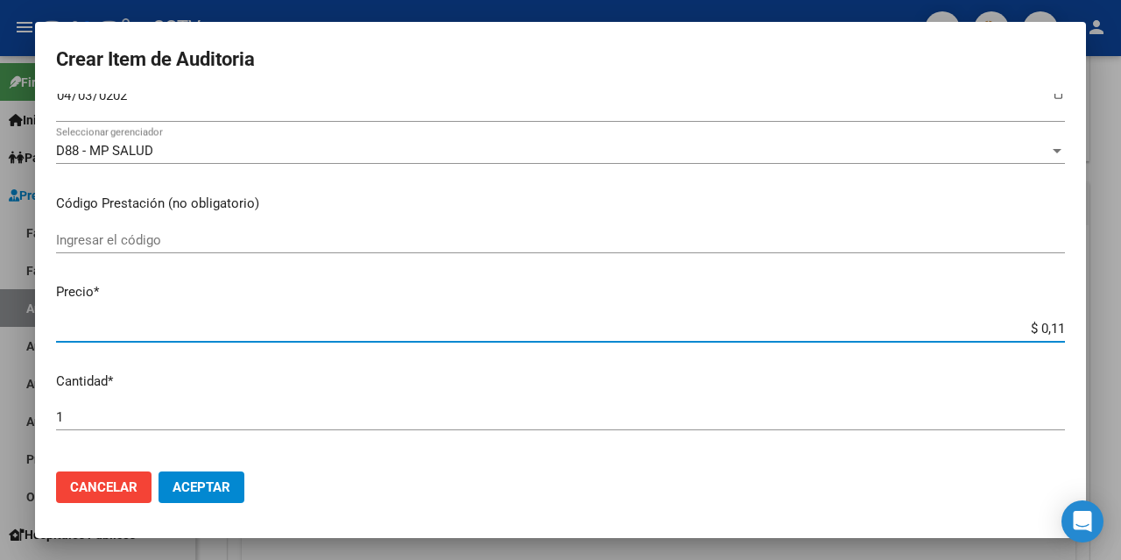
type input "$ 1,18"
type input "$ 11,88"
type input "$ 118,89"
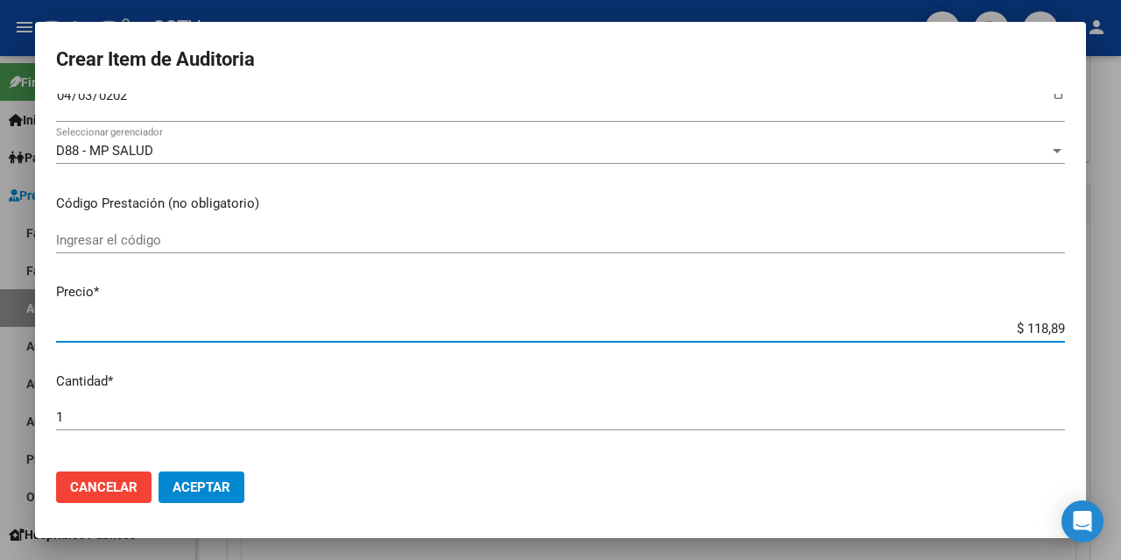
type input "$ 1.188,90"
type input "$ 11.889,00"
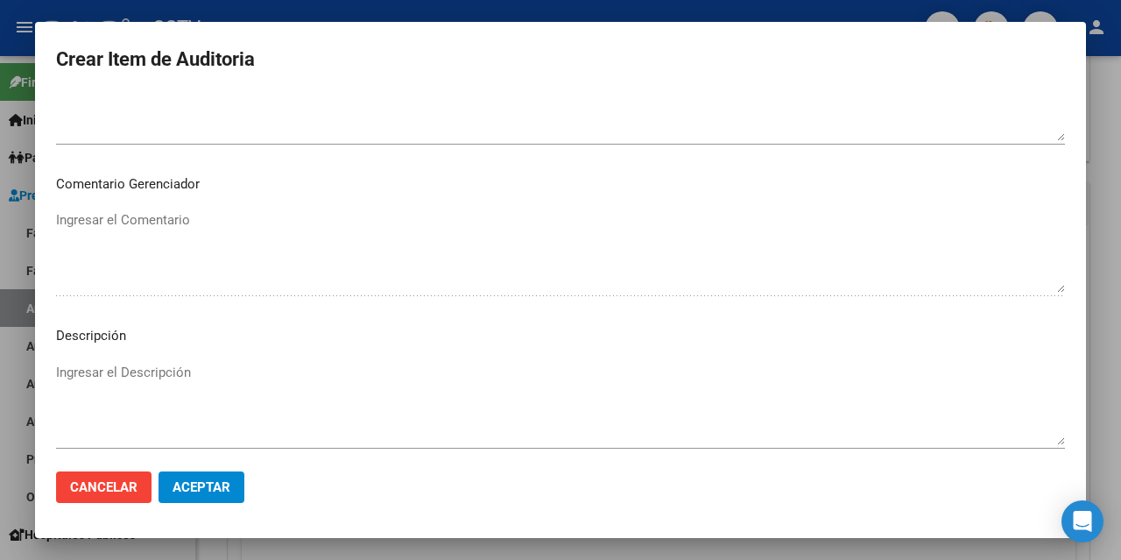
scroll to position [1214, 0]
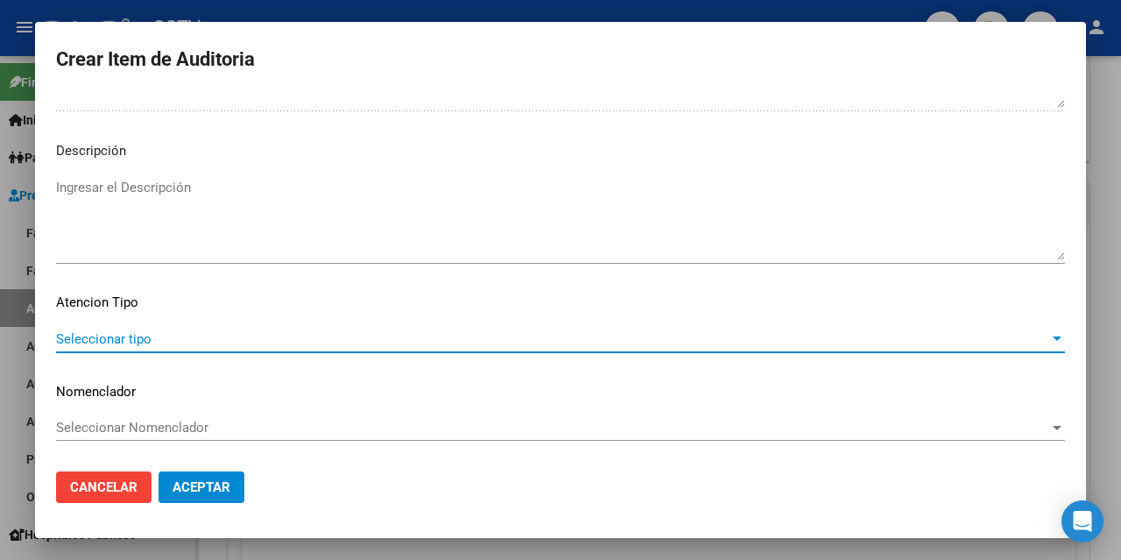
click at [171, 332] on span "Seleccionar tipo" at bounding box center [553, 339] width 994 height 16
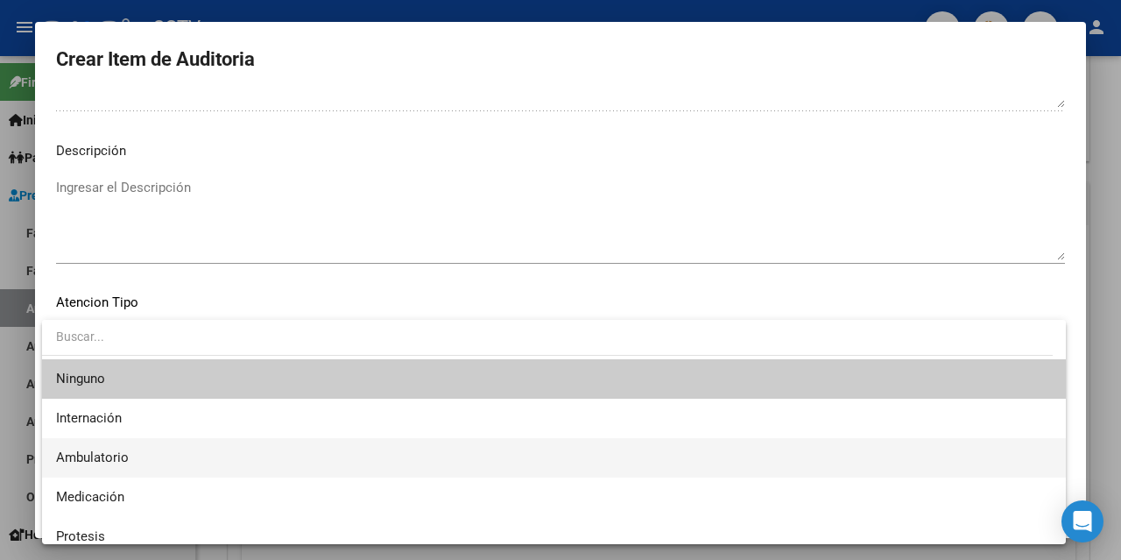
click at [142, 452] on span "Ambulatorio" at bounding box center [554, 457] width 996 height 39
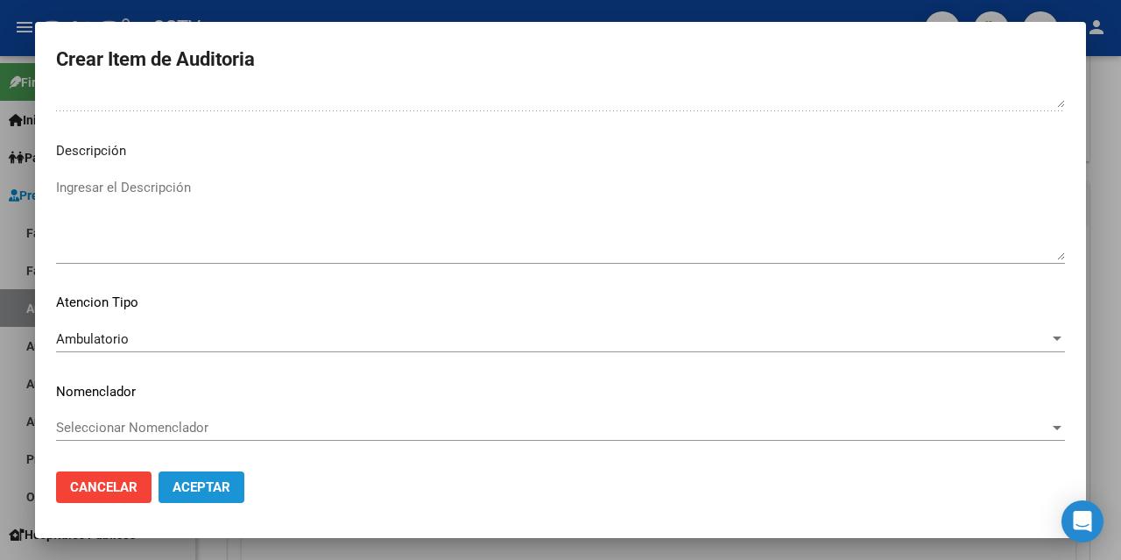
click at [199, 481] on span "Aceptar" at bounding box center [202, 487] width 58 height 16
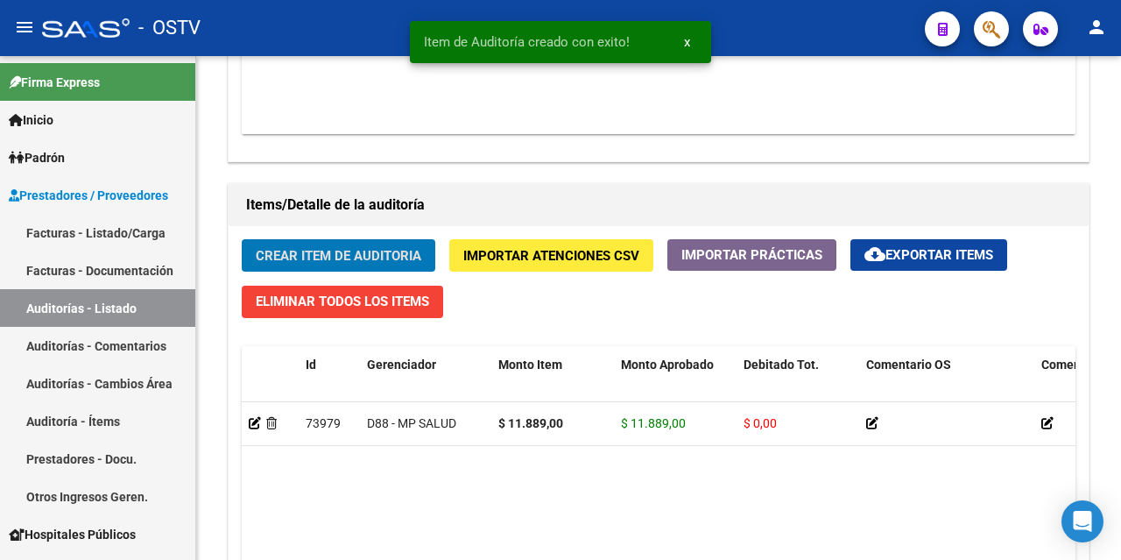
scroll to position [1140, 0]
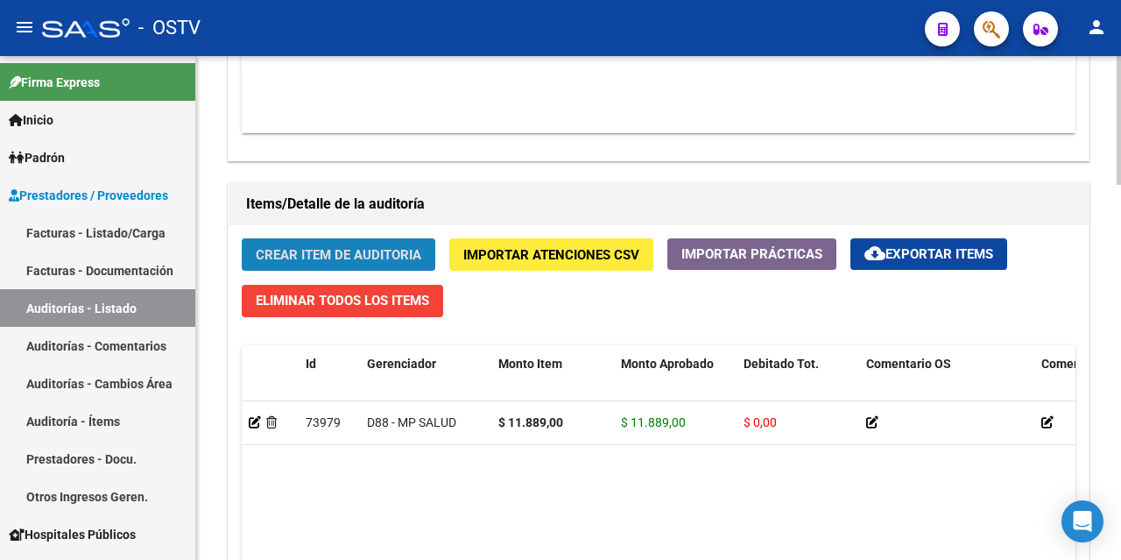
click at [315, 253] on span "Crear Item de Auditoria" at bounding box center [339, 255] width 166 height 16
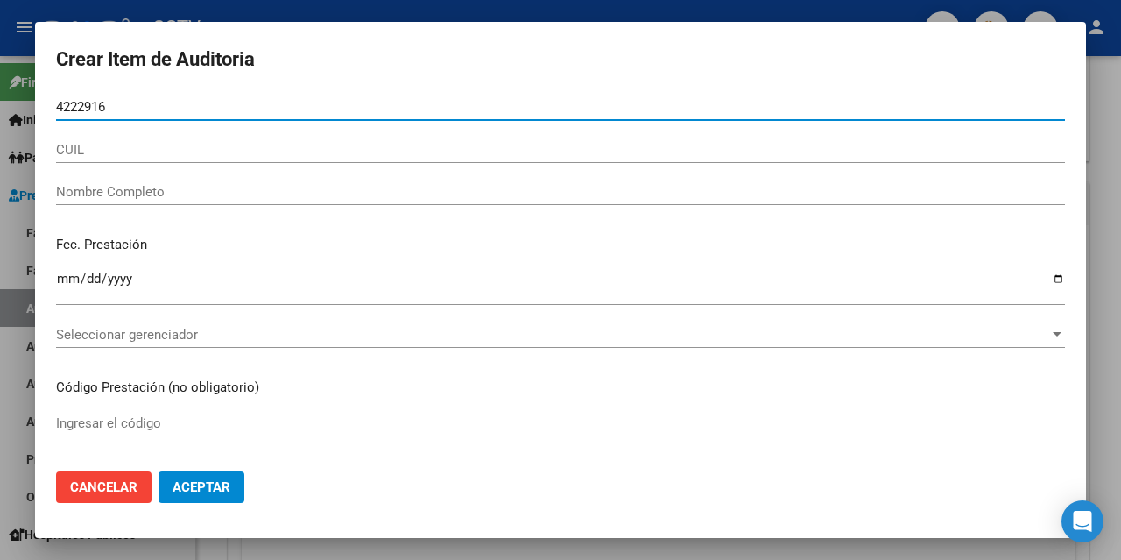
type input "42229160"
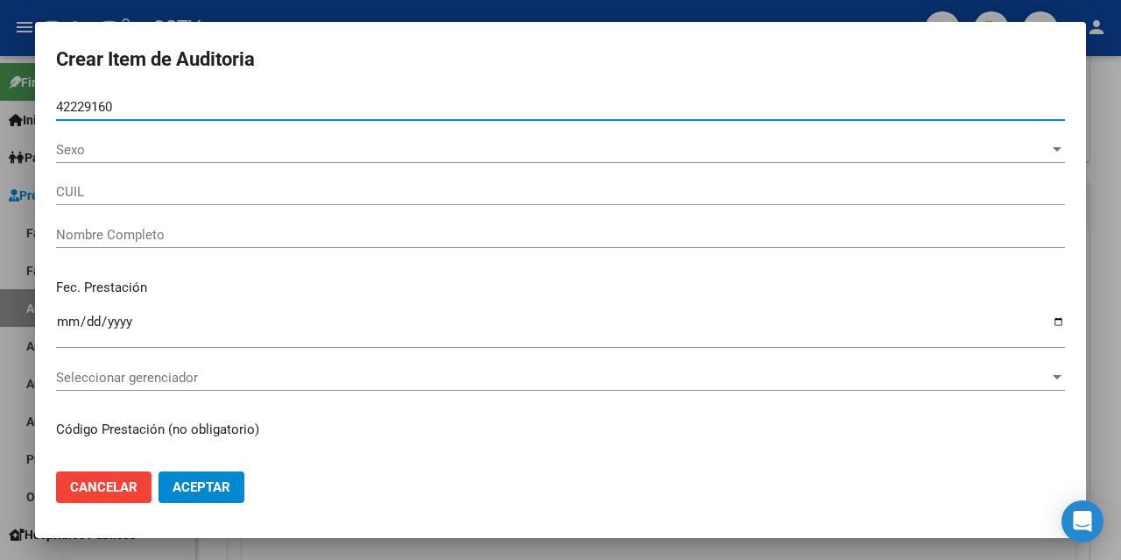
type input "27422291607"
type input "[PERSON_NAME]"
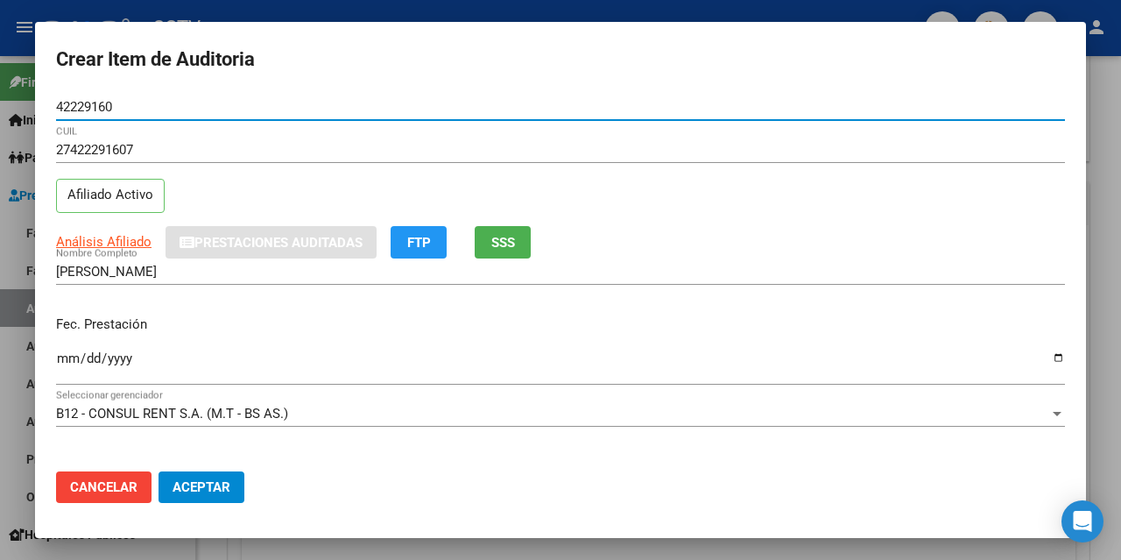
type input "42229160"
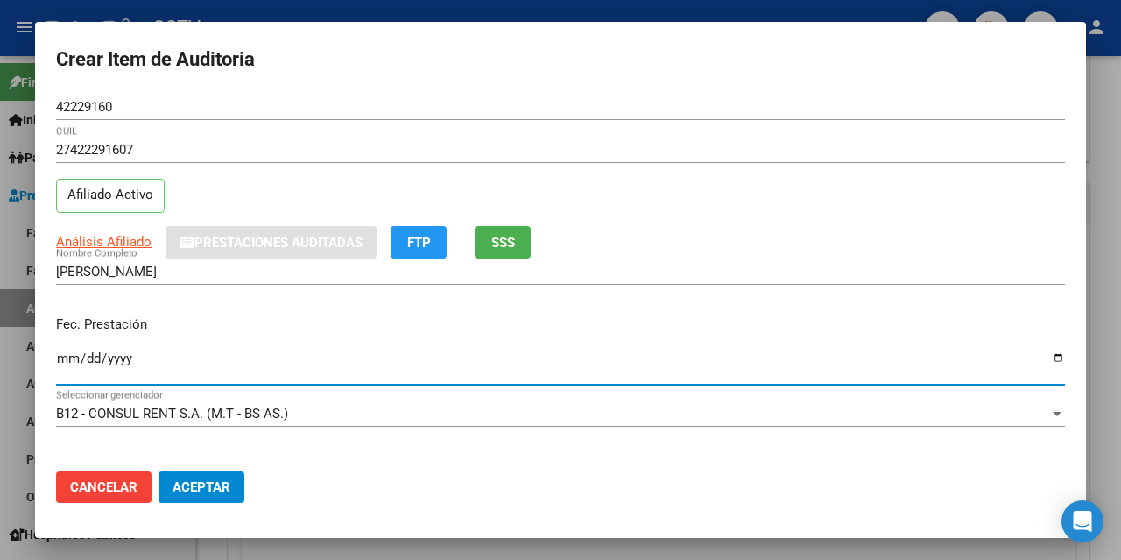
click at [83, 358] on input "Ingresar la fecha" at bounding box center [560, 365] width 1009 height 28
click at [68, 353] on input "Ingresar la fecha" at bounding box center [560, 365] width 1009 height 28
type input "[DATE]"
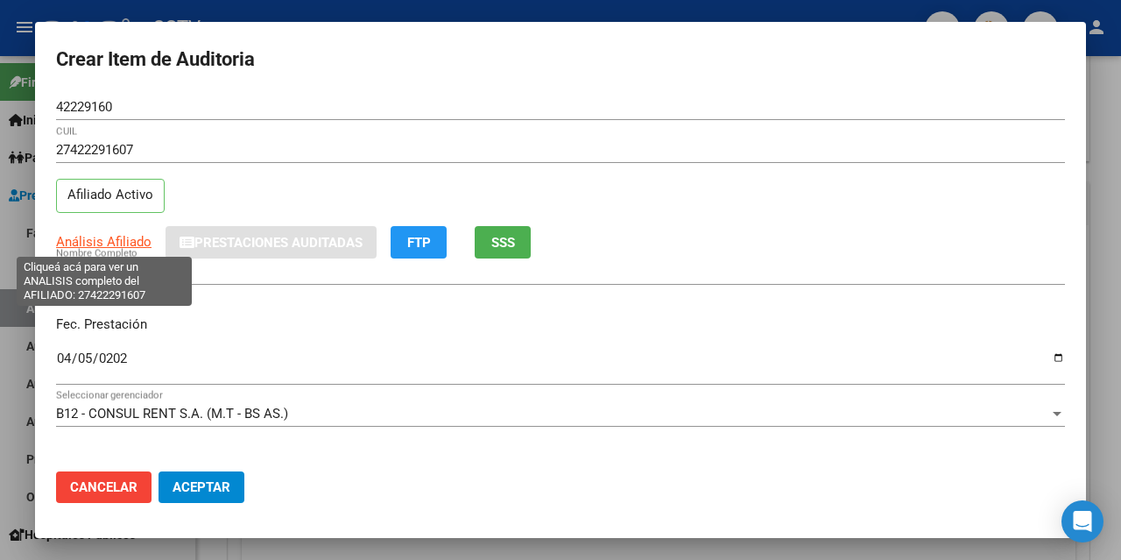
click at [129, 244] on span "Análisis Afiliado" at bounding box center [104, 242] width 96 height 16
type textarea "27422291607"
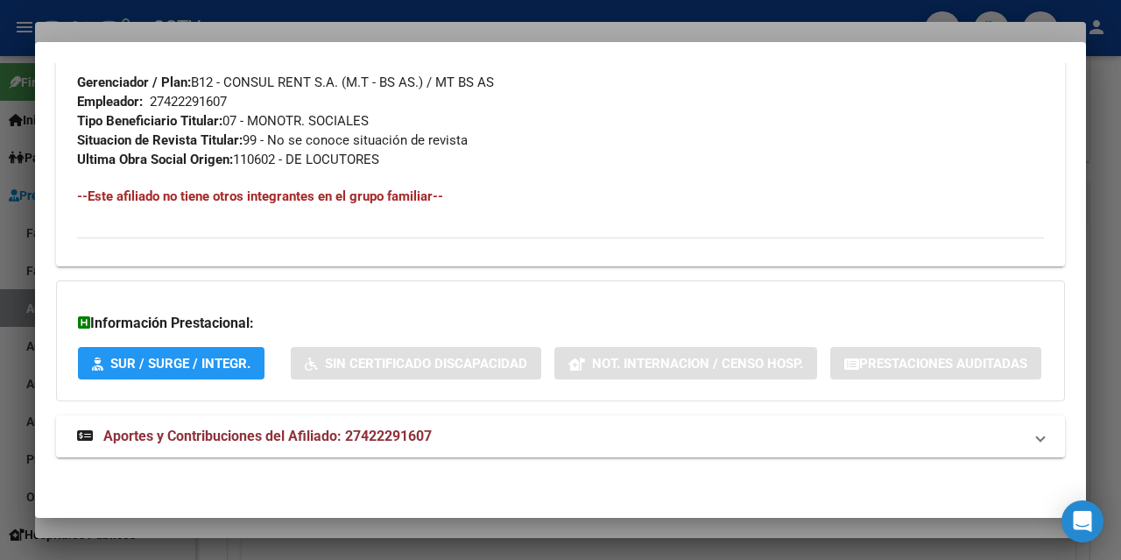
scroll to position [925, 0]
click at [378, 429] on span "Aportes y Contribuciones del Afiliado: 27422291607" at bounding box center [267, 436] width 329 height 17
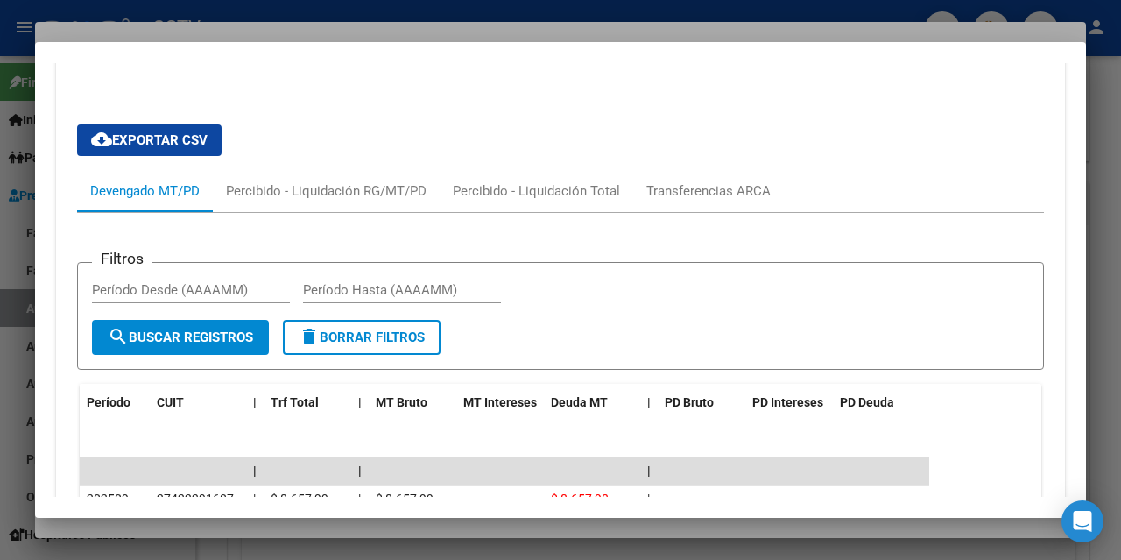
scroll to position [923, 0]
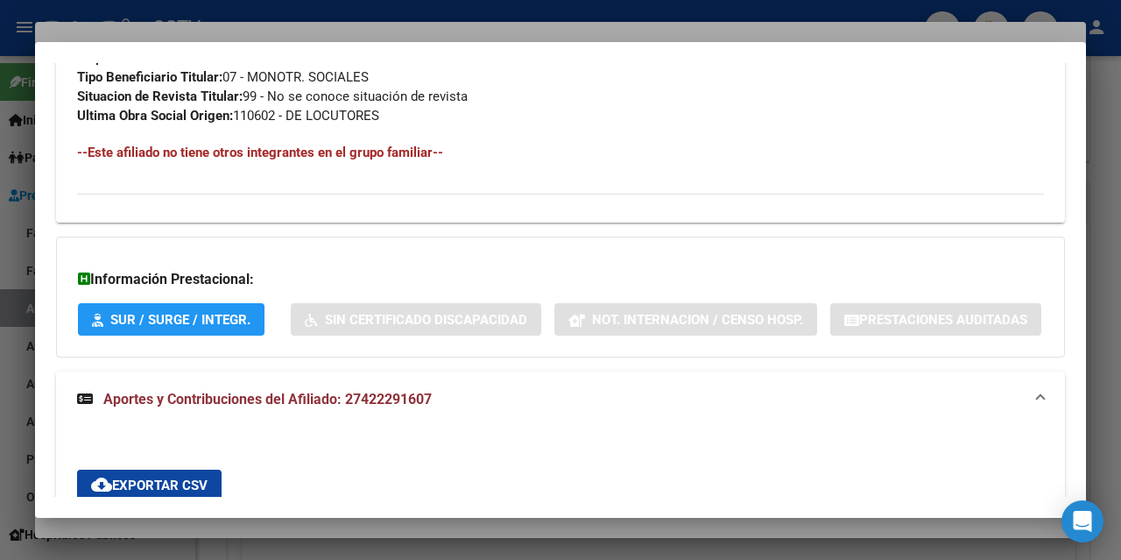
click at [520, 10] on div at bounding box center [560, 280] width 1121 height 560
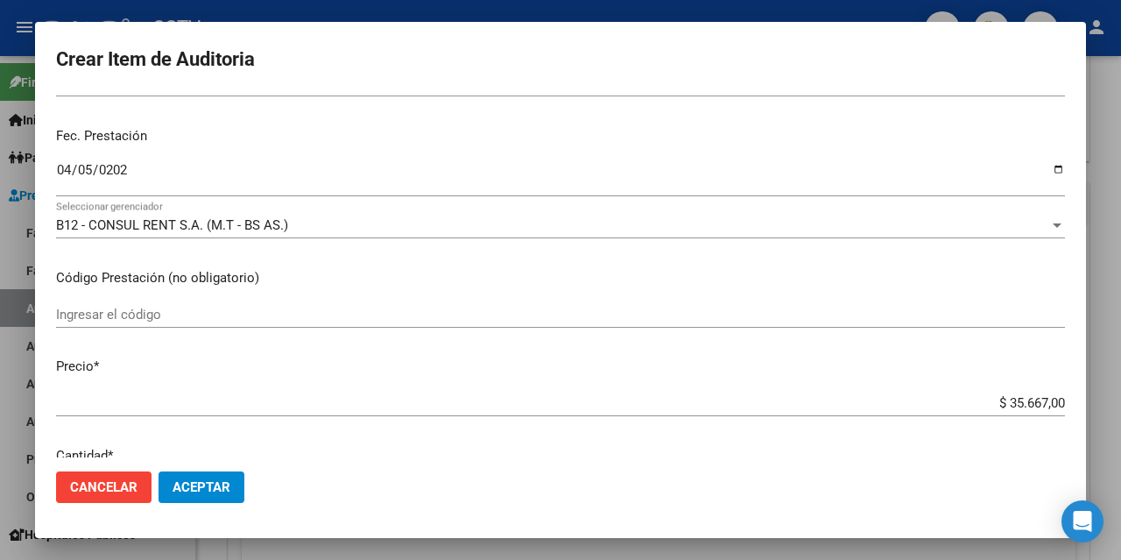
scroll to position [263, 0]
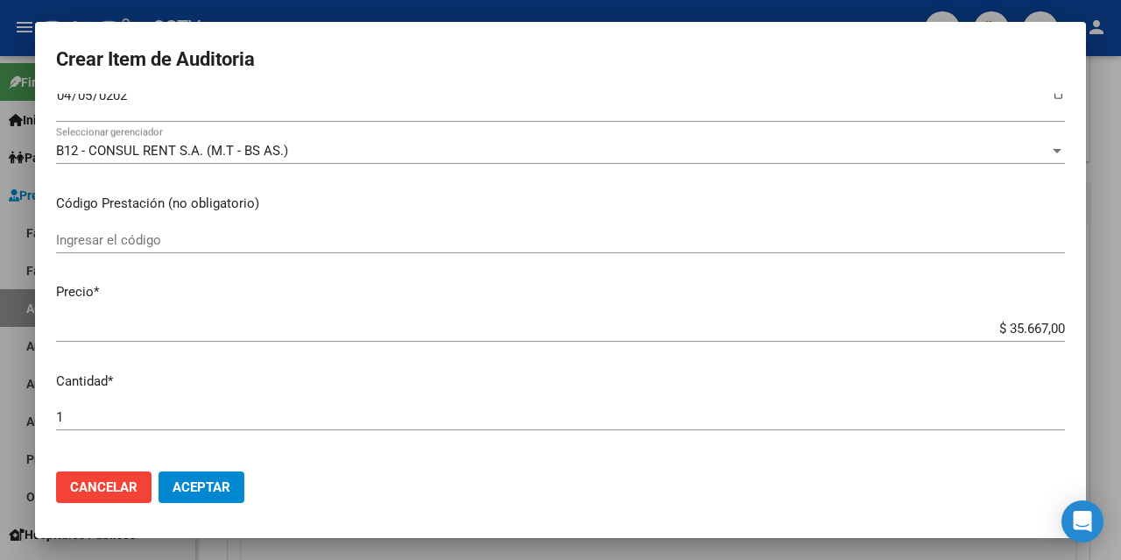
click at [1007, 322] on input "$ 35.667,00" at bounding box center [560, 329] width 1009 height 16
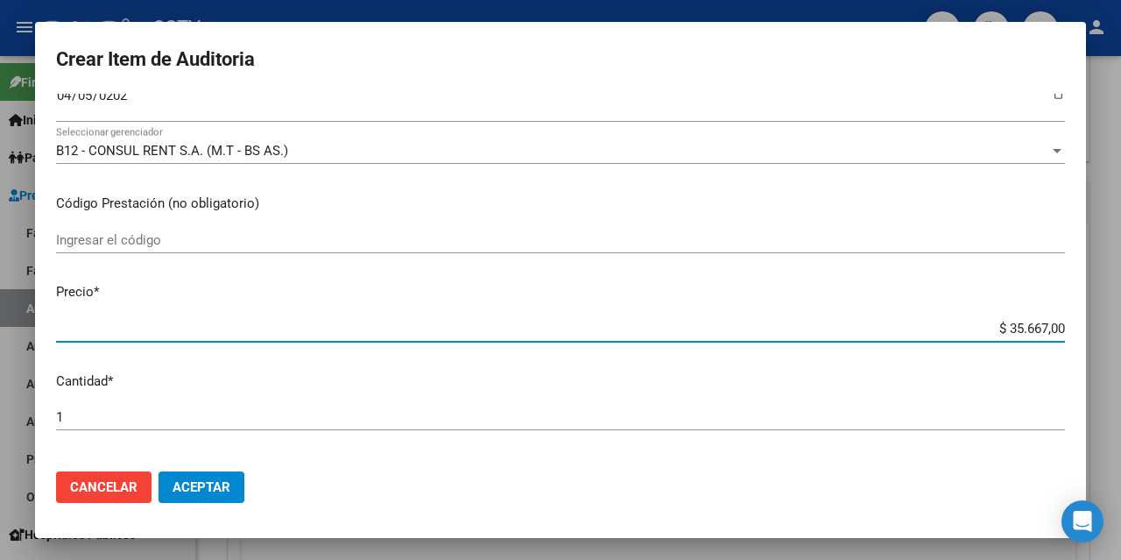
click at [1007, 322] on input "$ 35.667,00" at bounding box center [560, 329] width 1009 height 16
type input "$ 0,01"
type input "$ 0,11"
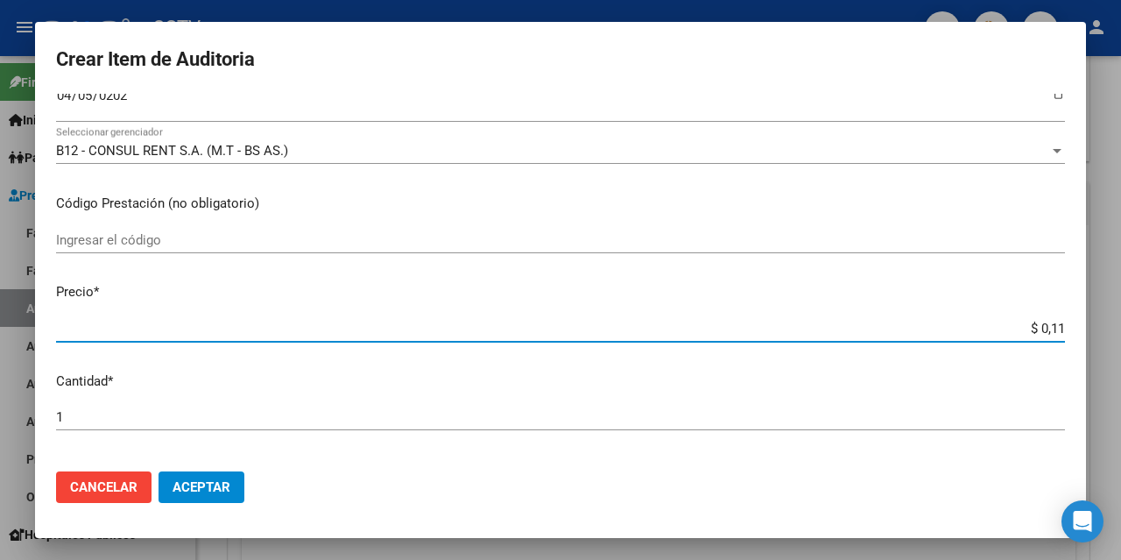
type input "$ 1,18"
type input "$ 11,88"
type input "$ 118,89"
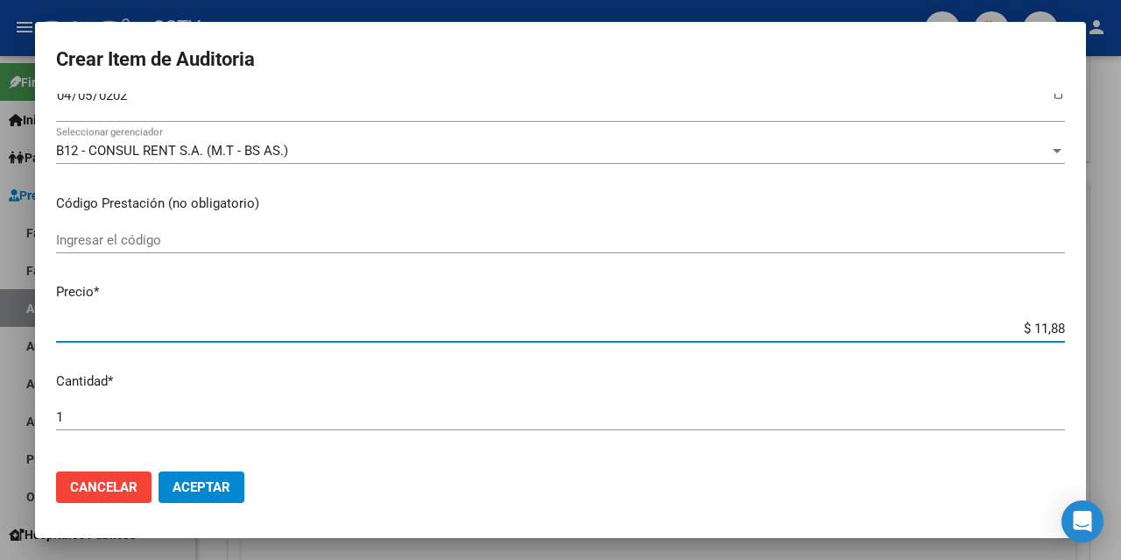
type input "$ 118,89"
type input "$ 1.188,90"
type input "$ 11.889,00"
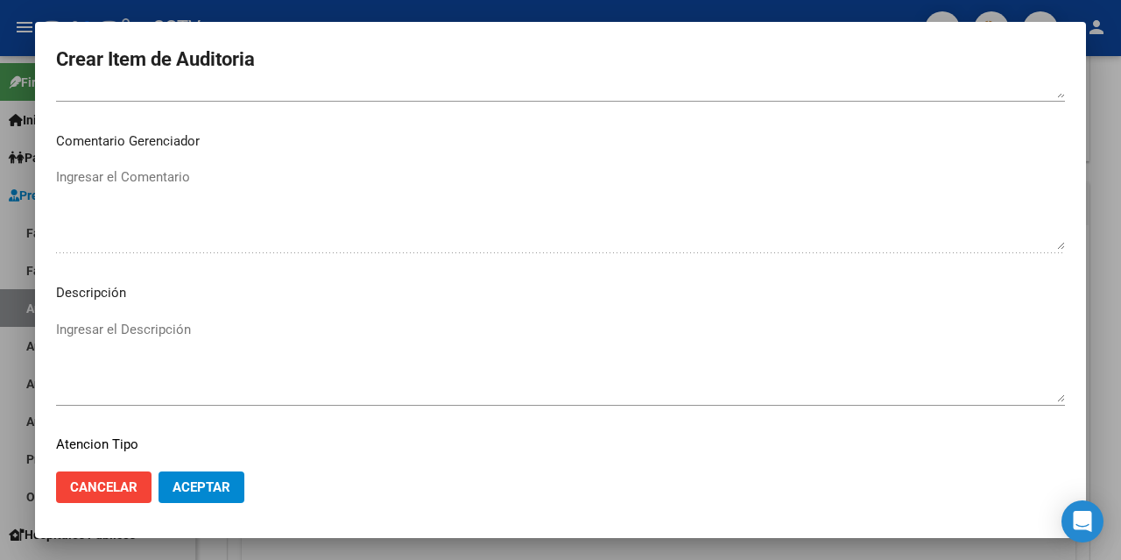
scroll to position [1214, 0]
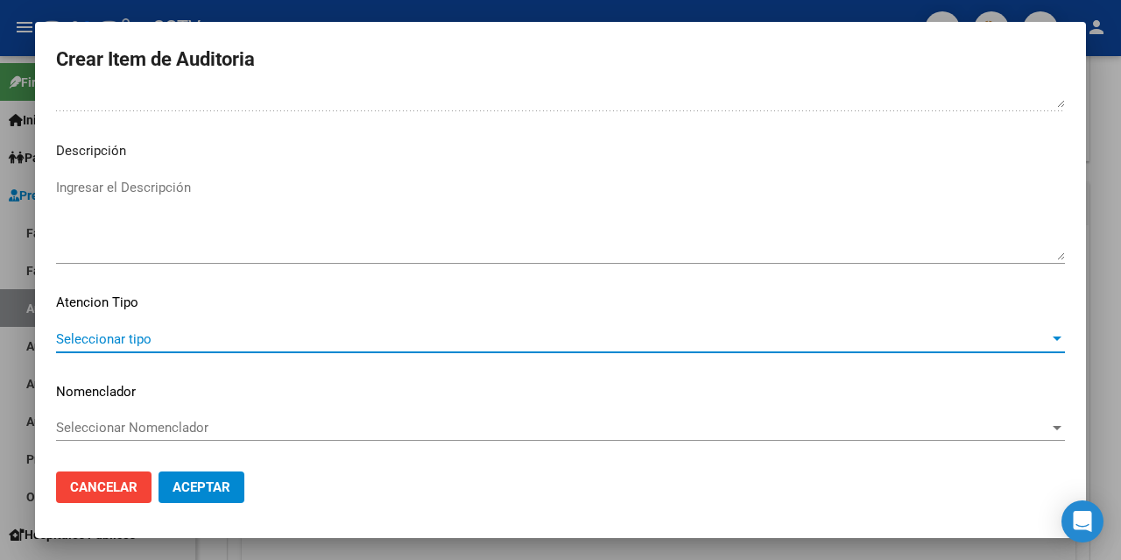
click at [109, 341] on span "Seleccionar tipo" at bounding box center [553, 339] width 994 height 16
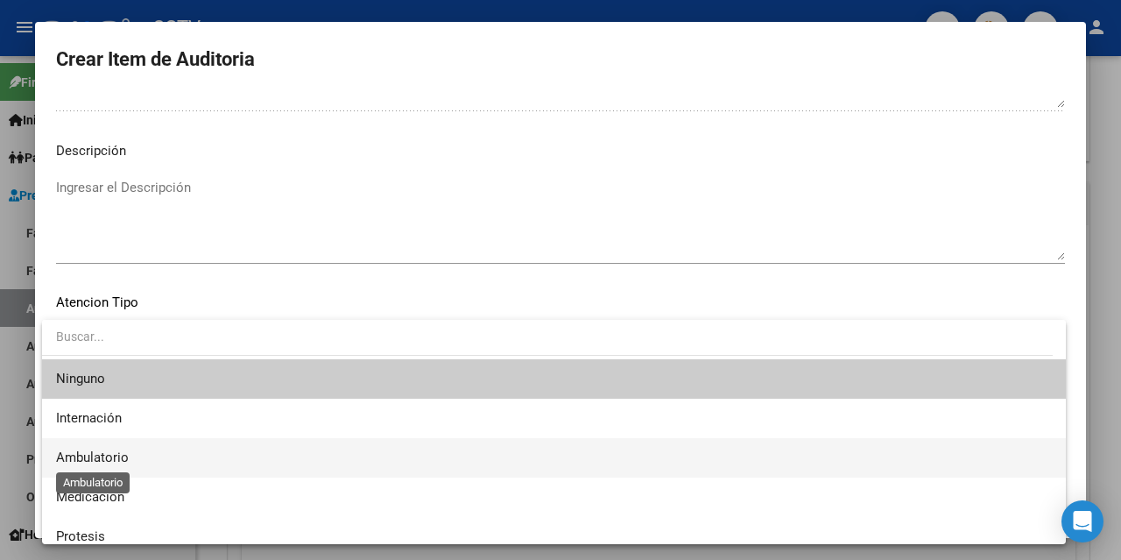
click at [102, 463] on span "Ambulatorio" at bounding box center [92, 457] width 73 height 16
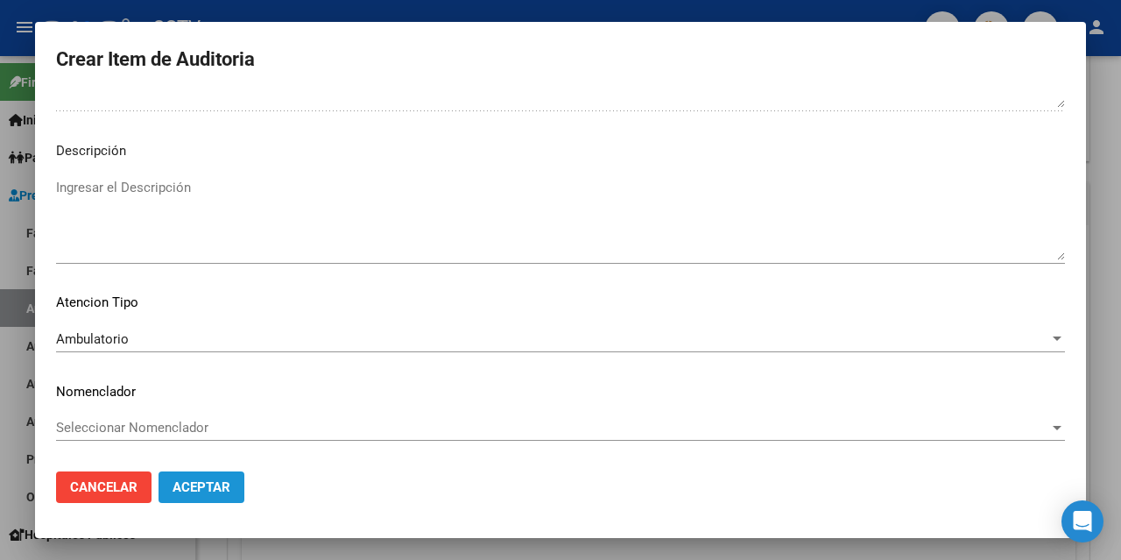
click at [219, 485] on span "Aceptar" at bounding box center [202, 487] width 58 height 16
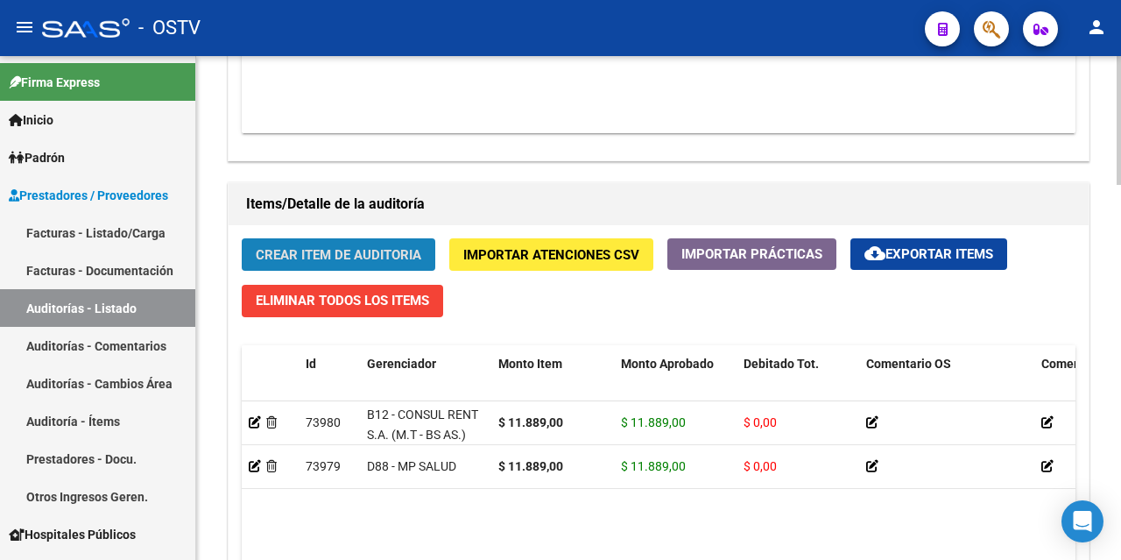
click at [396, 251] on span "Crear Item de Auditoria" at bounding box center [339, 255] width 166 height 16
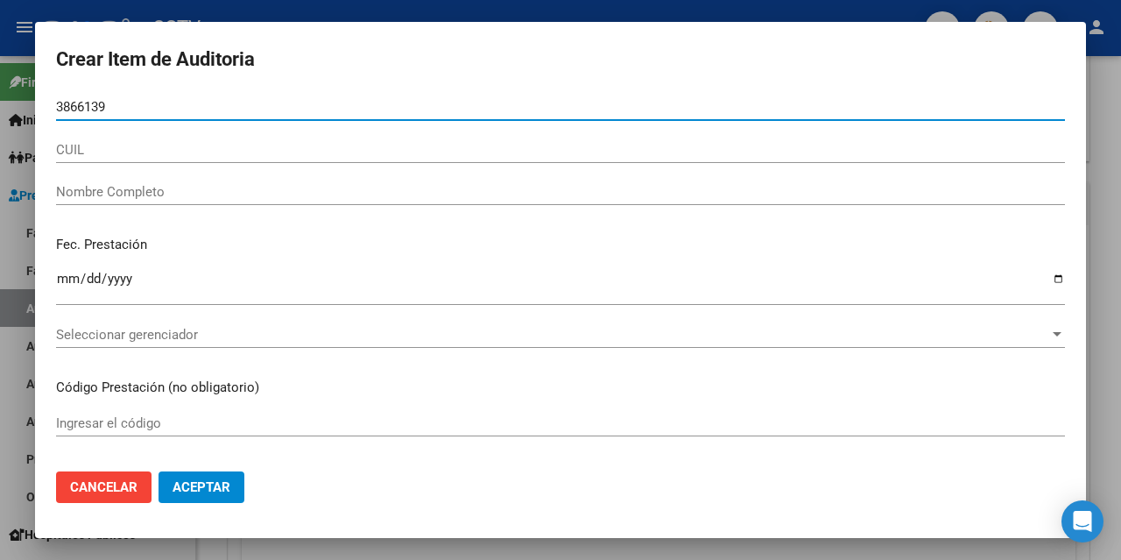
type input "38661390"
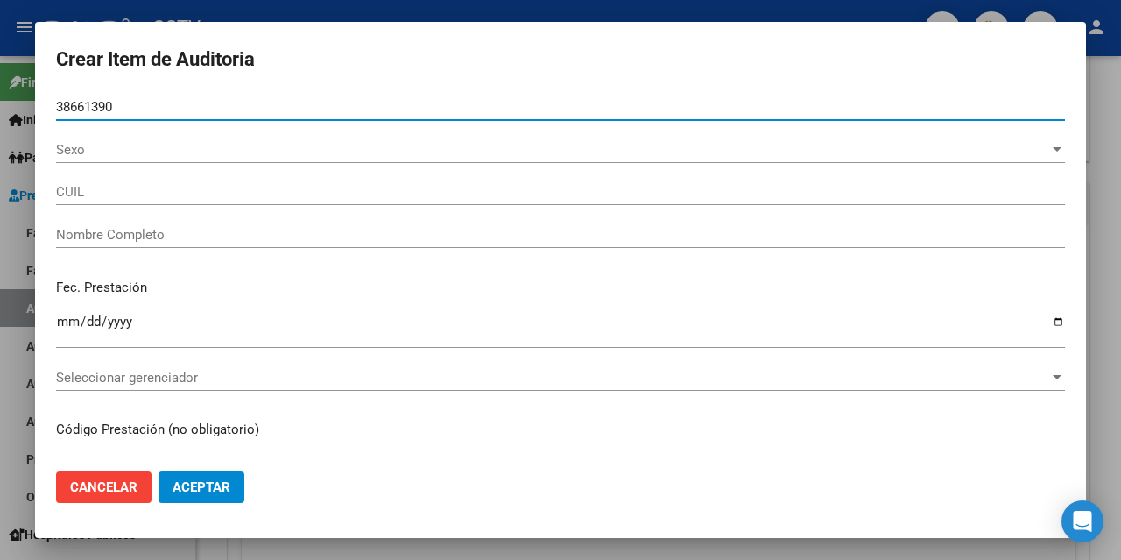
type input "20386613908"
type input "[PERSON_NAME]"
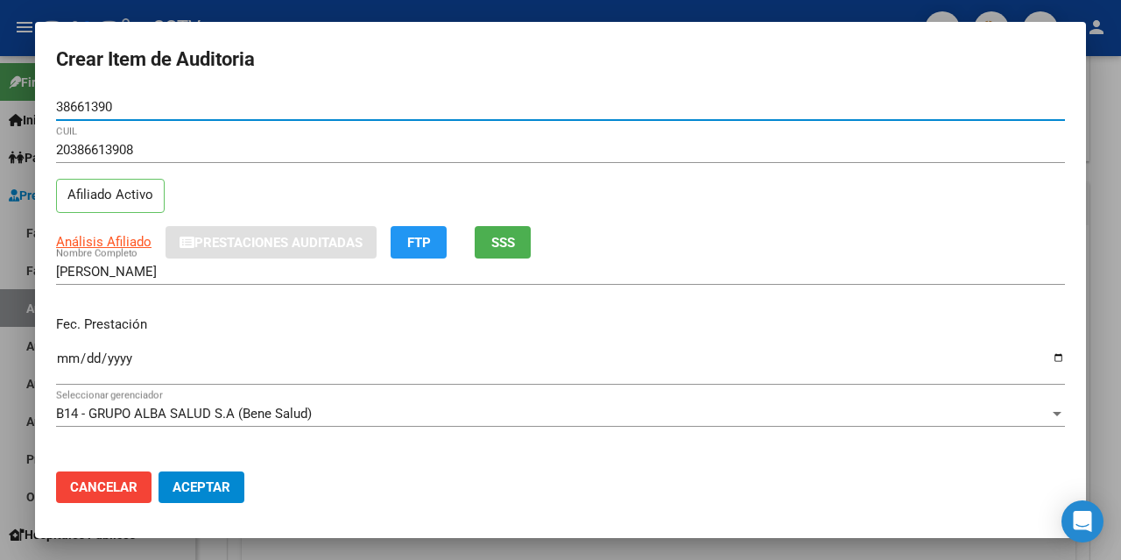
type input "38661390"
click at [68, 358] on input "Ingresar la fecha" at bounding box center [560, 365] width 1009 height 28
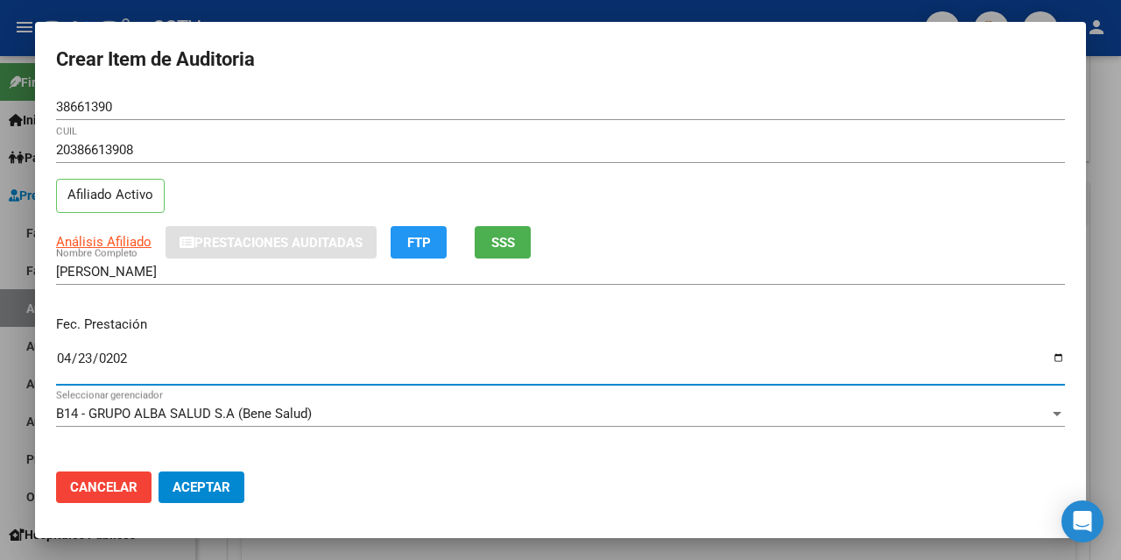
type input "[DATE]"
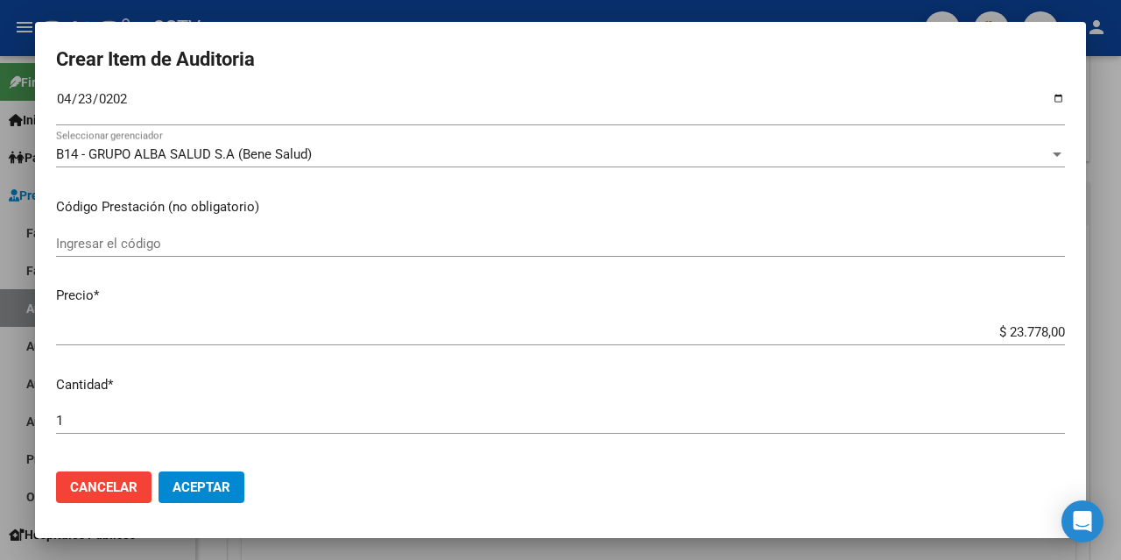
scroll to position [263, 0]
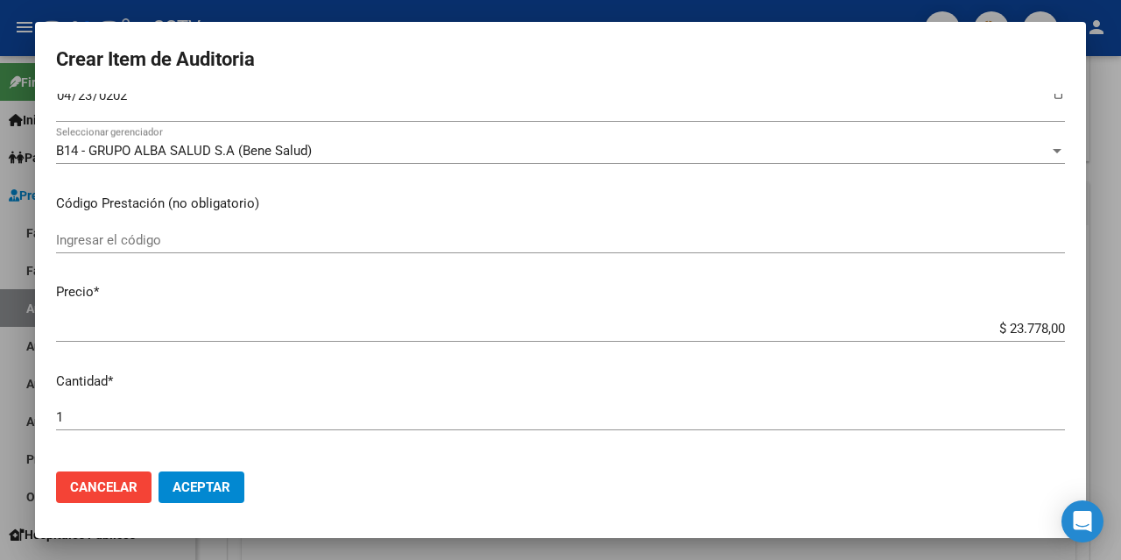
click at [1008, 326] on input "$ 23.778,00" at bounding box center [560, 329] width 1009 height 16
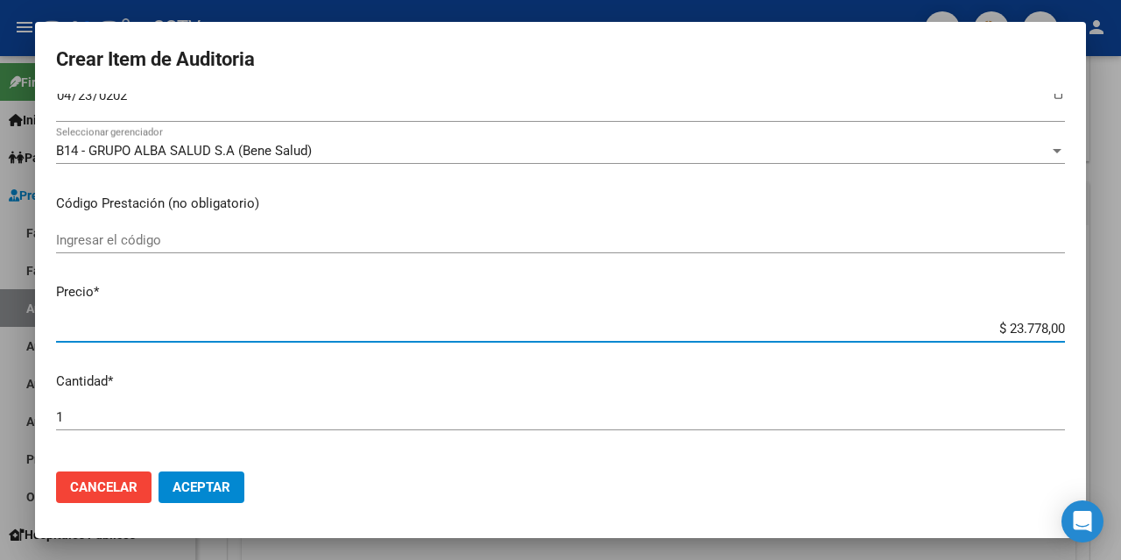
click at [1008, 326] on input "$ 23.778,00" at bounding box center [560, 329] width 1009 height 16
type input "$ 0,01"
type input "$ 0,11"
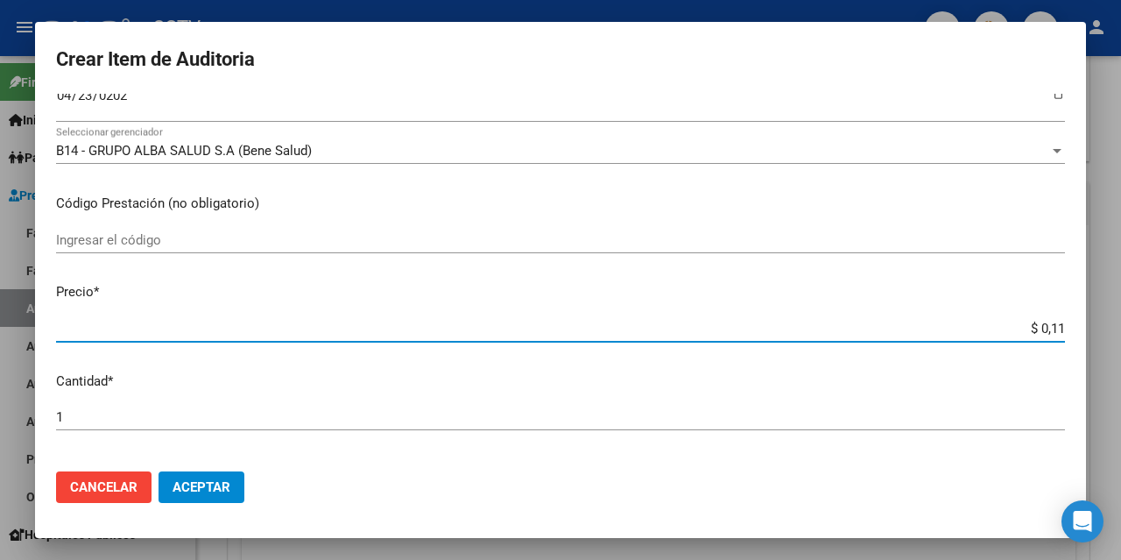
type input "$ 1,18"
type input "$ 11,88"
type input "$ 118,89"
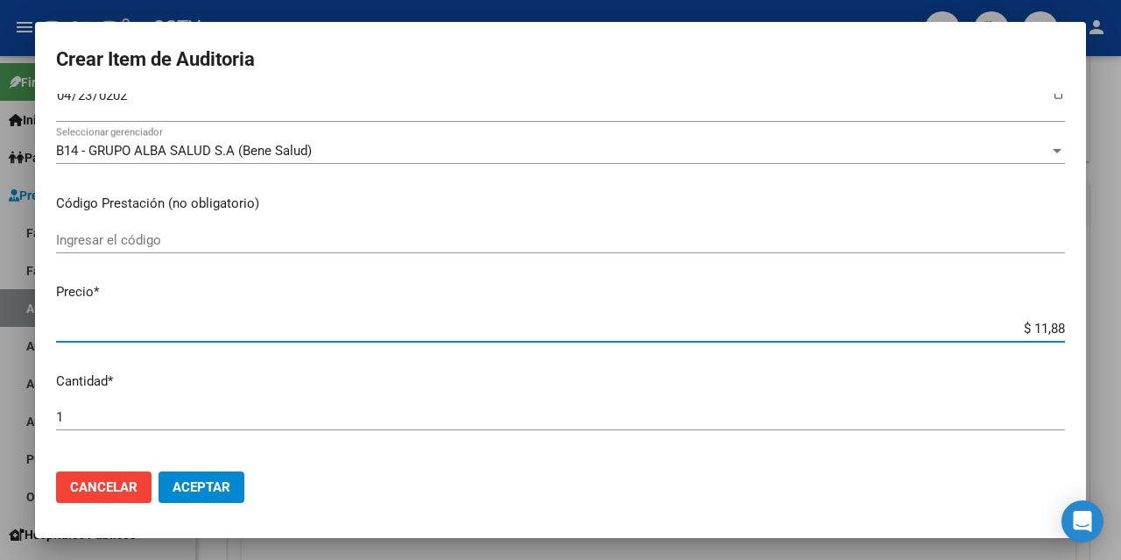
type input "$ 118,89"
type input "$ 1.188,90"
type input "$ 11.889,00"
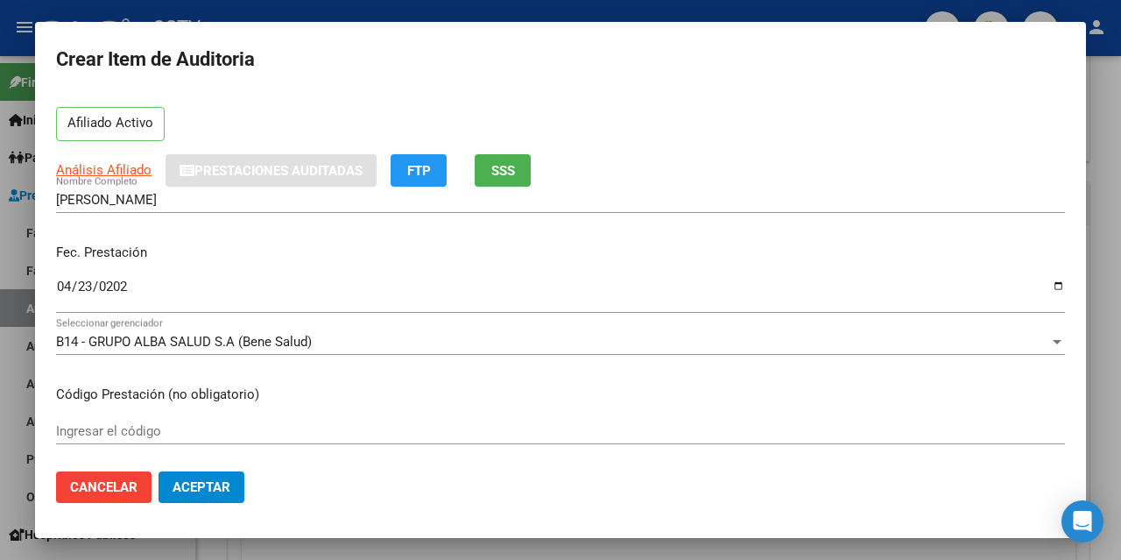
scroll to position [0, 0]
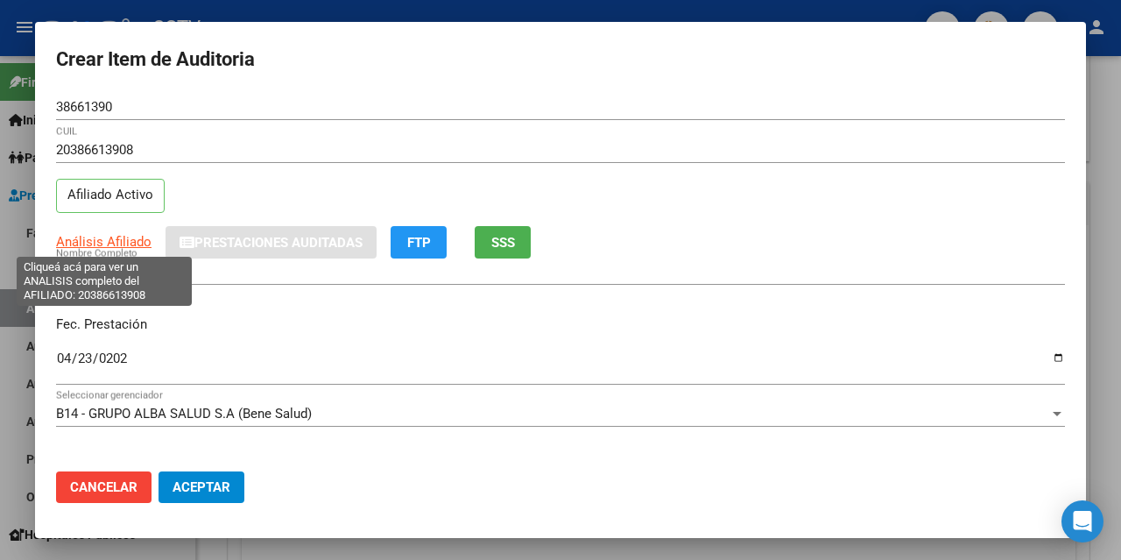
click at [112, 244] on span "Análisis Afiliado" at bounding box center [104, 242] width 96 height 16
type textarea "20386613908"
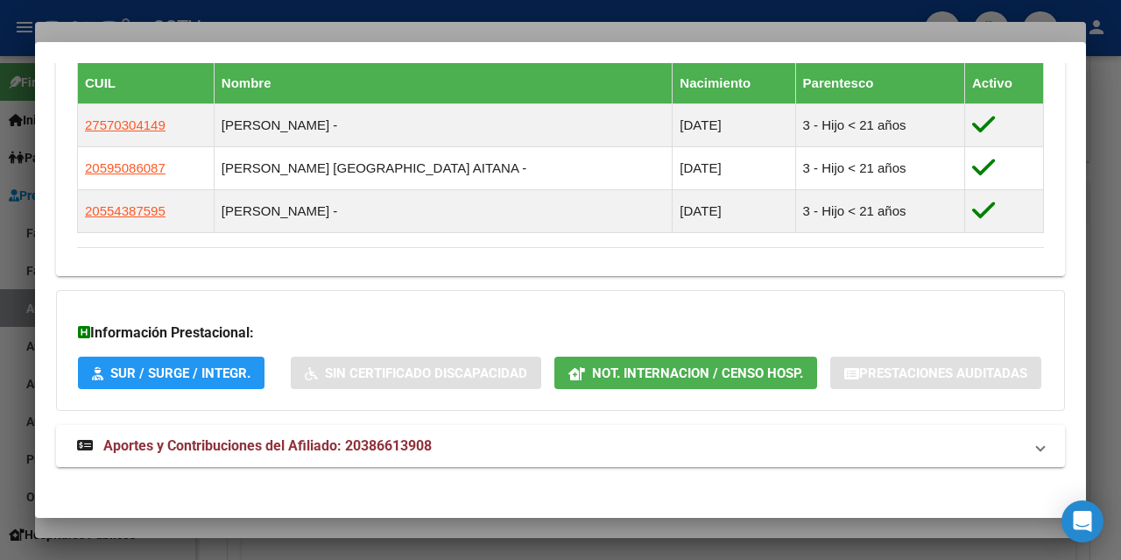
scroll to position [1053, 0]
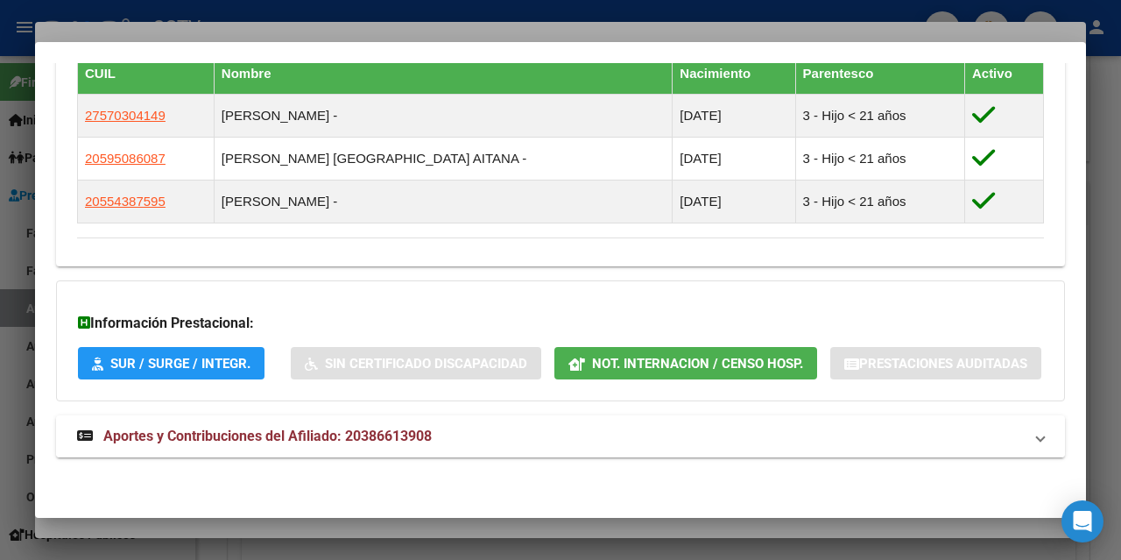
click at [354, 439] on span "Aportes y Contribuciones del Afiliado: 20386613908" at bounding box center [267, 436] width 329 height 17
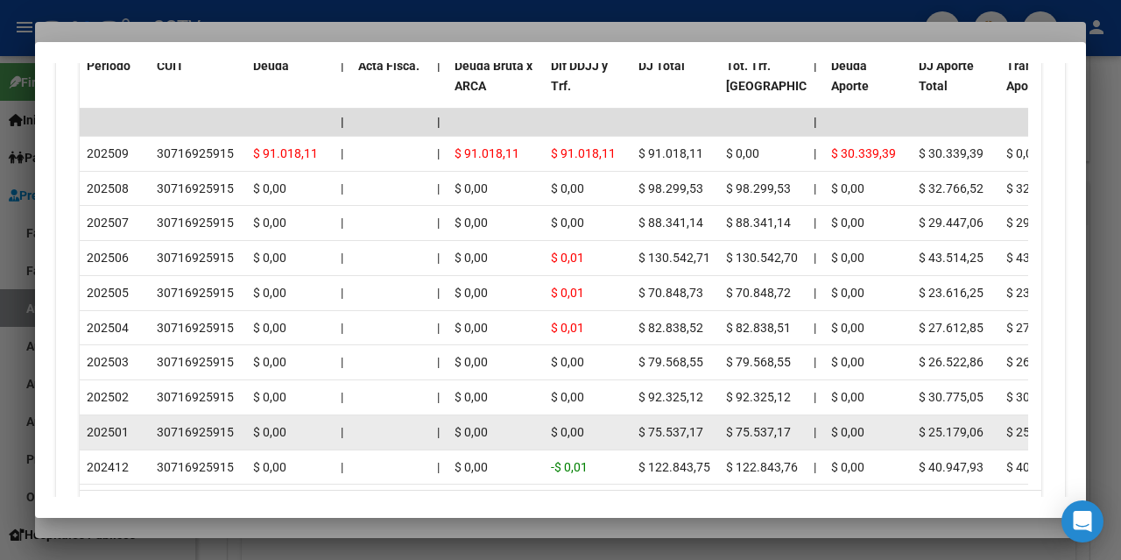
scroll to position [1911, 0]
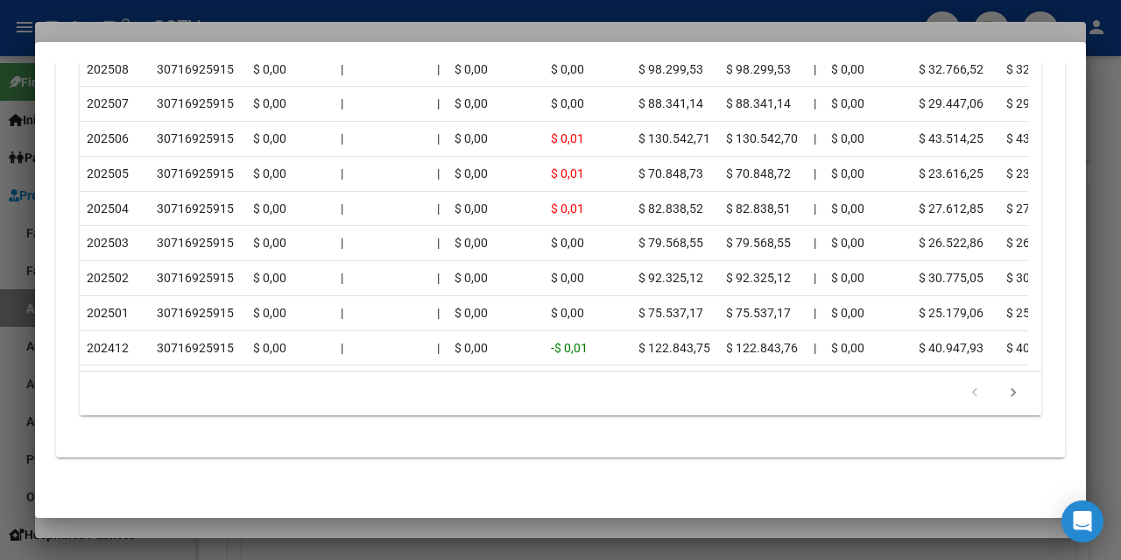
click at [1108, 121] on div at bounding box center [560, 280] width 1121 height 560
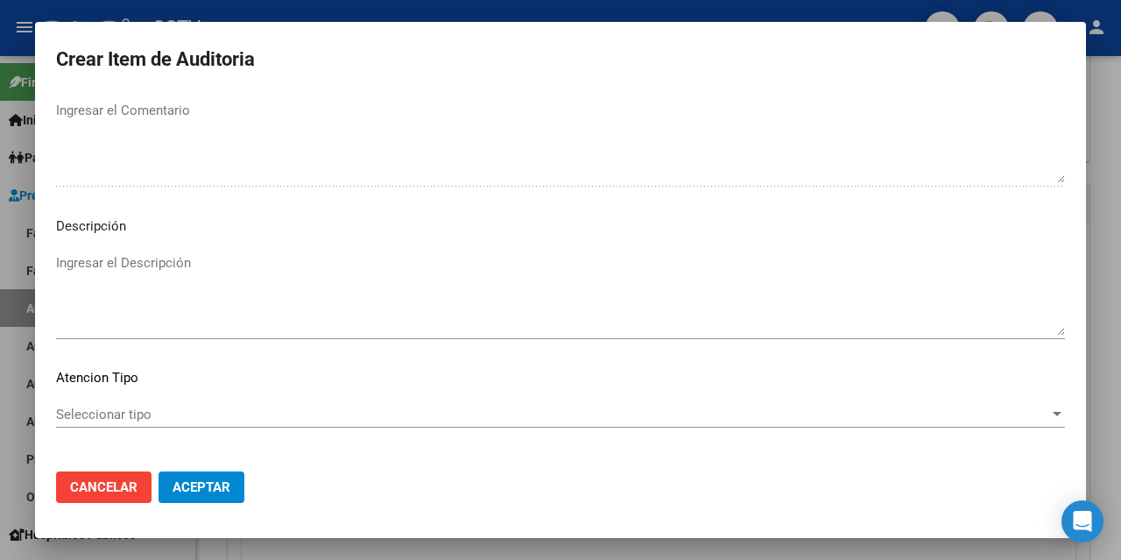
scroll to position [1214, 0]
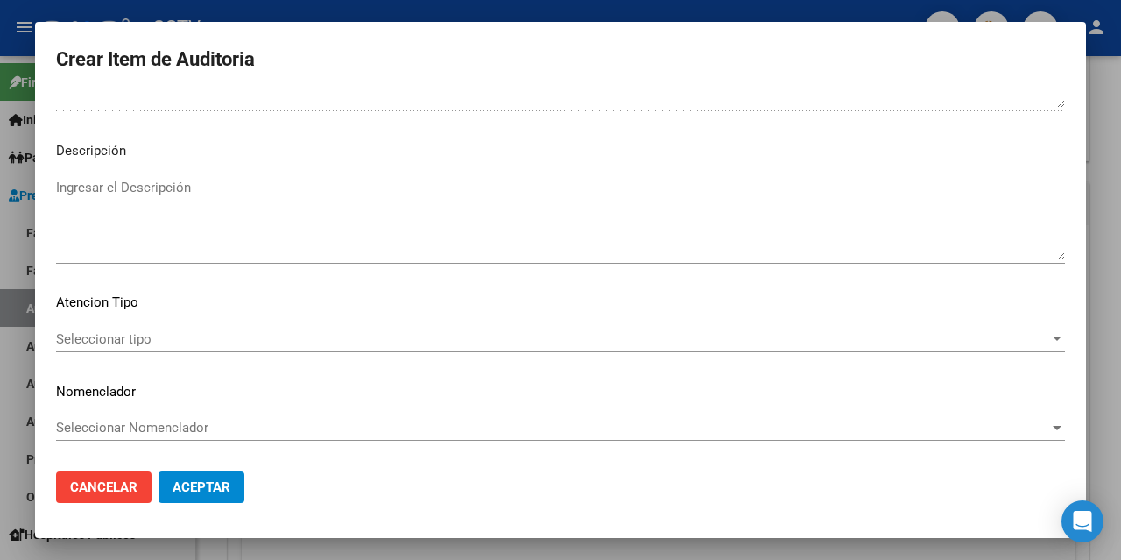
click at [139, 343] on span "Seleccionar tipo" at bounding box center [553, 339] width 994 height 16
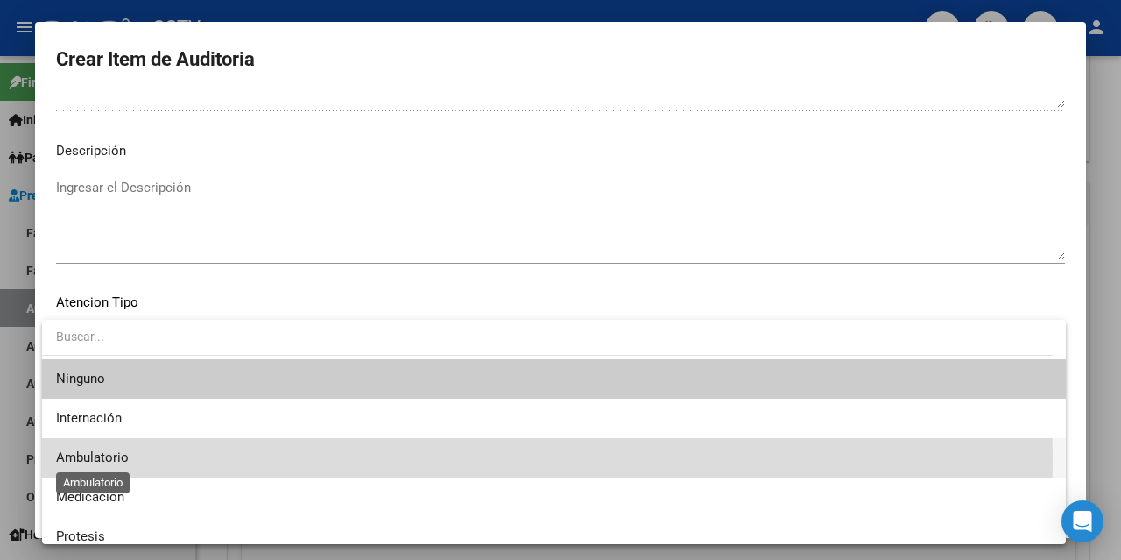
click at [104, 458] on span "Ambulatorio" at bounding box center [92, 457] width 73 height 16
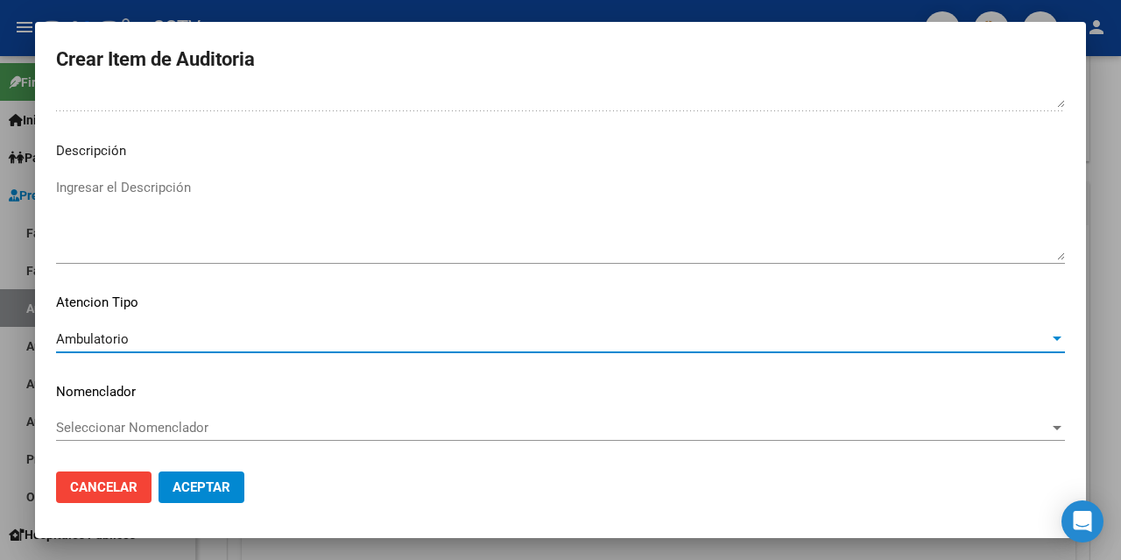
click at [215, 484] on span "Aceptar" at bounding box center [202, 487] width 58 height 16
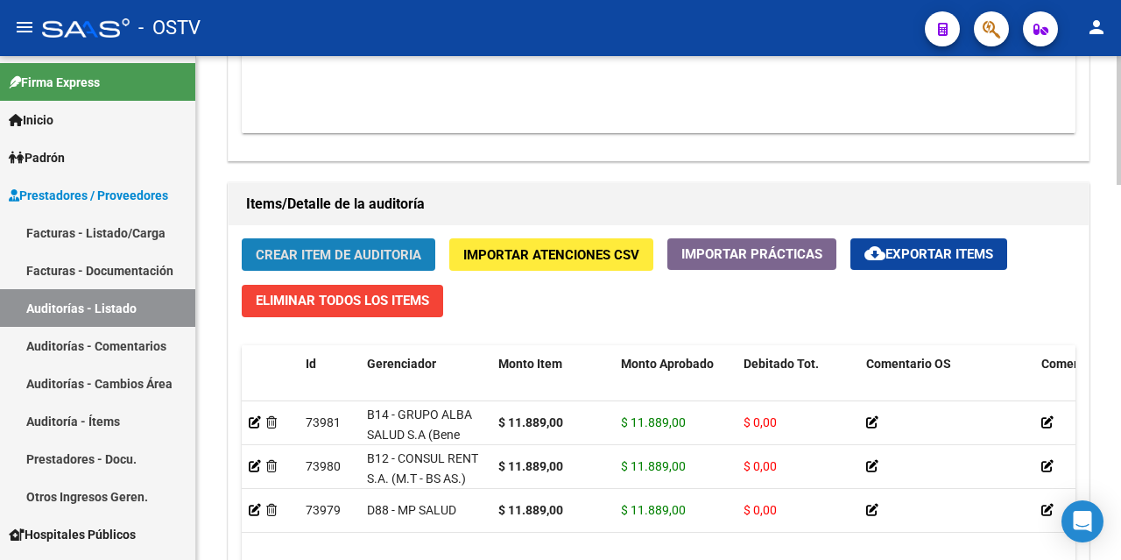
click at [292, 250] on span "Crear Item de Auditoria" at bounding box center [339, 255] width 166 height 16
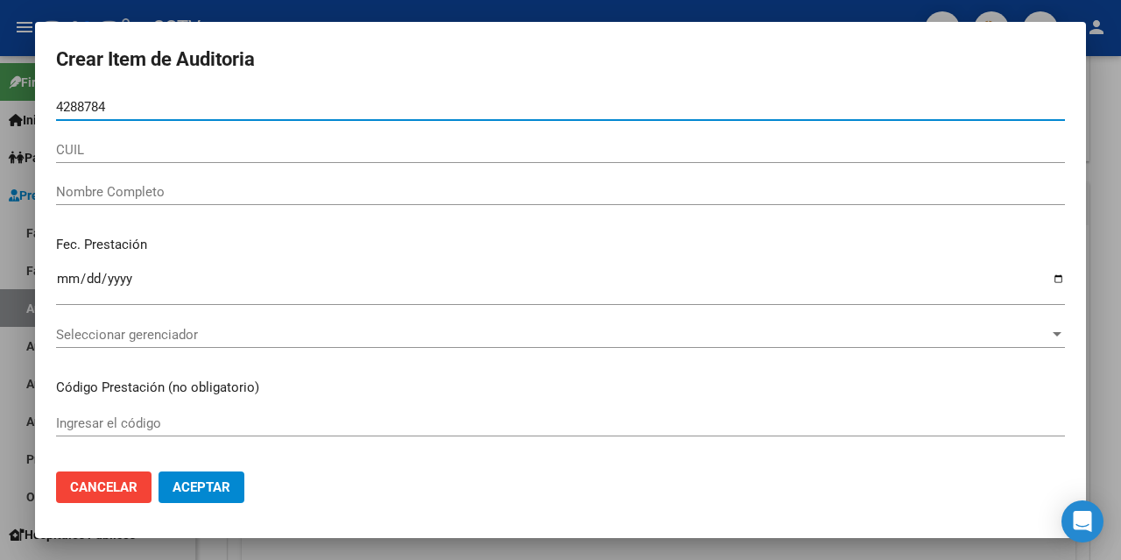
type input "42887842"
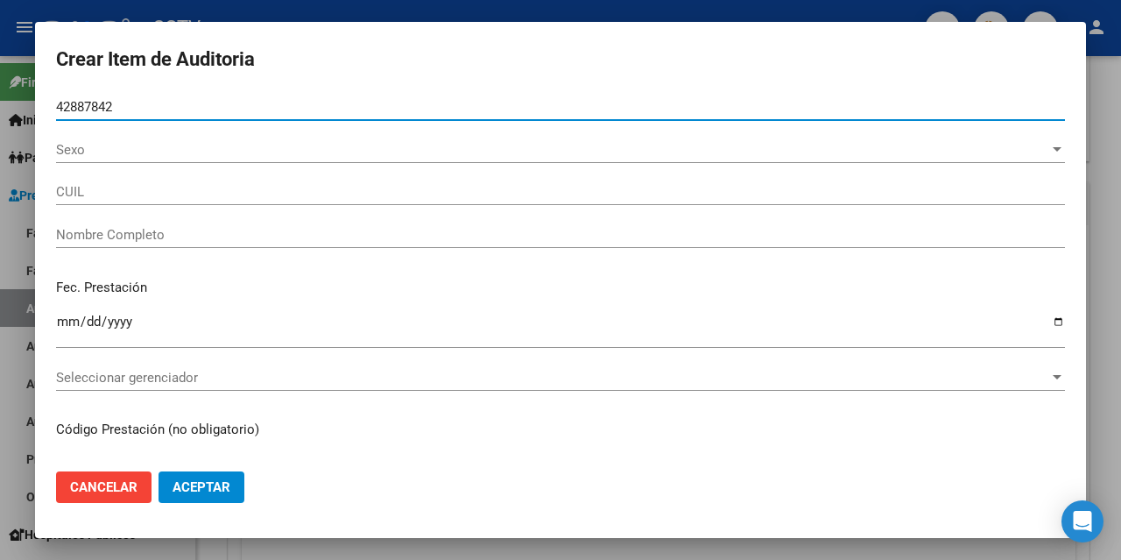
type input "27428878421"
type input "[PERSON_NAME]"
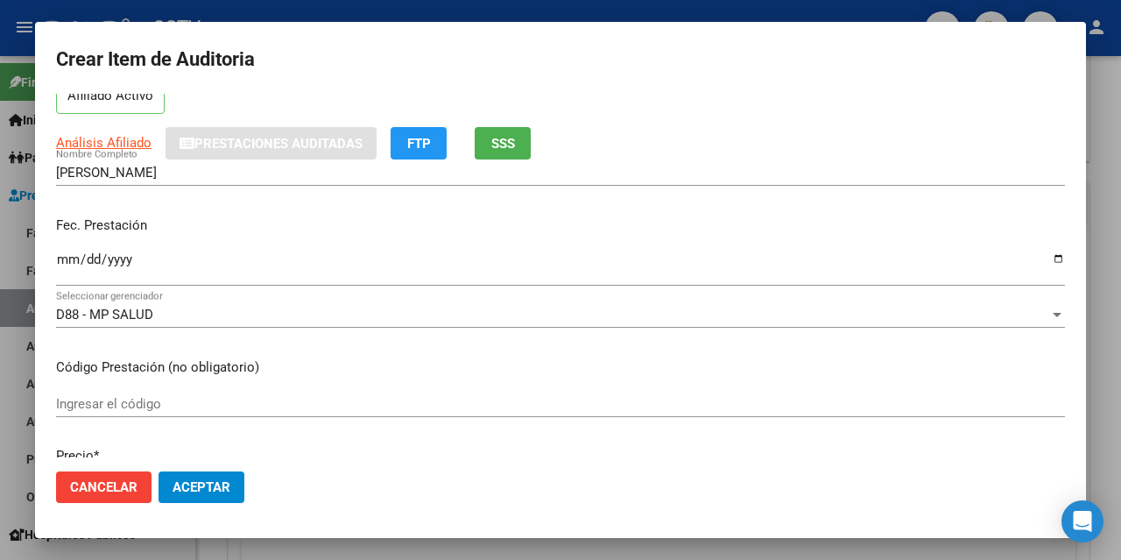
scroll to position [0, 0]
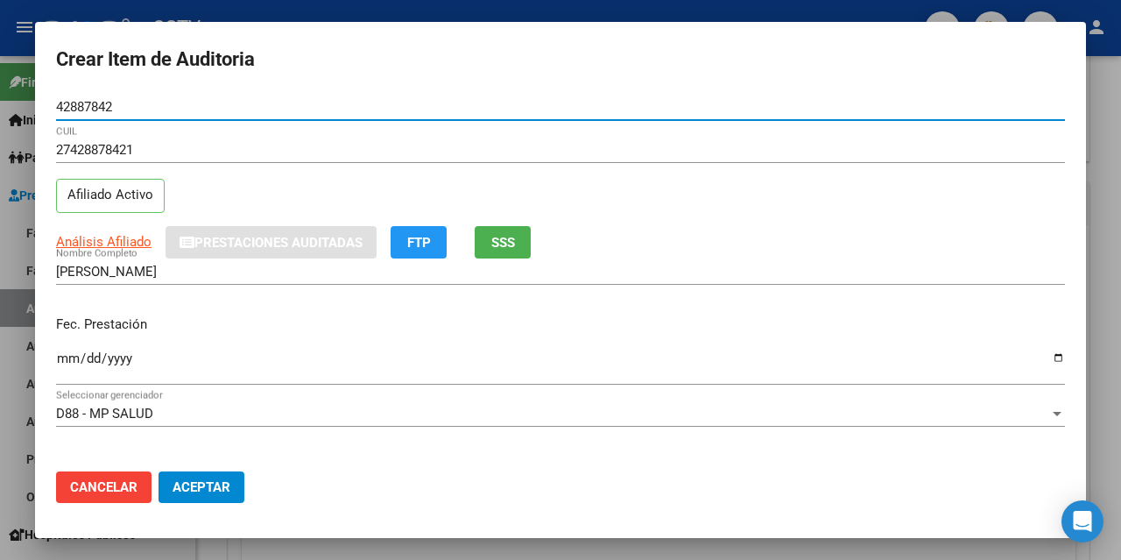
type input "42887842"
click at [67, 355] on input "Ingresar la fecha" at bounding box center [560, 365] width 1009 height 28
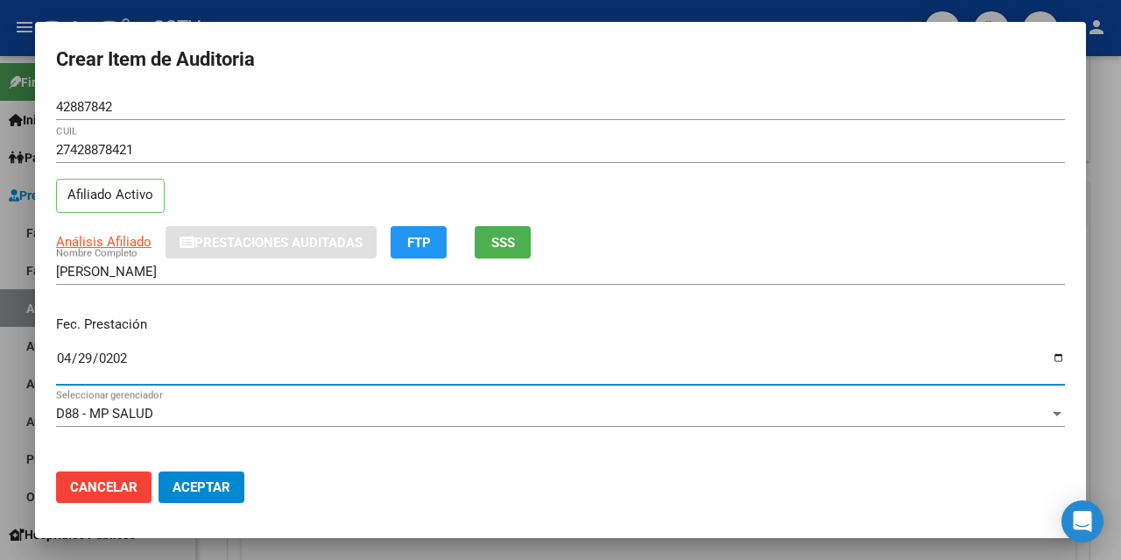
type input "[DATE]"
click at [227, 370] on input "[DATE]" at bounding box center [560, 365] width 1009 height 28
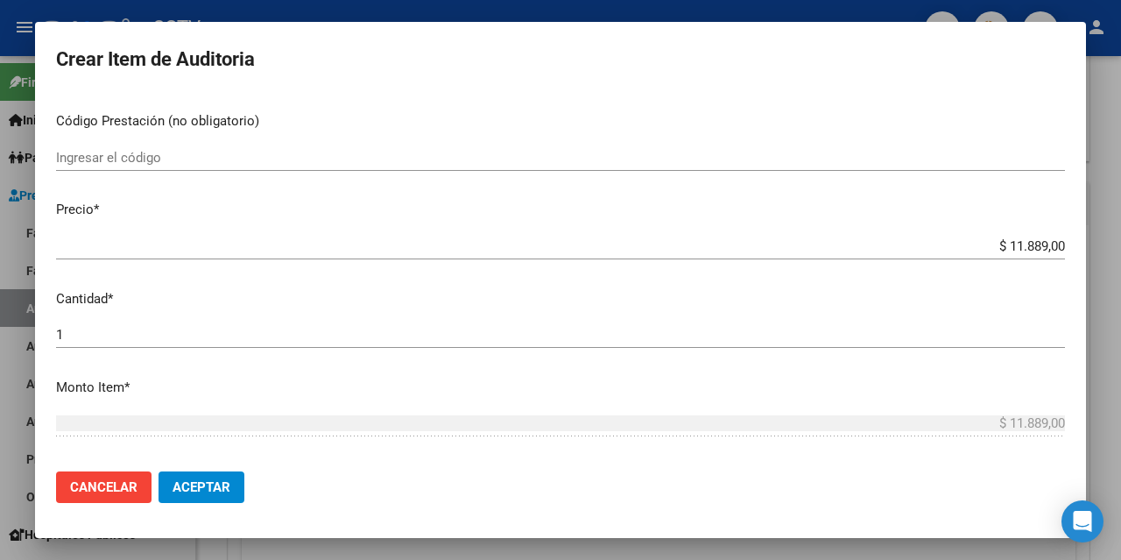
scroll to position [88, 0]
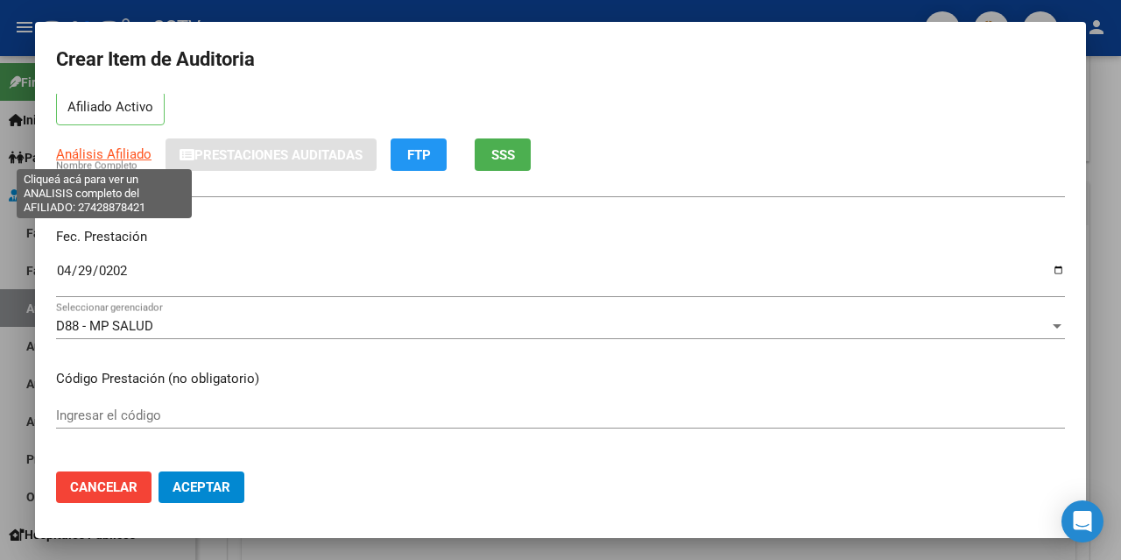
click at [120, 149] on span "Análisis Afiliado" at bounding box center [104, 154] width 96 height 16
type textarea "27428878421"
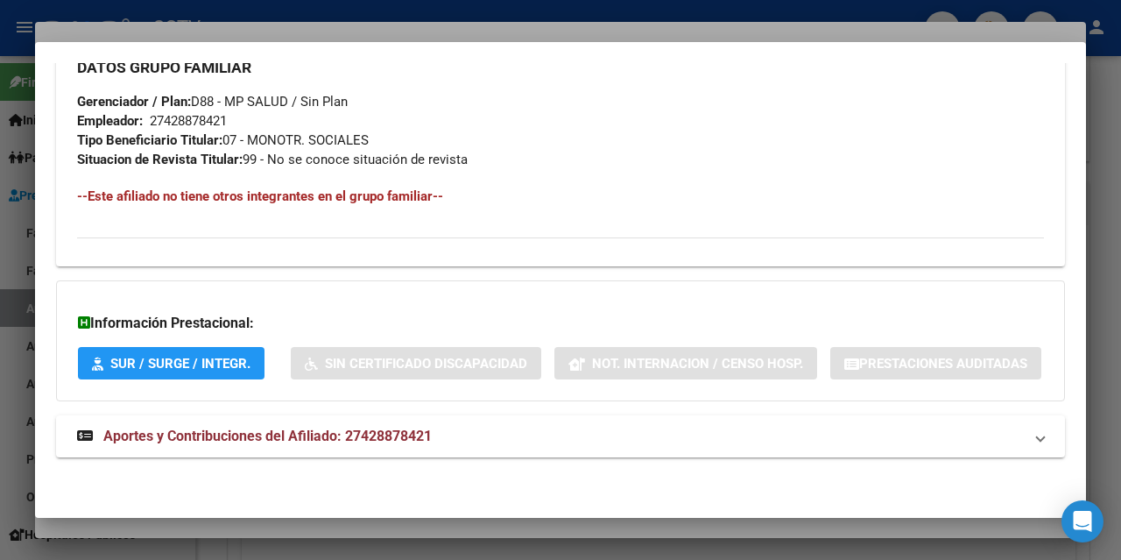
scroll to position [925, 0]
click at [286, 437] on span "Aportes y Contribuciones del Afiliado: 27428878421" at bounding box center [267, 436] width 329 height 17
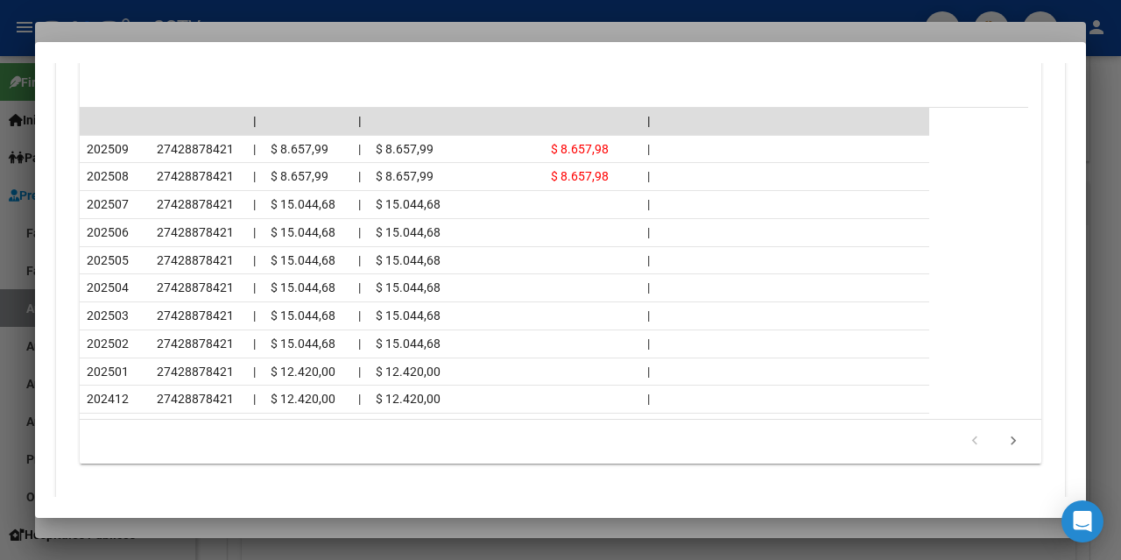
scroll to position [1553, 0]
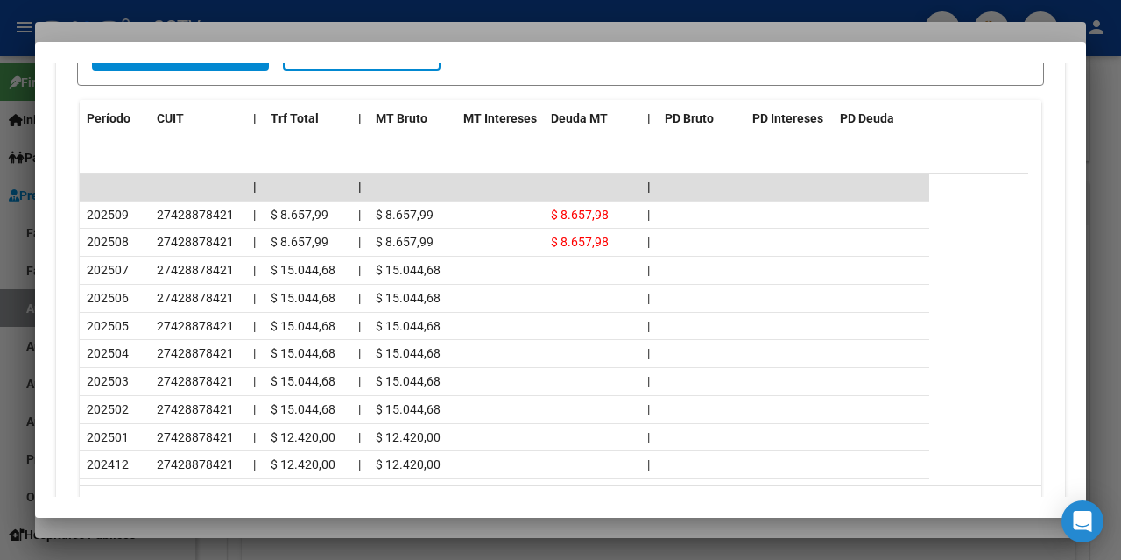
click at [552, 27] on div at bounding box center [560, 280] width 1121 height 560
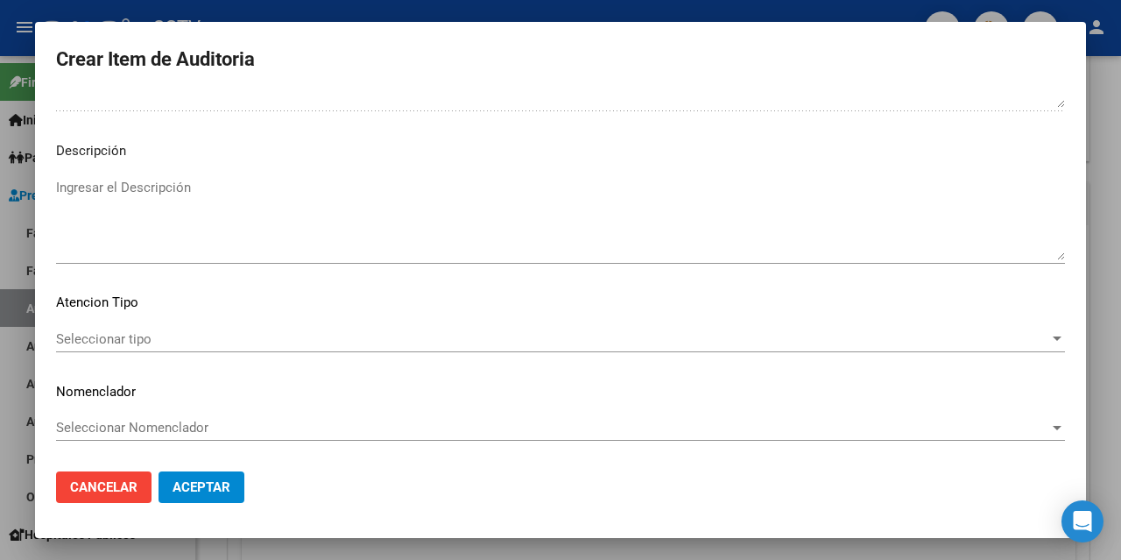
scroll to position [1127, 0]
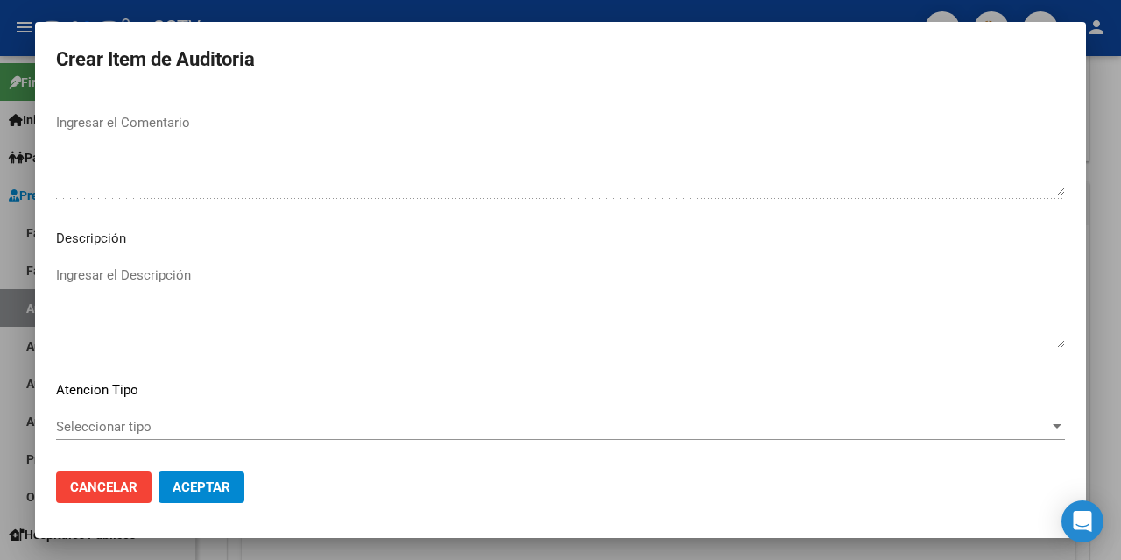
click at [143, 429] on span "Seleccionar tipo" at bounding box center [553, 427] width 994 height 16
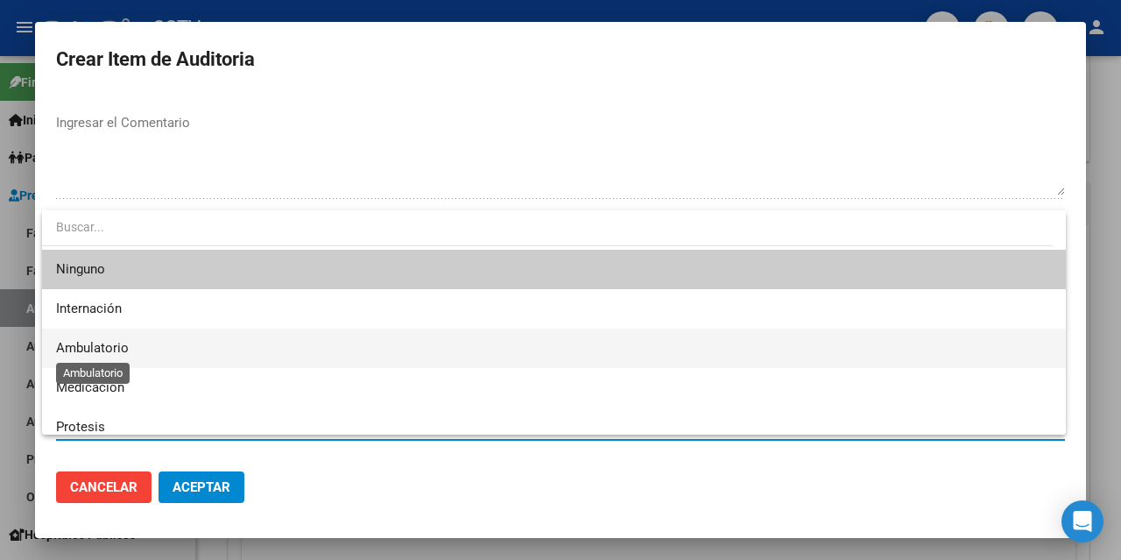
click at [106, 343] on span "Ambulatorio" at bounding box center [92, 348] width 73 height 16
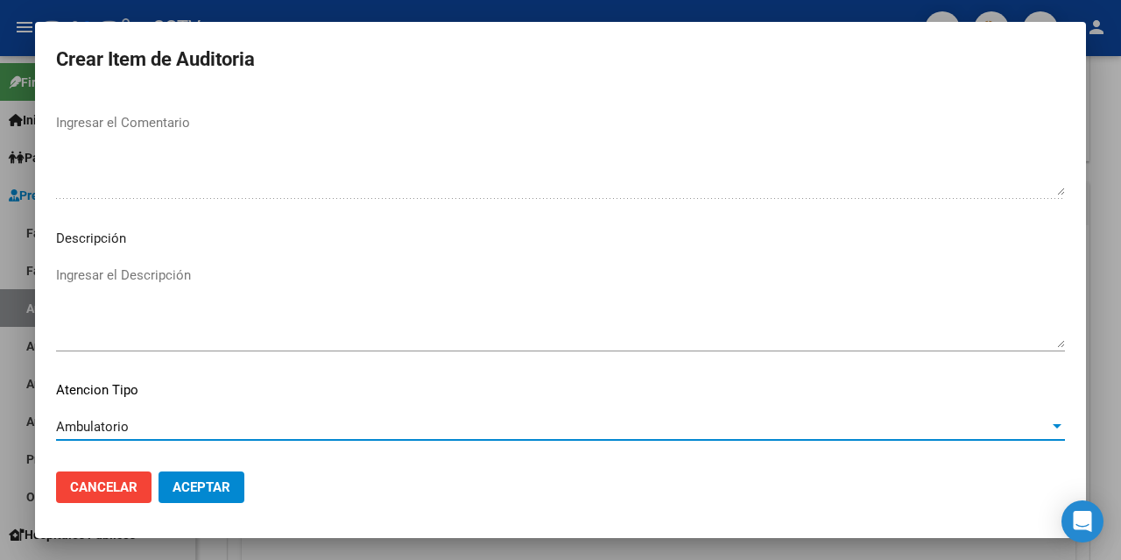
click at [211, 484] on span "Aceptar" at bounding box center [202, 487] width 58 height 16
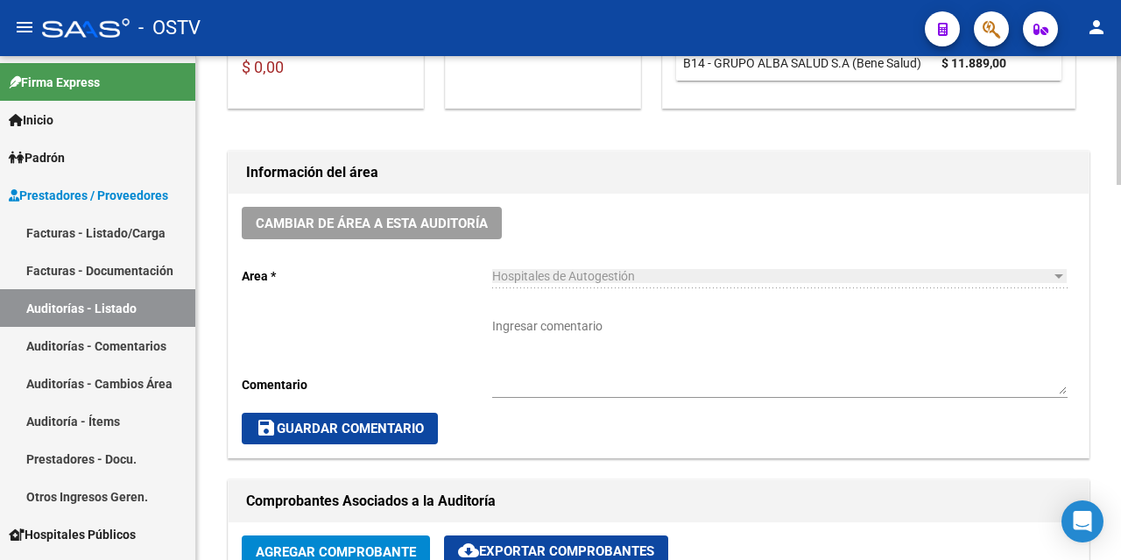
scroll to position [527, 0]
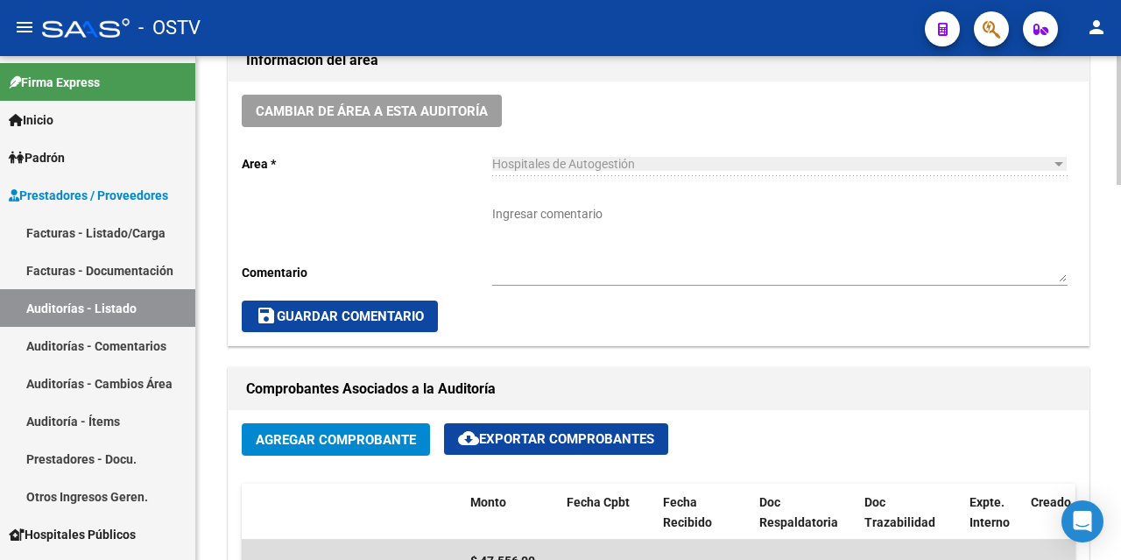
click at [564, 200] on div "Ingresar comentario" at bounding box center [780, 239] width 576 height 94
type textarea "c"
type textarea "CERRADA"
click at [351, 320] on span "save Guardar Comentario" at bounding box center [340, 316] width 168 height 16
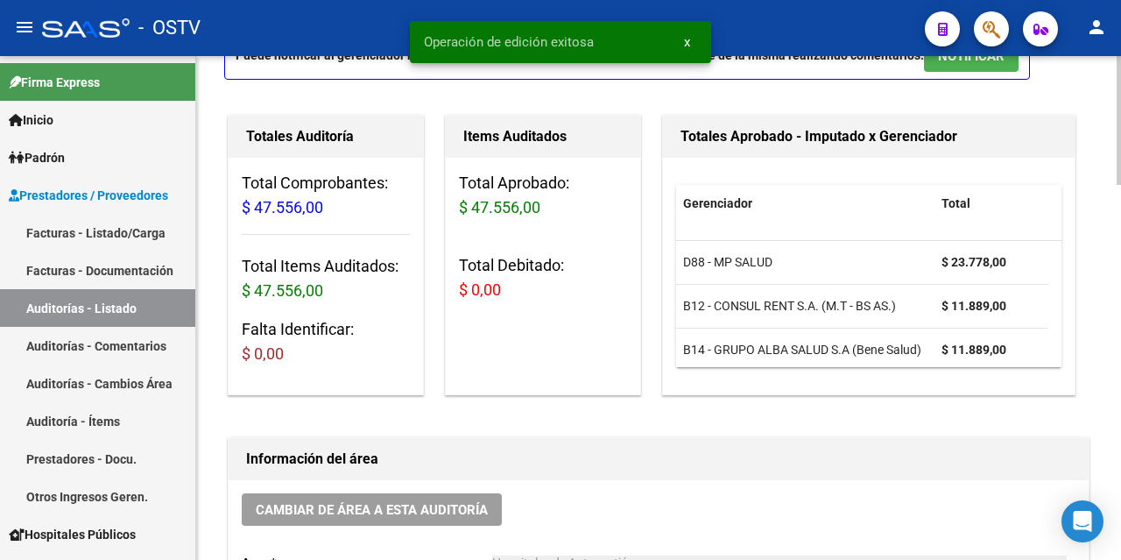
scroll to position [1, 0]
